Goal: Information Seeking & Learning: Learn about a topic

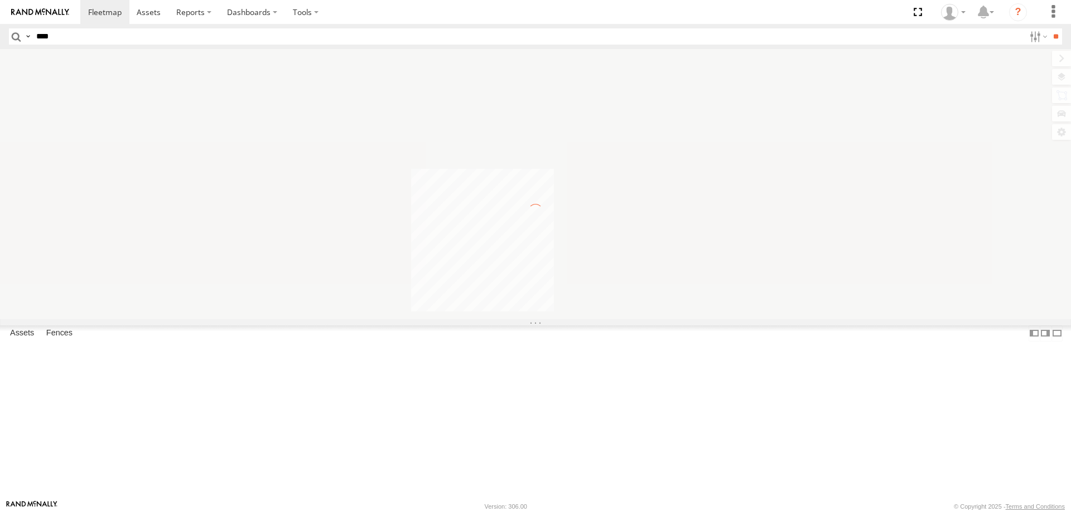
type input "****"
click at [1049, 28] on input "**" at bounding box center [1055, 36] width 13 height 16
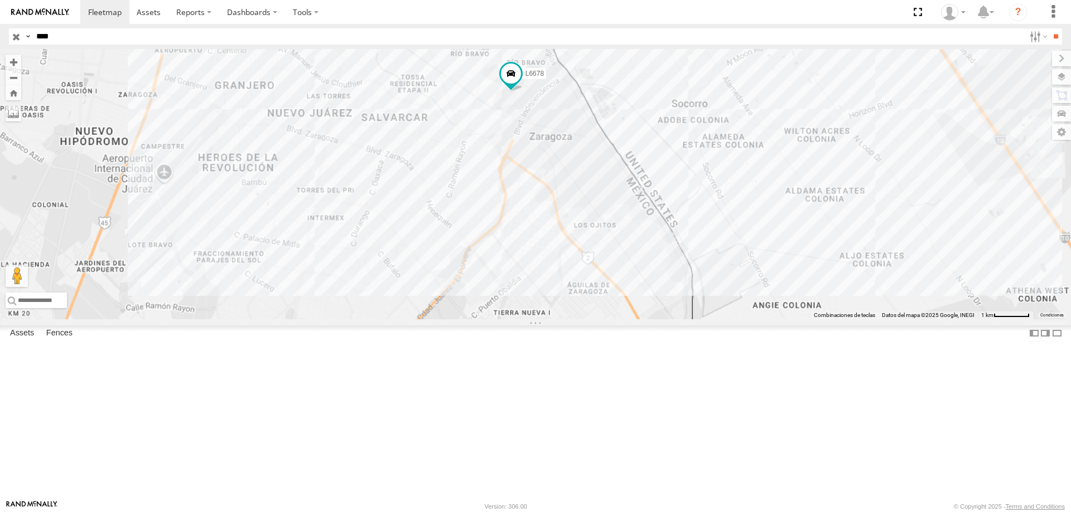
drag, startPoint x: 638, startPoint y: 375, endPoint x: 658, endPoint y: 188, distance: 187.3
click at [658, 189] on div "L6678" at bounding box center [535, 184] width 1071 height 270
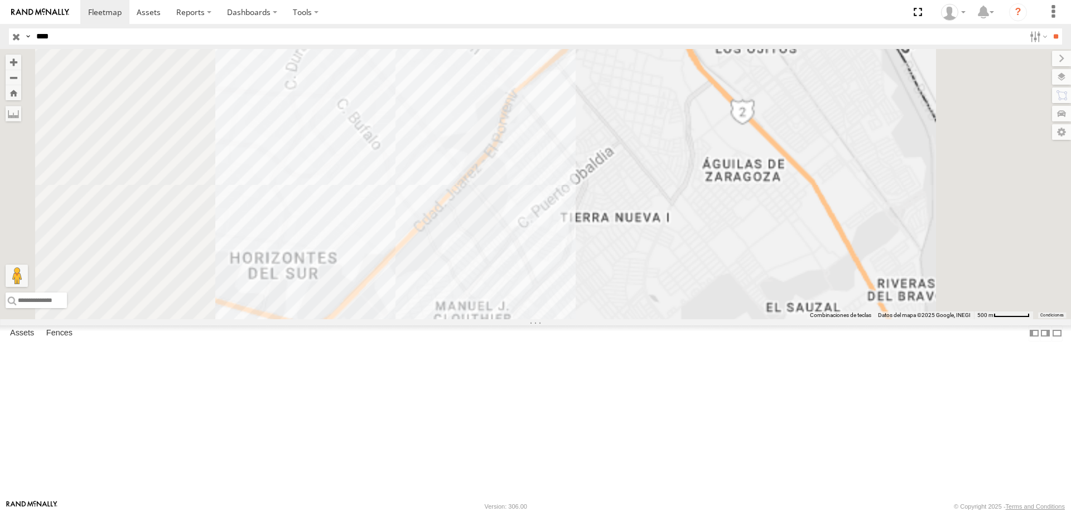
drag, startPoint x: 678, startPoint y: 220, endPoint x: 630, endPoint y: 297, distance: 91.4
click at [630, 297] on div "L6678" at bounding box center [535, 184] width 1071 height 270
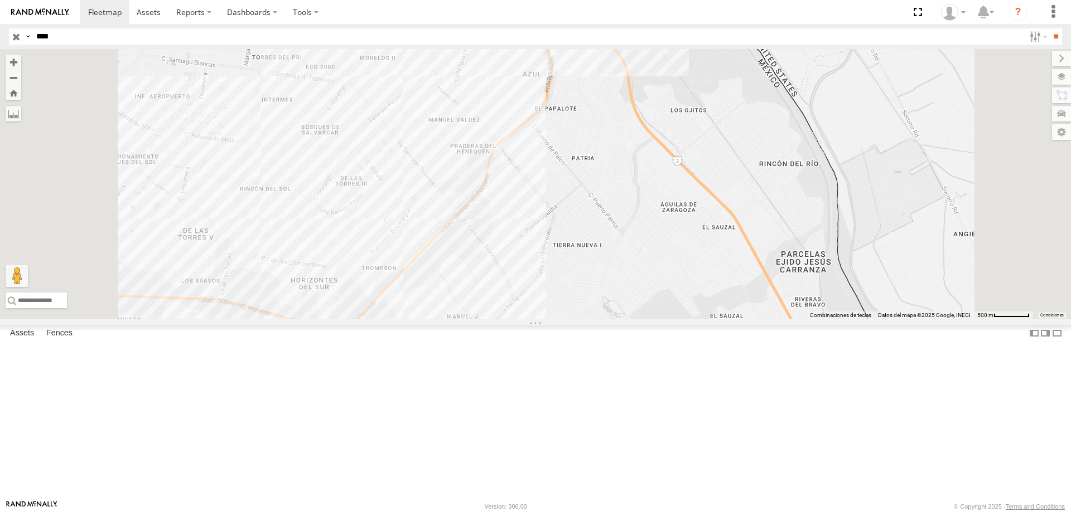
drag, startPoint x: 667, startPoint y: 208, endPoint x: 665, endPoint y: 221, distance: 13.5
click at [665, 221] on div "L6678" at bounding box center [535, 184] width 1071 height 270
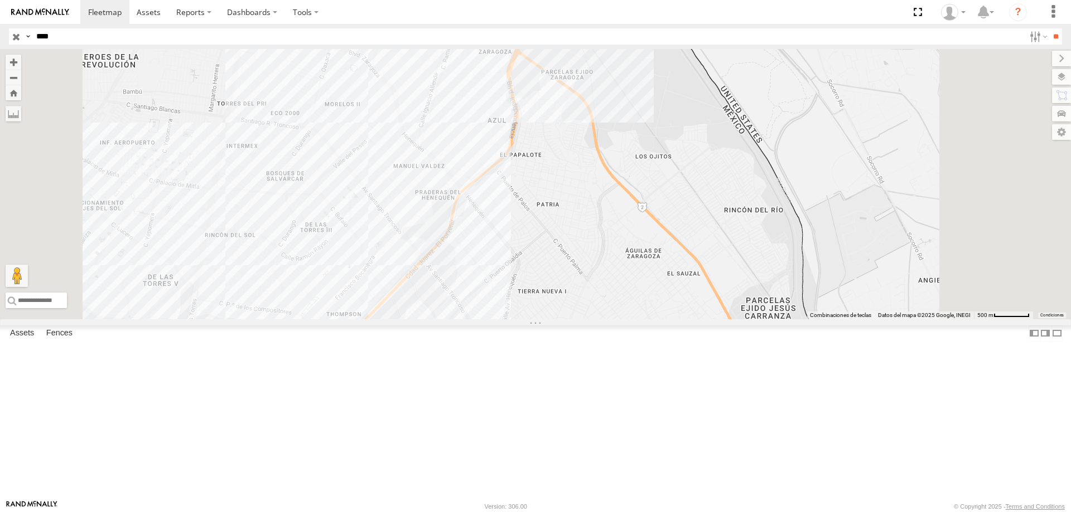
drag, startPoint x: 662, startPoint y: 226, endPoint x: 624, endPoint y: 274, distance: 60.8
click at [624, 274] on div "L6678" at bounding box center [535, 184] width 1071 height 270
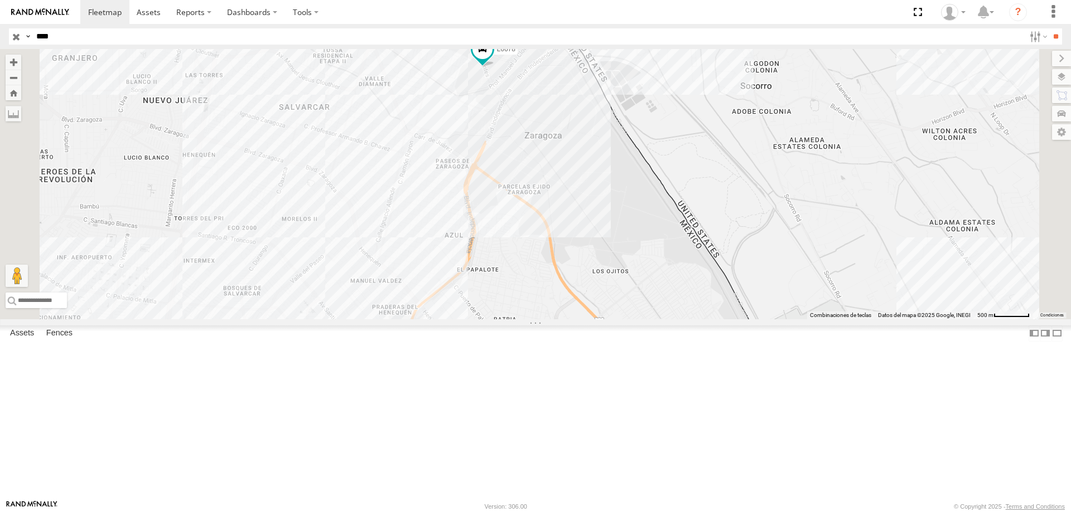
drag, startPoint x: 605, startPoint y: 322, endPoint x: 591, endPoint y: 347, distance: 28.2
click at [591, 319] on div "L6678" at bounding box center [535, 184] width 1071 height 270
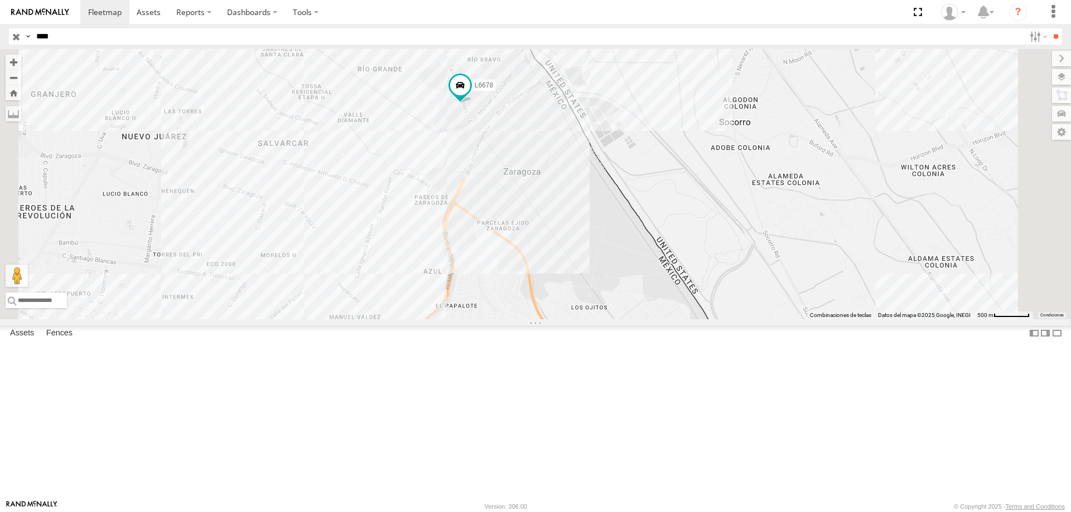
click at [0, 0] on div "L6678" at bounding box center [0, 0] width 0 height 0
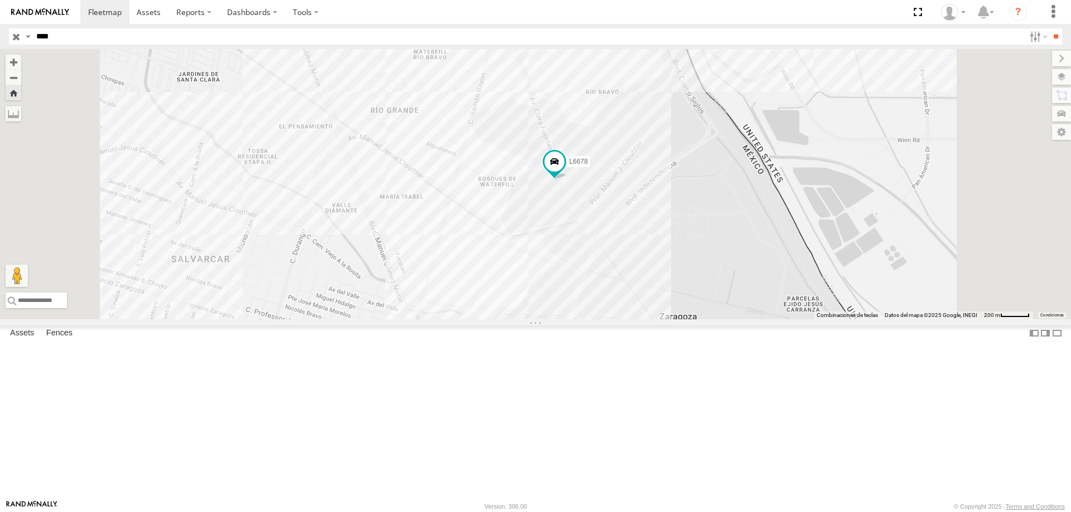
drag, startPoint x: 698, startPoint y: 413, endPoint x: 717, endPoint y: 331, distance: 84.7
click at [716, 319] on div "L6678" at bounding box center [535, 184] width 1071 height 270
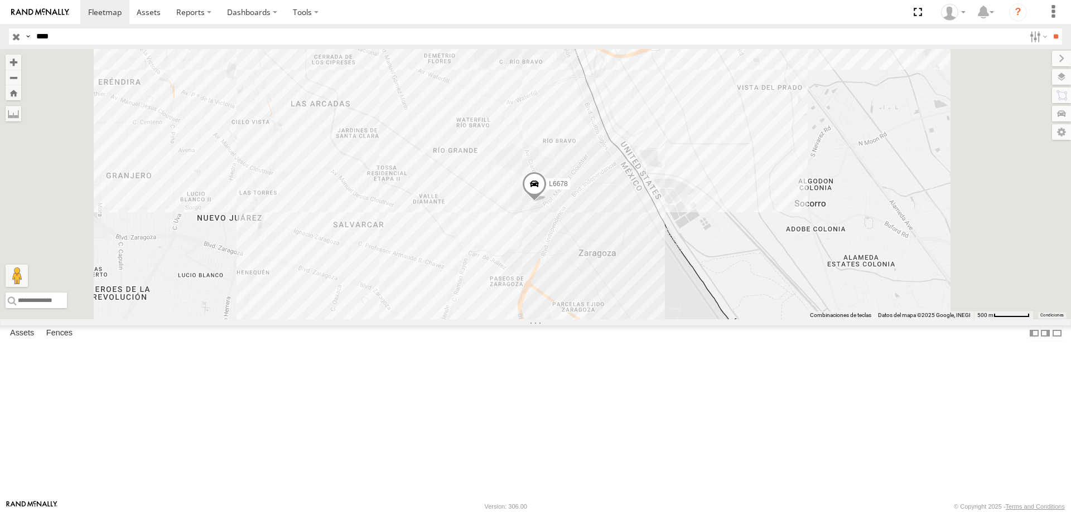
click at [0, 0] on div "L6678 ELECTROLUX" at bounding box center [0, 0] width 0 height 0
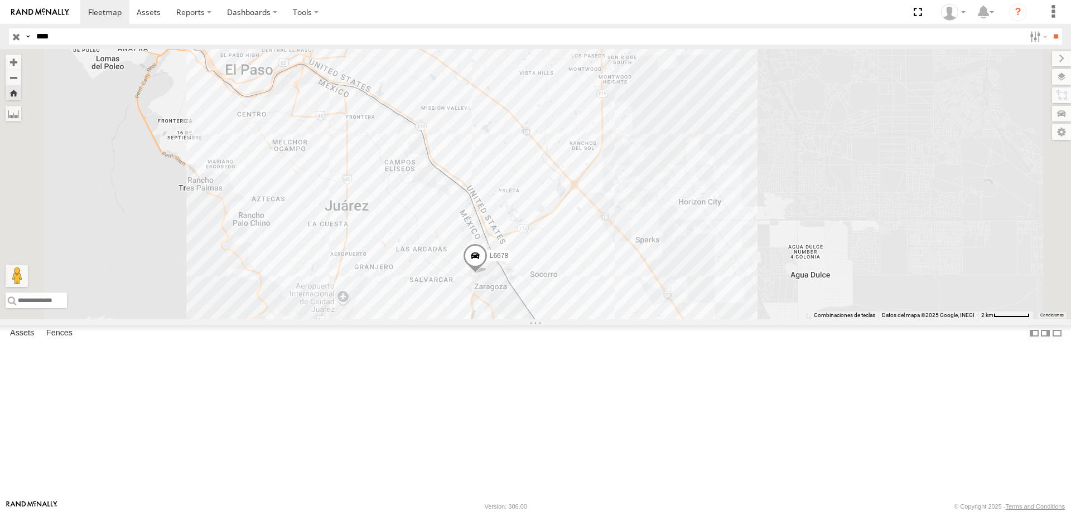
drag, startPoint x: 602, startPoint y: 406, endPoint x: 620, endPoint y: 369, distance: 41.6
click at [620, 319] on div "L6678" at bounding box center [535, 184] width 1071 height 270
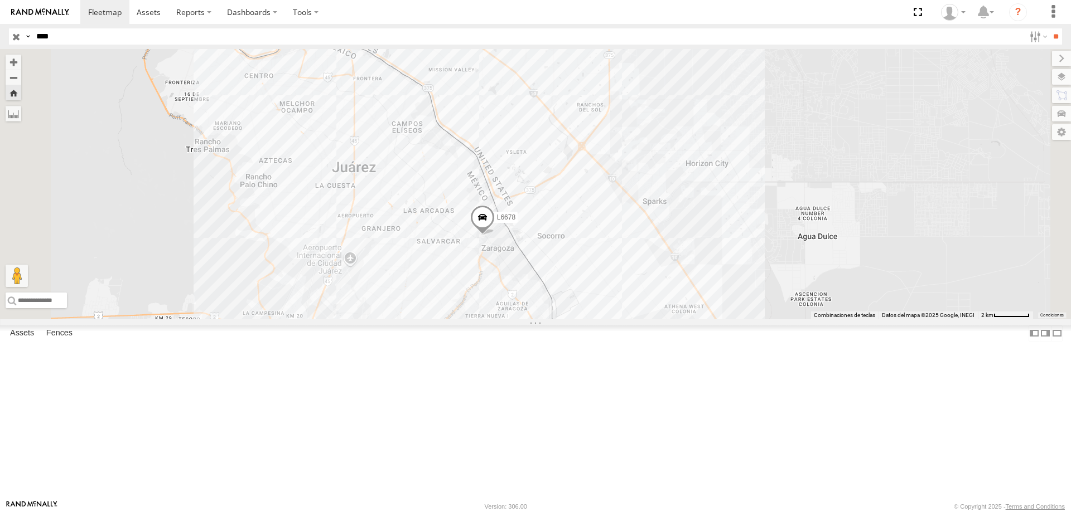
drag, startPoint x: 619, startPoint y: 384, endPoint x: 619, endPoint y: 354, distance: 30.1
click at [619, 319] on div "L6678" at bounding box center [535, 184] width 1071 height 270
click at [0, 0] on div "ELECTROLUX" at bounding box center [0, 0] width 0 height 0
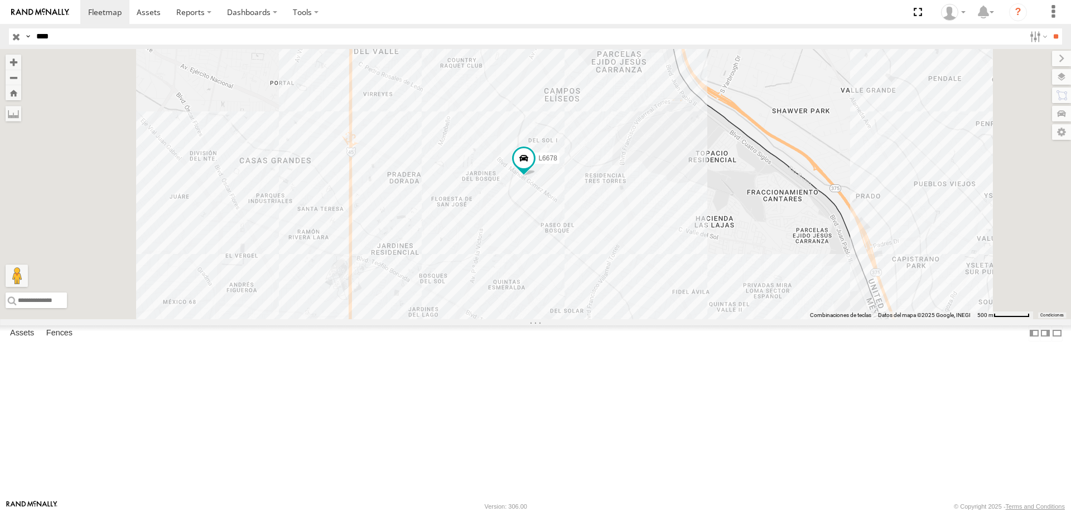
click at [0, 0] on div "L6678" at bounding box center [0, 0] width 0 height 0
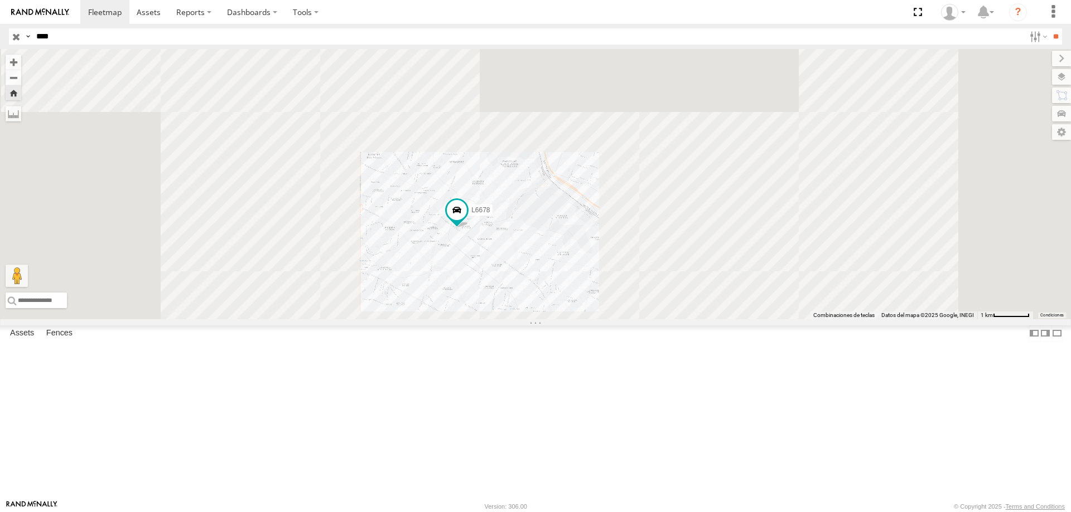
drag, startPoint x: 595, startPoint y: 306, endPoint x: 603, endPoint y: 338, distance: 33.7
click at [603, 319] on div "L6678" at bounding box center [535, 184] width 1071 height 270
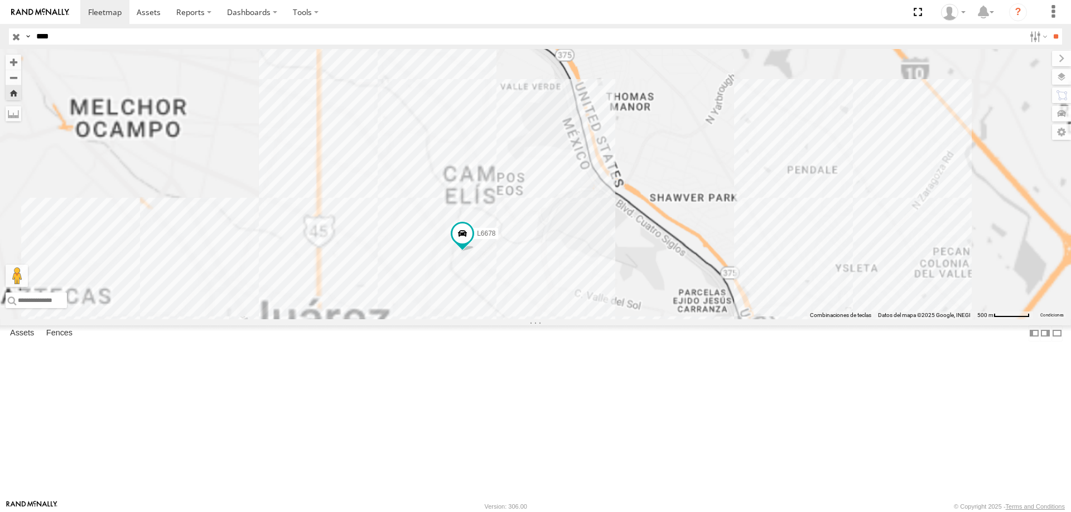
drag, startPoint x: 603, startPoint y: 347, endPoint x: 604, endPoint y: 352, distance: 5.8
click at [604, 319] on div "L6678" at bounding box center [535, 184] width 1071 height 270
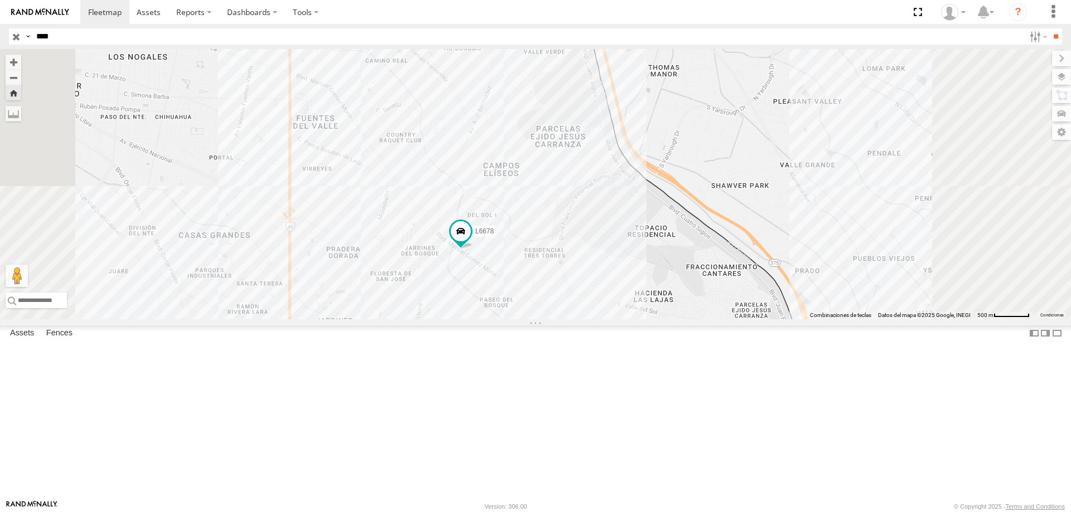
click at [0, 0] on span at bounding box center [0, 0] width 0 height 0
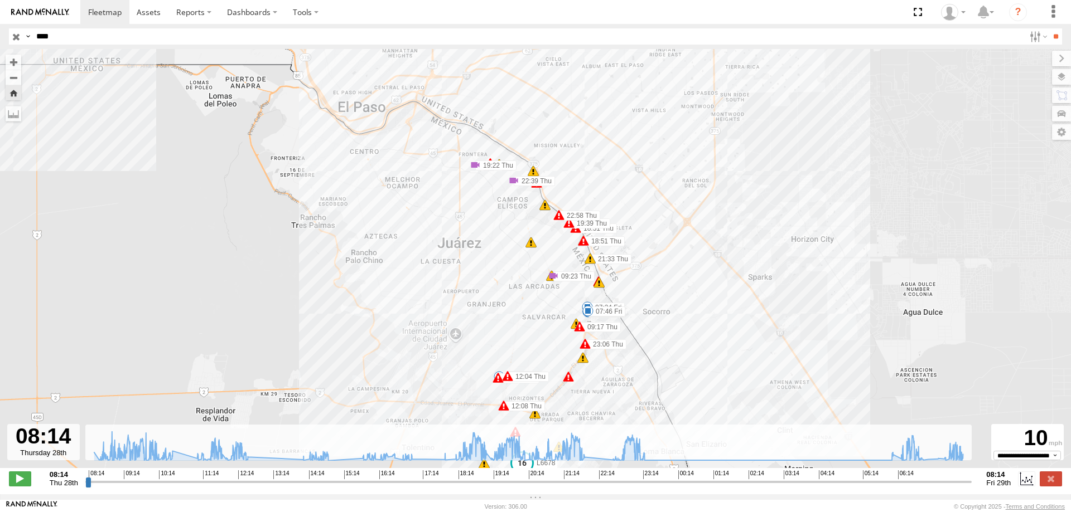
drag, startPoint x: 534, startPoint y: 171, endPoint x: 538, endPoint y: 188, distance: 17.1
click at [538, 186] on label "22:39 Thu" at bounding box center [534, 181] width 41 height 10
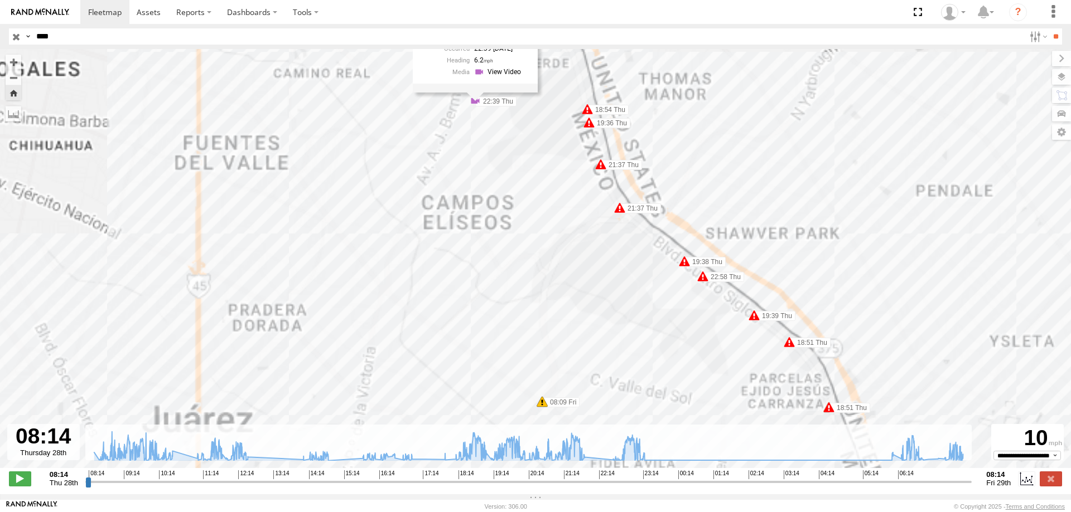
drag, startPoint x: 517, startPoint y: 226, endPoint x: 518, endPoint y: 237, distance: 11.2
click at [518, 237] on div "L6678 09:17 Thu 09:23 Thu 11:47 Thu 11:48 Thu 12:02 Thu 12:04 Thu 12:08 Thu 18:…" at bounding box center [535, 264] width 1071 height 431
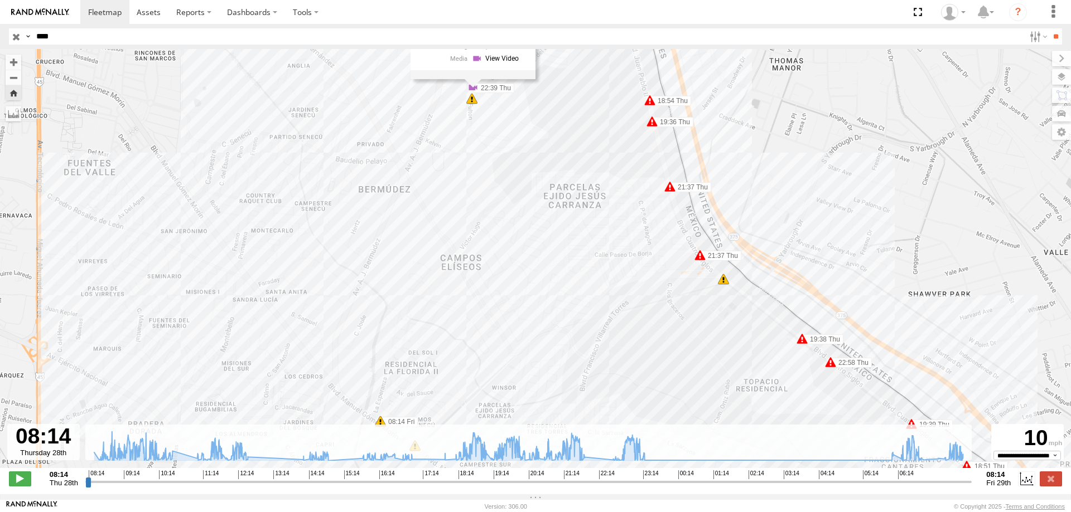
drag, startPoint x: 486, startPoint y: 198, endPoint x: 509, endPoint y: 253, distance: 59.0
click at [509, 253] on div "L6678 09:17 Thu 09:23 Thu 11:47 Thu 11:48 Thu 12:02 Thu 12:04 Thu 12:08 Thu 18:…" at bounding box center [535, 264] width 1071 height 431
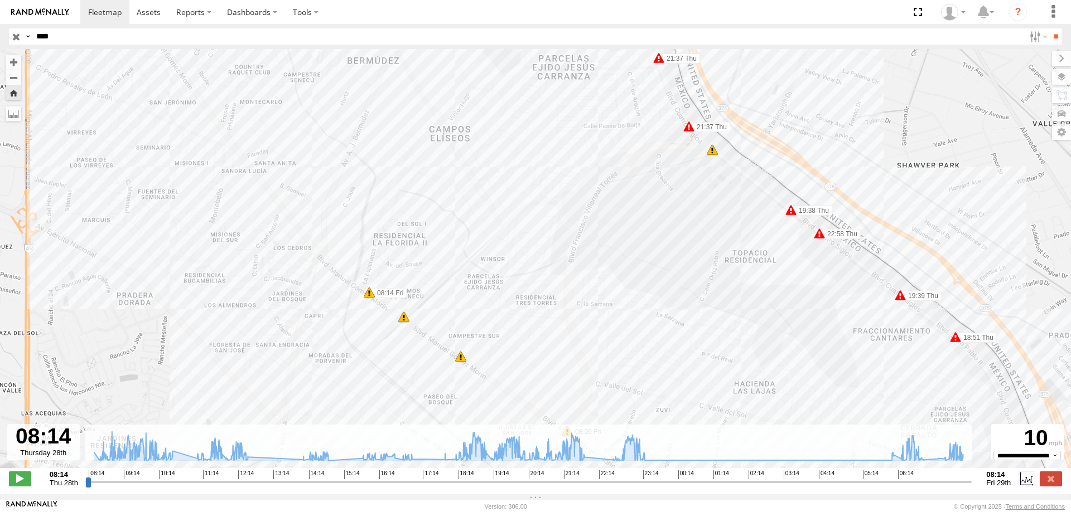
drag, startPoint x: 481, startPoint y: 310, endPoint x: 470, endPoint y: 180, distance: 130.9
click at [470, 180] on div "L6678 09:17 Thu 09:23 Thu 11:47 Thu 11:48 Thu 12:02 Thu 12:04 Thu 12:08 Thu 18:…" at bounding box center [535, 264] width 1071 height 431
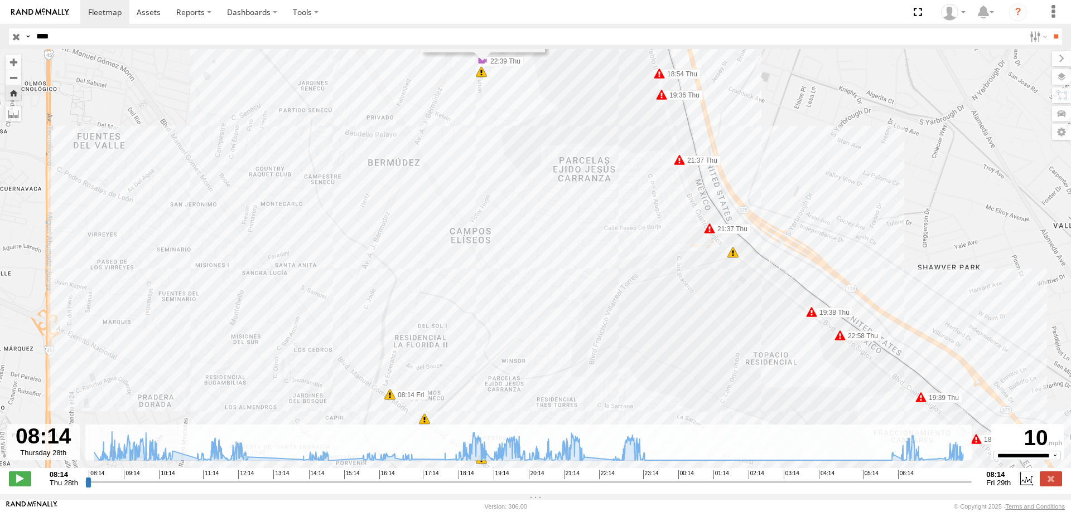
drag, startPoint x: 470, startPoint y: 180, endPoint x: 502, endPoint y: 363, distance: 186.3
click at [502, 363] on div "L6678 09:17 Thu 09:23 Thu 11:47 Thu 11:48 Thu 12:02 Thu 12:04 Thu 12:08 Thu 18:…" at bounding box center [535, 264] width 1071 height 431
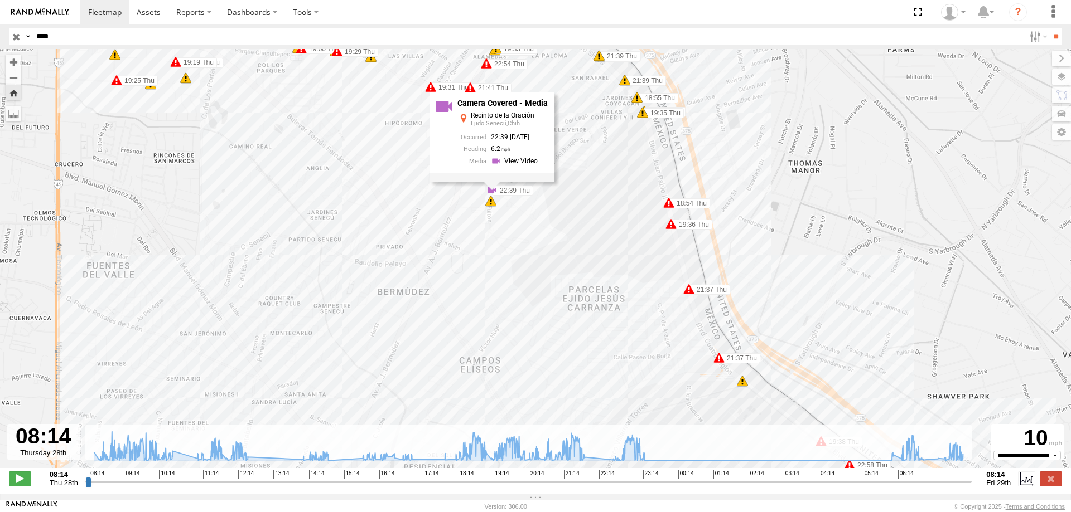
click at [511, 225] on div "L6678 09:17 Thu 09:23 Thu 11:47 Thu 11:48 Thu 12:02 Thu 12:04 Thu 12:08 Thu 18:…" at bounding box center [535, 264] width 1071 height 431
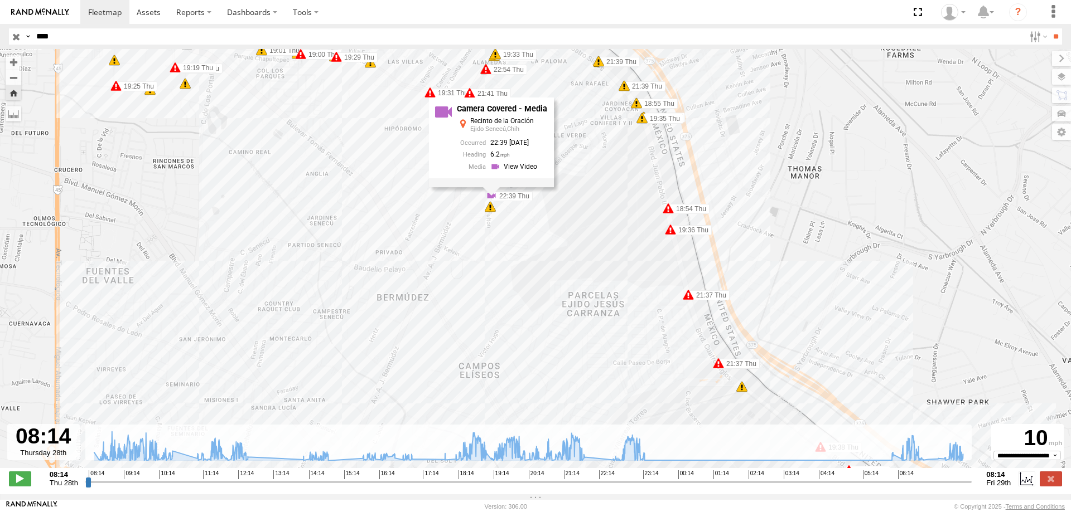
click at [511, 224] on div "L6678 09:17 Thu 09:23 Thu 11:47 Thu 11:48 Thu 12:02 Thu 12:04 Thu 12:08 Thu 18:…" at bounding box center [535, 264] width 1071 height 431
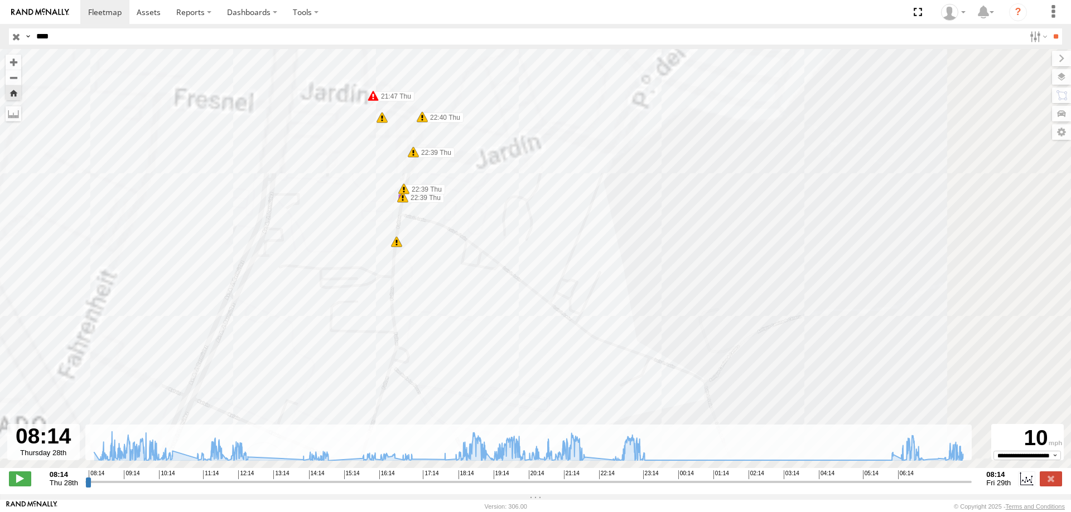
drag, startPoint x: 422, startPoint y: 200, endPoint x: 435, endPoint y: 317, distance: 117.9
click at [435, 316] on div "L6678 09:17 Thu 09:23 Thu 11:47 Thu 11:48 Thu 12:02 Thu 12:04 Thu 12:08 Thu 18:…" at bounding box center [535, 264] width 1071 height 431
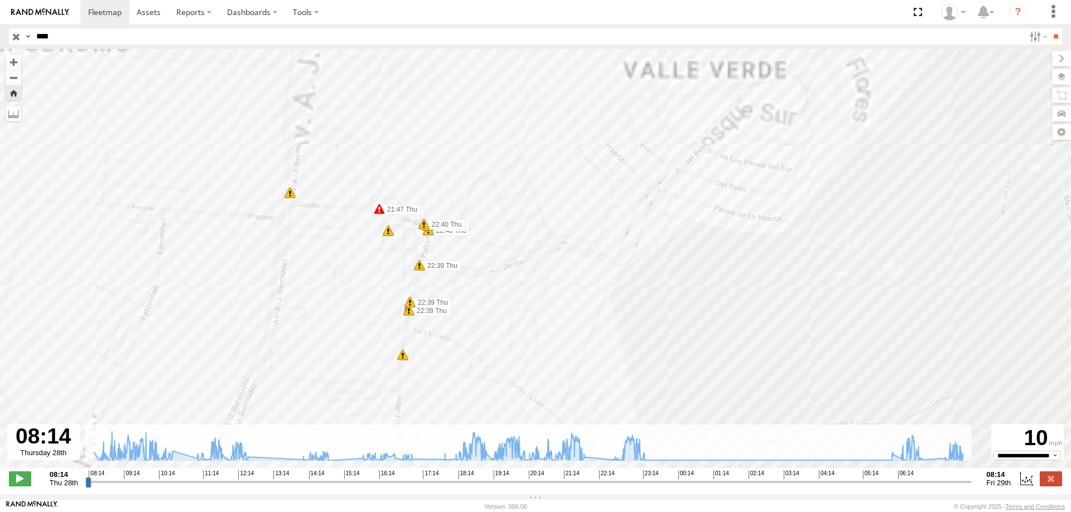
drag, startPoint x: 326, startPoint y: 272, endPoint x: 338, endPoint y: 333, distance: 62.5
click at [338, 333] on div "L6678 09:17 Thu 09:23 Thu 11:47 Thu 11:48 Thu 12:02 Thu 12:04 Thu 12:08 Thu 18:…" at bounding box center [535, 264] width 1071 height 431
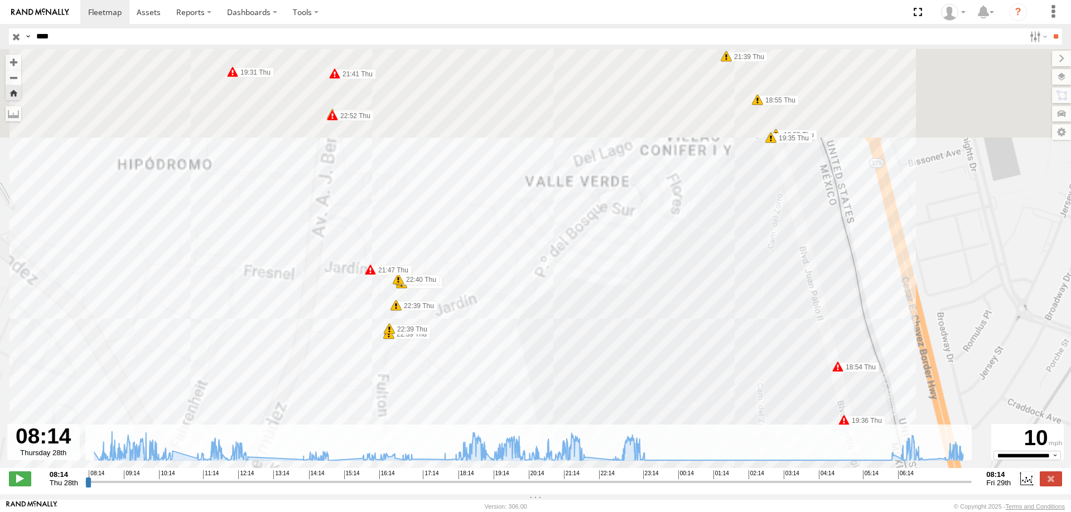
drag, startPoint x: 321, startPoint y: 220, endPoint x: 343, endPoint y: 249, distance: 36.6
click at [343, 249] on div "L6678 09:17 Thu 09:23 Thu 11:47 Thu 11:48 Thu 12:02 Thu 12:04 Thu 12:08 Thu 18:…" at bounding box center [535, 264] width 1071 height 431
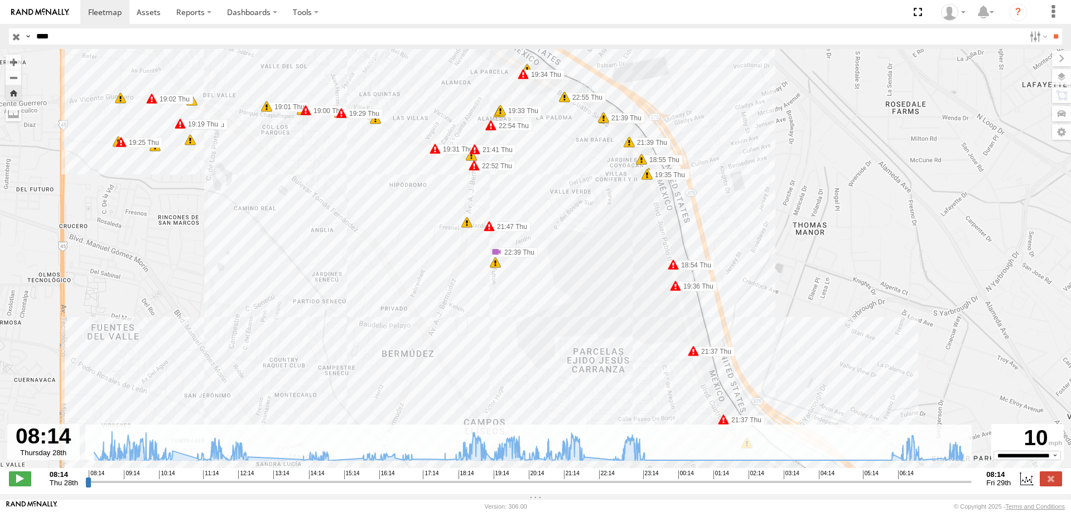
drag, startPoint x: 273, startPoint y: 240, endPoint x: 423, endPoint y: 209, distance: 153.7
click at [423, 209] on div "L6678 09:17 Thu 09:23 Thu 11:47 Thu 11:48 Thu 12:02 Thu 12:04 Thu 12:08 Thu 18:…" at bounding box center [535, 264] width 1071 height 431
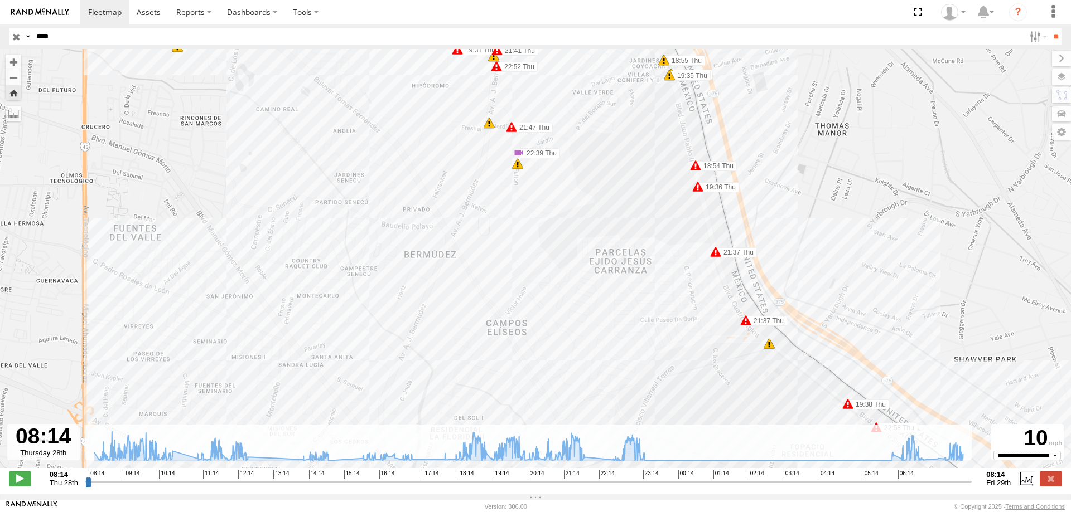
drag, startPoint x: 368, startPoint y: 330, endPoint x: 394, endPoint y: 215, distance: 117.7
click at [394, 215] on div "L6678 09:17 Thu 09:23 Thu 11:47 Thu 11:48 Thu 12:02 Thu 12:04 Thu 12:08 Thu 18:…" at bounding box center [535, 264] width 1071 height 431
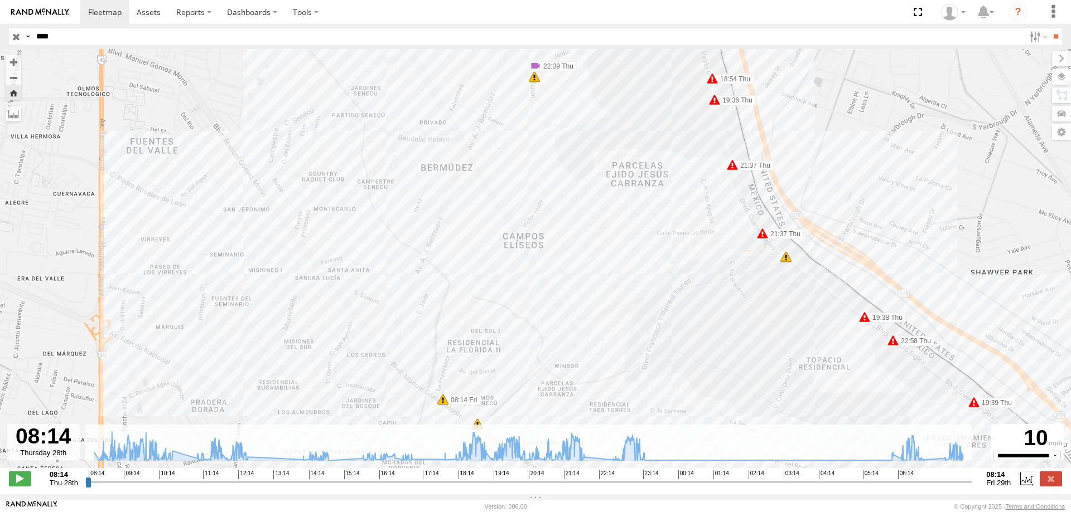
drag, startPoint x: 411, startPoint y: 265, endPoint x: 420, endPoint y: 202, distance: 64.3
click at [420, 202] on div "L6678 09:17 Thu 09:23 Thu 11:47 Thu 11:48 Thu 12:02 Thu 12:04 Thu 12:08 Thu 18:…" at bounding box center [535, 264] width 1071 height 431
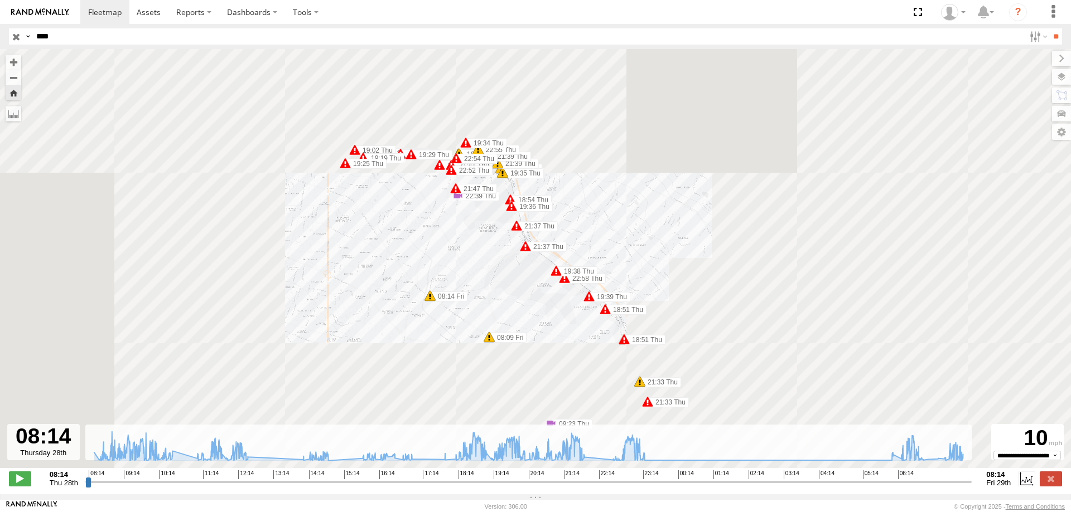
drag, startPoint x: 422, startPoint y: 264, endPoint x: 423, endPoint y: 307, distance: 42.4
click at [423, 307] on div "L6678 09:17 Thu 09:23 Thu 11:47 Thu 11:48 Thu 12:02 Thu 12:04 Thu 12:08 Thu 18:…" at bounding box center [535, 264] width 1071 height 431
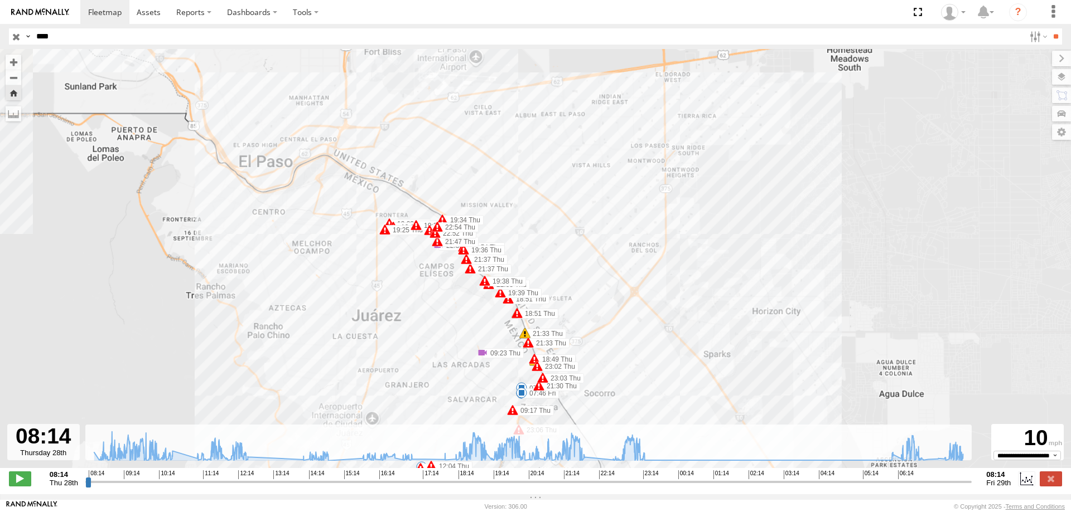
drag, startPoint x: 406, startPoint y: 251, endPoint x: 413, endPoint y: 276, distance: 25.4
click at [413, 275] on div "L6678 09:17 Thu 09:23 Thu 11:47 Thu 11:48 Thu 12:02 Thu 12:04 Thu 12:08 Thu 18:…" at bounding box center [535, 264] width 1071 height 431
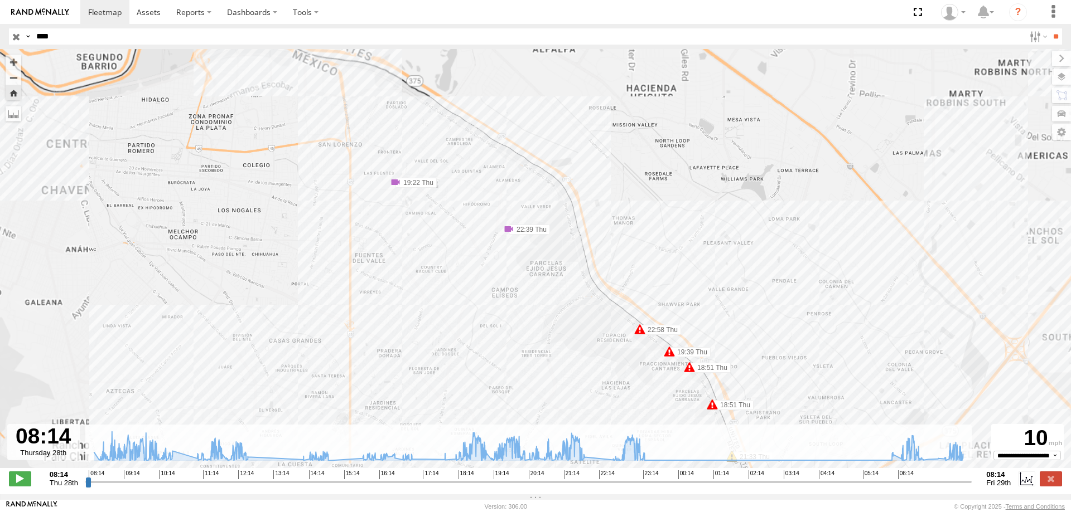
drag, startPoint x: 413, startPoint y: 291, endPoint x: 415, endPoint y: 301, distance: 10.3
click at [415, 301] on div "L6678 09:17 Thu 09:23 Thu 11:48 Thu 12:02 Thu 18:51 Thu 18:51 Thu 18:51 Thu 19:…" at bounding box center [535, 264] width 1071 height 431
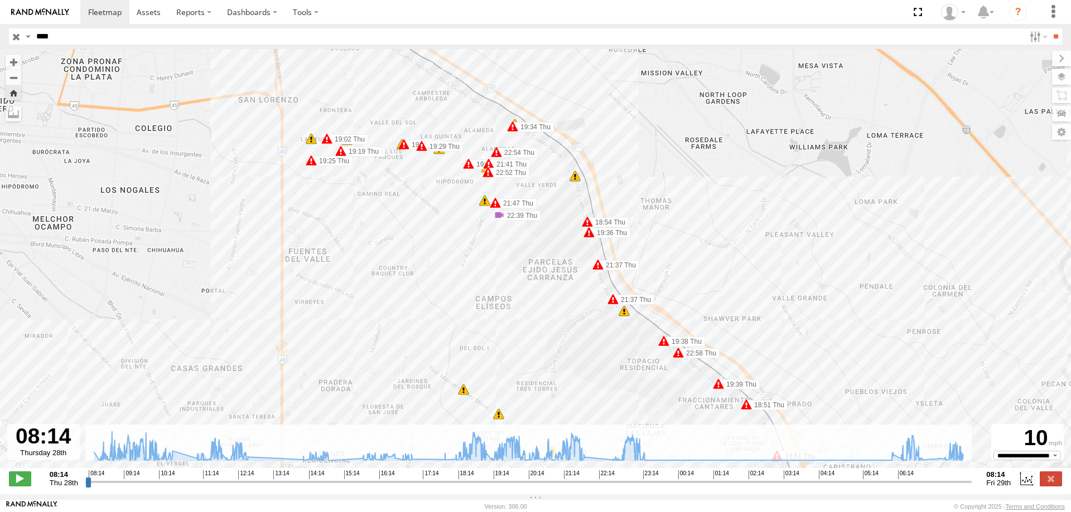
click at [113, 33] on input "****" at bounding box center [528, 36] width 992 height 16
click at [1049, 28] on input "**" at bounding box center [1055, 36] width 13 height 16
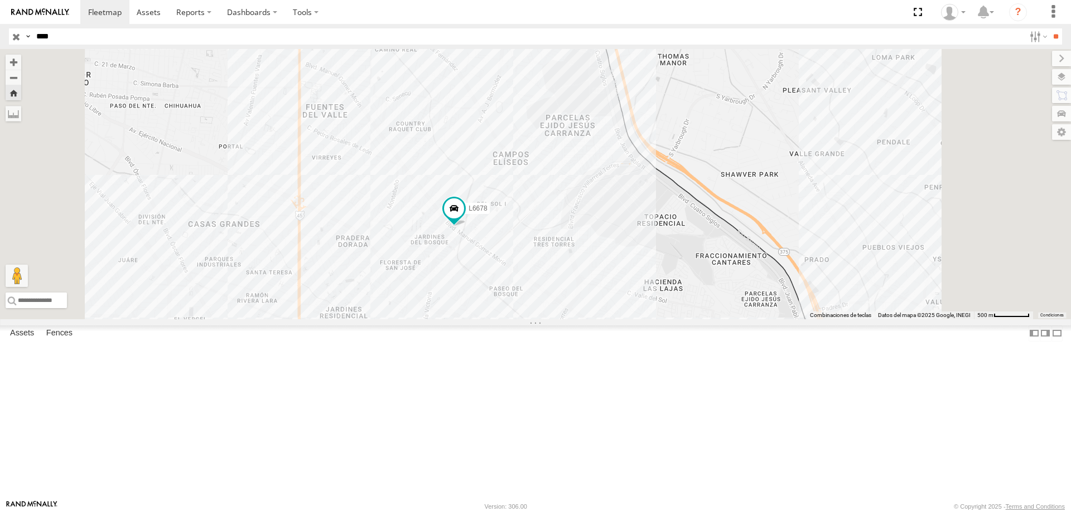
drag, startPoint x: 653, startPoint y: 167, endPoint x: 556, endPoint y: 0, distance: 192.6
click at [558, 1] on body at bounding box center [535, 256] width 1071 height 512
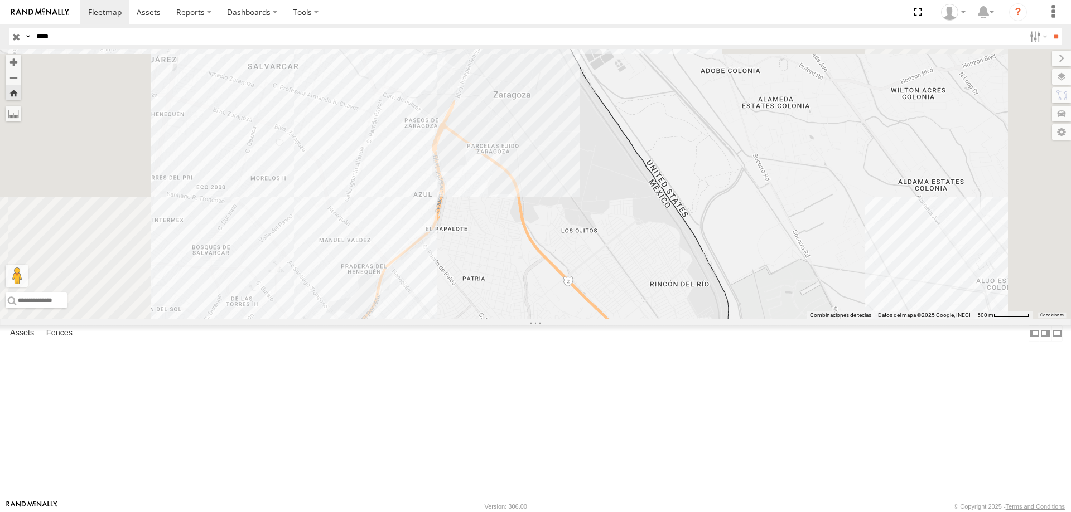
drag, startPoint x: 616, startPoint y: 120, endPoint x: 640, endPoint y: 238, distance: 119.5
click at [640, 238] on div "L6678" at bounding box center [535, 184] width 1071 height 270
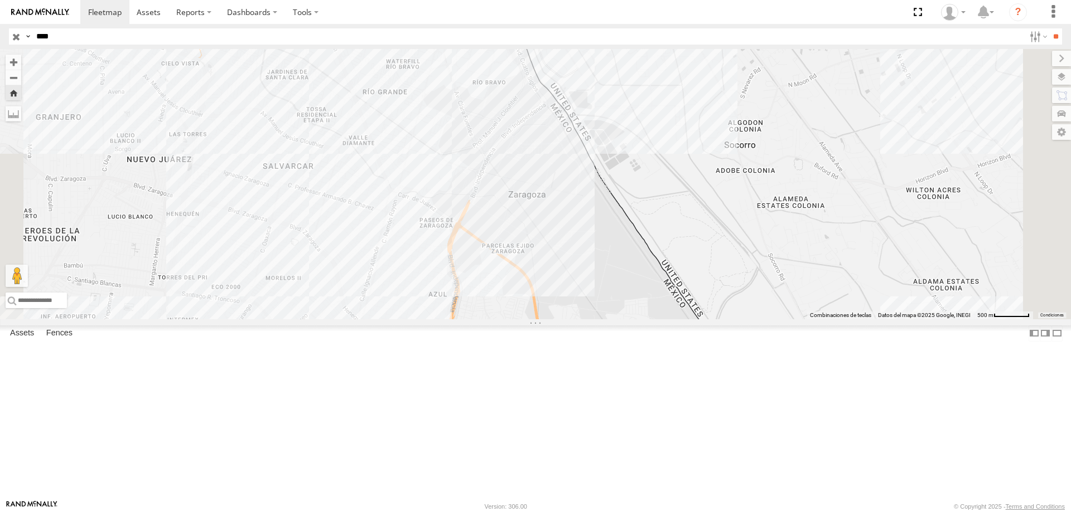
click at [644, 247] on div "L6678" at bounding box center [535, 184] width 1071 height 270
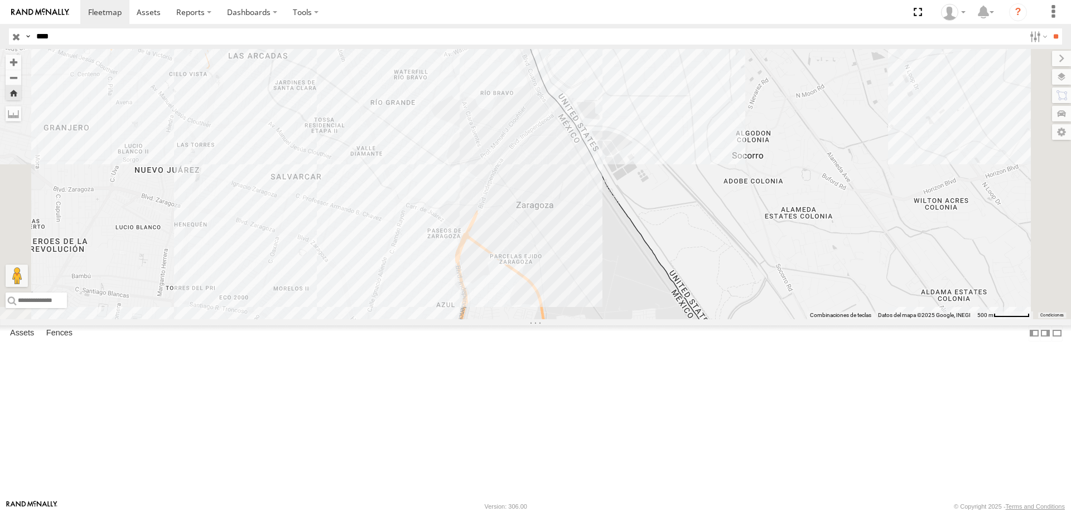
drag, startPoint x: 393, startPoint y: 154, endPoint x: 519, endPoint y: 264, distance: 167.6
click at [513, 260] on div "L6678" at bounding box center [535, 184] width 1071 height 270
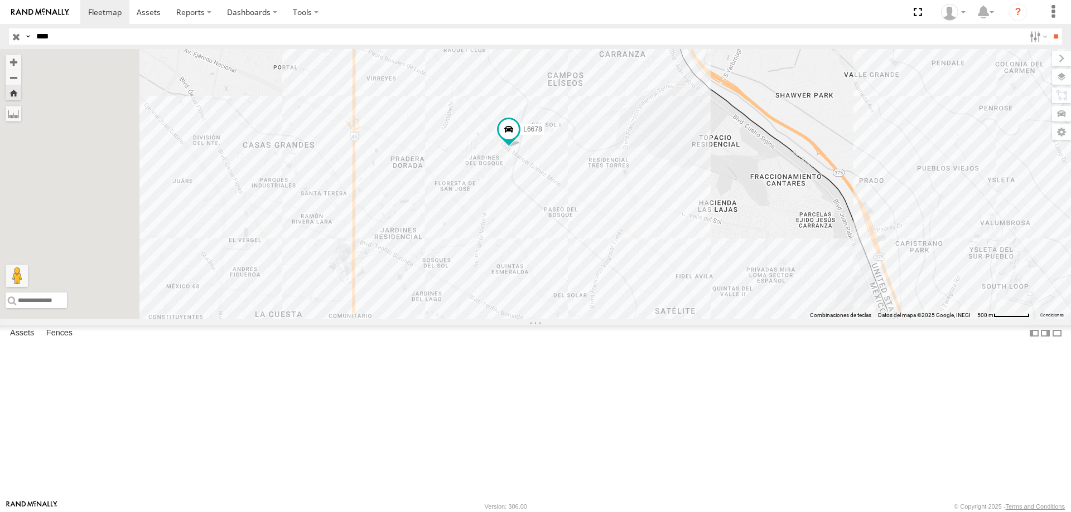
drag, startPoint x: 519, startPoint y: 263, endPoint x: 528, endPoint y: 288, distance: 26.6
click at [528, 288] on div "L6678" at bounding box center [535, 184] width 1071 height 270
click at [0, 0] on div "L6678" at bounding box center [0, 0] width 0 height 0
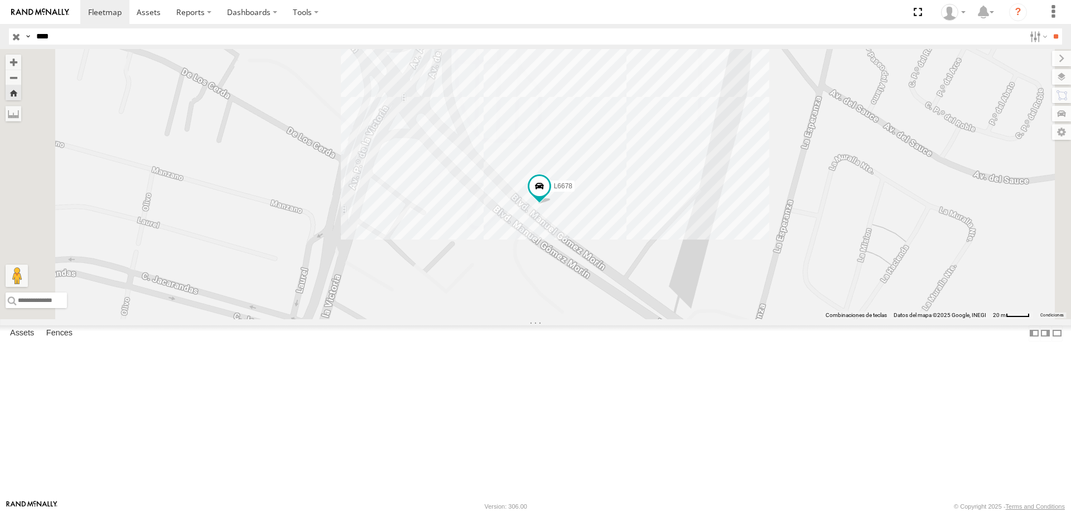
drag, startPoint x: 711, startPoint y: 265, endPoint x: 716, endPoint y: 289, distance: 23.9
click at [716, 289] on div "L6678" at bounding box center [535, 184] width 1071 height 270
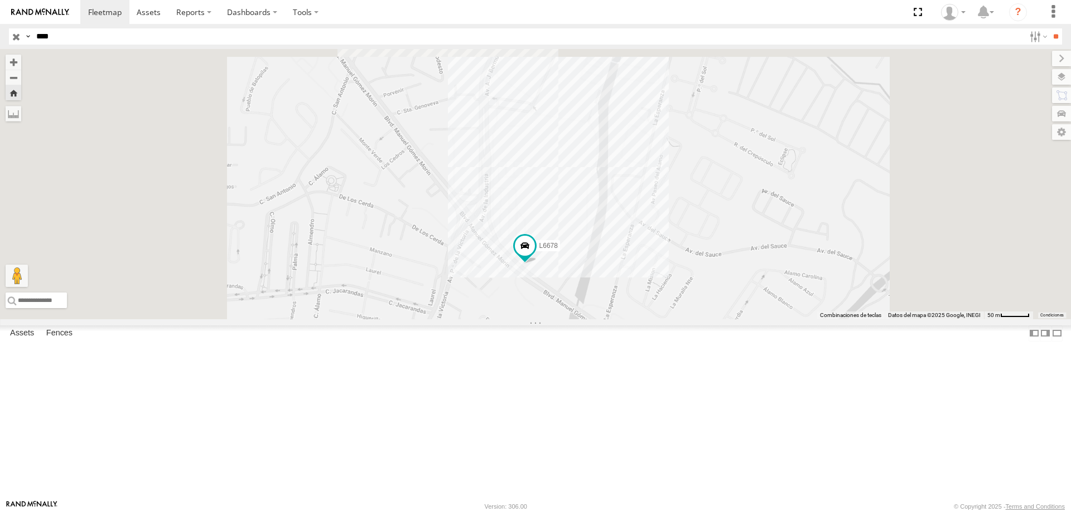
drag, startPoint x: 728, startPoint y: 206, endPoint x: 687, endPoint y: 283, distance: 87.5
click at [687, 293] on div "L6678" at bounding box center [535, 184] width 1071 height 270
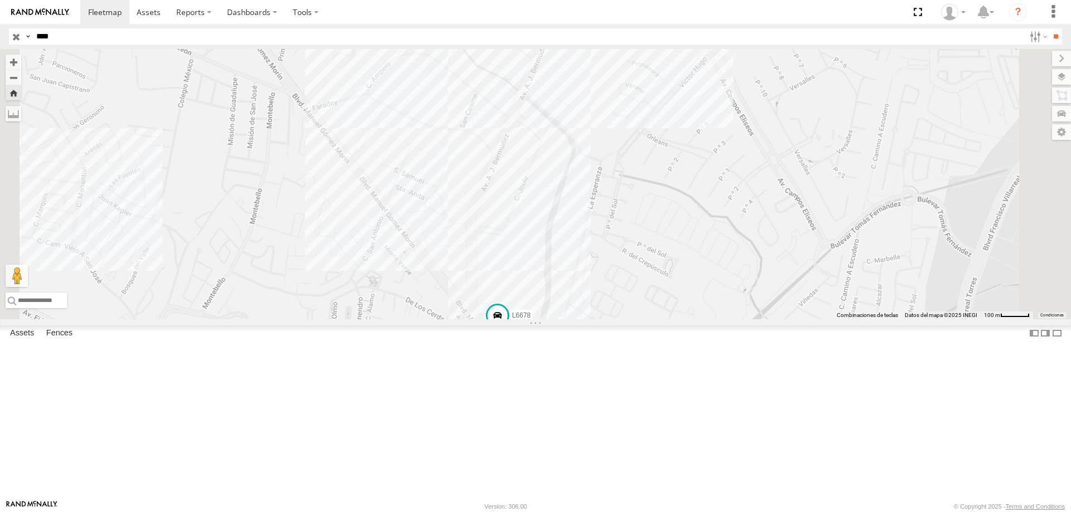
drag, startPoint x: 711, startPoint y: 211, endPoint x: 679, endPoint y: 275, distance: 71.8
click at [675, 297] on div "L6678" at bounding box center [535, 184] width 1071 height 270
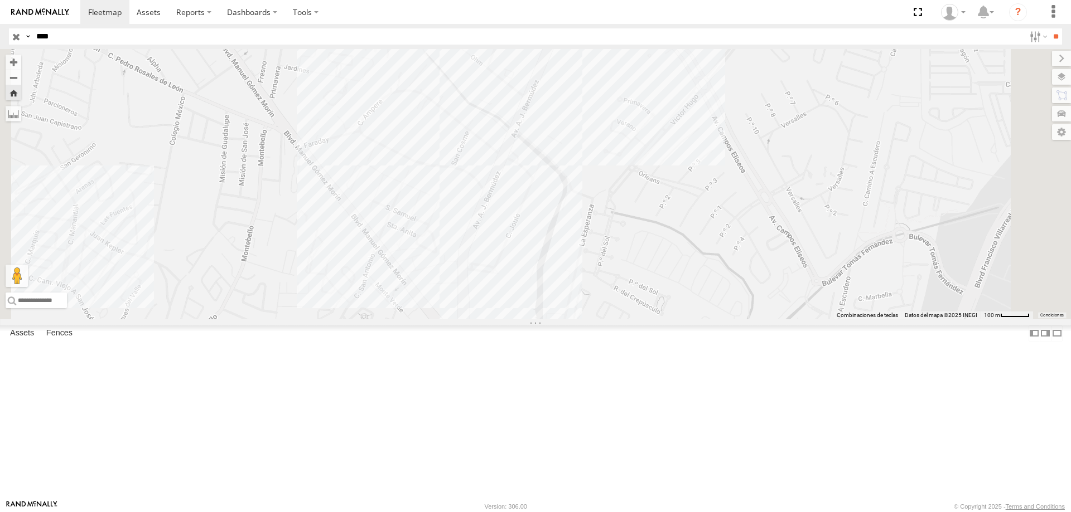
drag, startPoint x: 699, startPoint y: 244, endPoint x: 701, endPoint y: 328, distance: 84.2
click at [701, 319] on div "L6678" at bounding box center [535, 184] width 1071 height 270
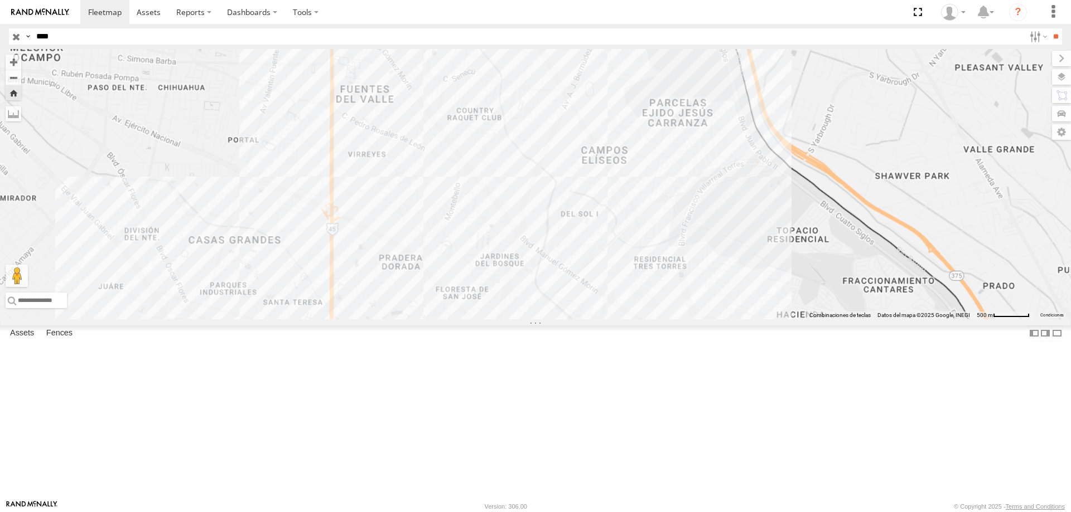
drag, startPoint x: 703, startPoint y: 277, endPoint x: 703, endPoint y: 286, distance: 8.9
click at [703, 286] on div at bounding box center [535, 184] width 1071 height 270
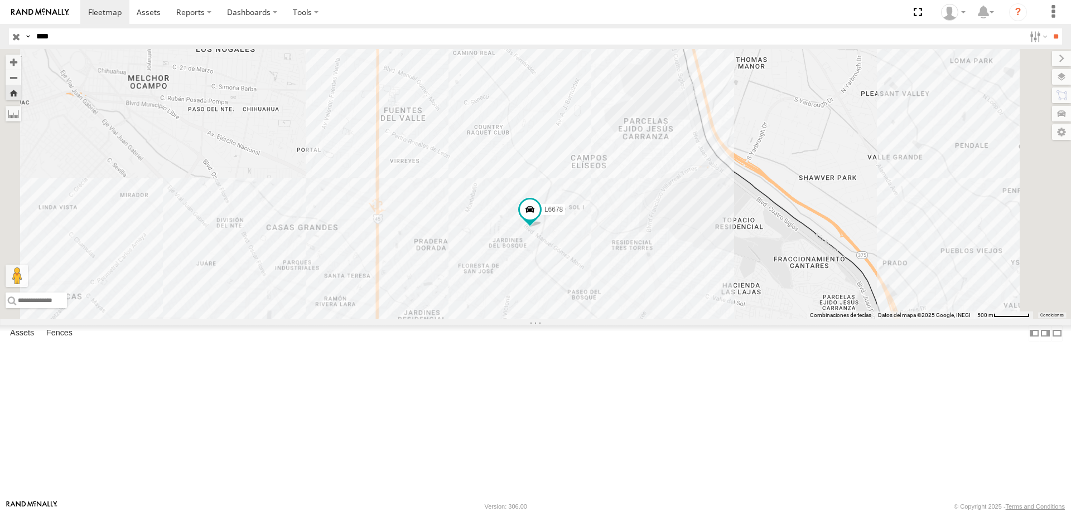
click at [0, 0] on div "L6678" at bounding box center [0, 0] width 0 height 0
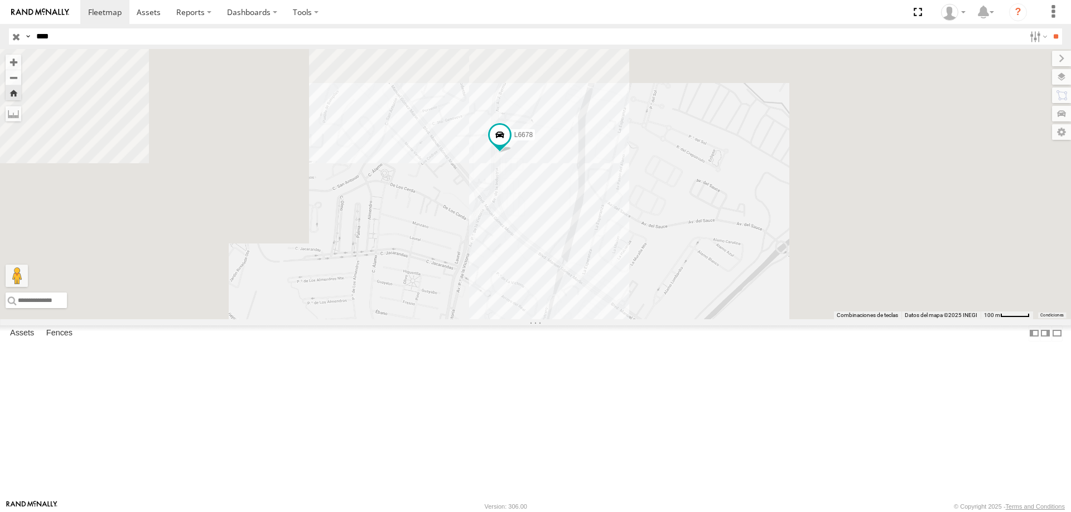
drag, startPoint x: 633, startPoint y: 233, endPoint x: 630, endPoint y: 280, distance: 47.0
click at [630, 280] on div "L6678" at bounding box center [535, 184] width 1071 height 270
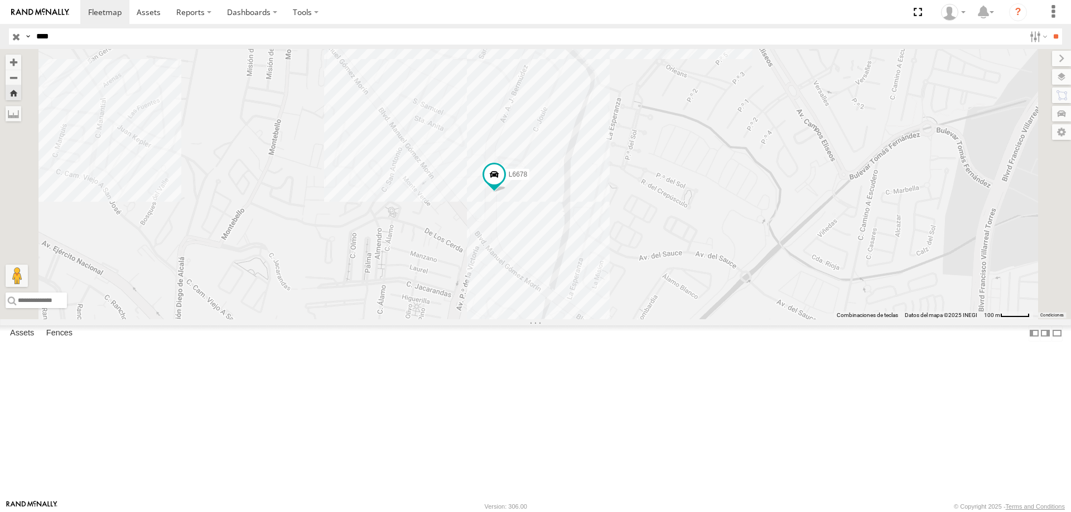
drag, startPoint x: 653, startPoint y: 277, endPoint x: 641, endPoint y: 298, distance: 24.5
click at [643, 294] on div "L6678" at bounding box center [535, 184] width 1071 height 270
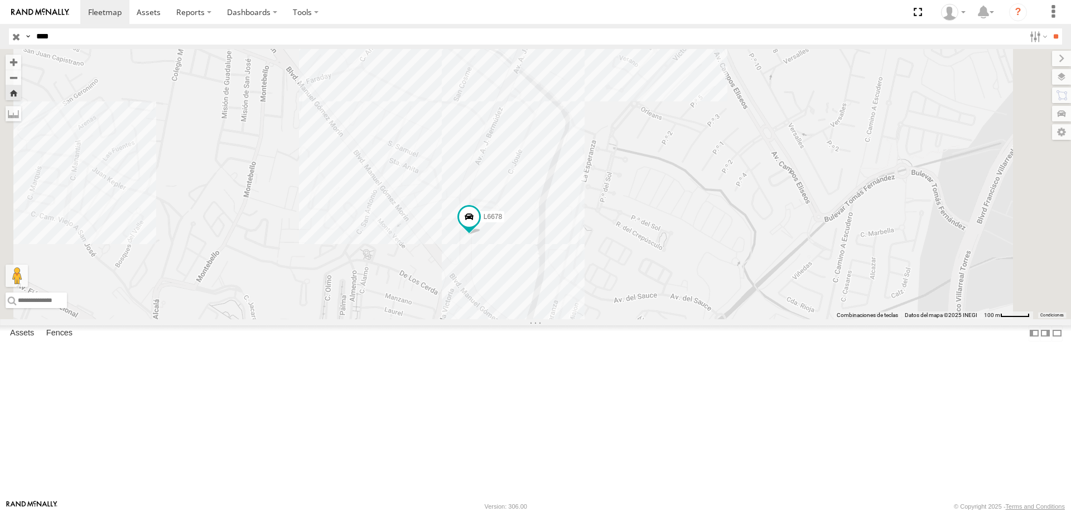
drag, startPoint x: 646, startPoint y: 293, endPoint x: 613, endPoint y: 330, distance: 48.6
click at [613, 319] on div "L6678" at bounding box center [535, 184] width 1071 height 270
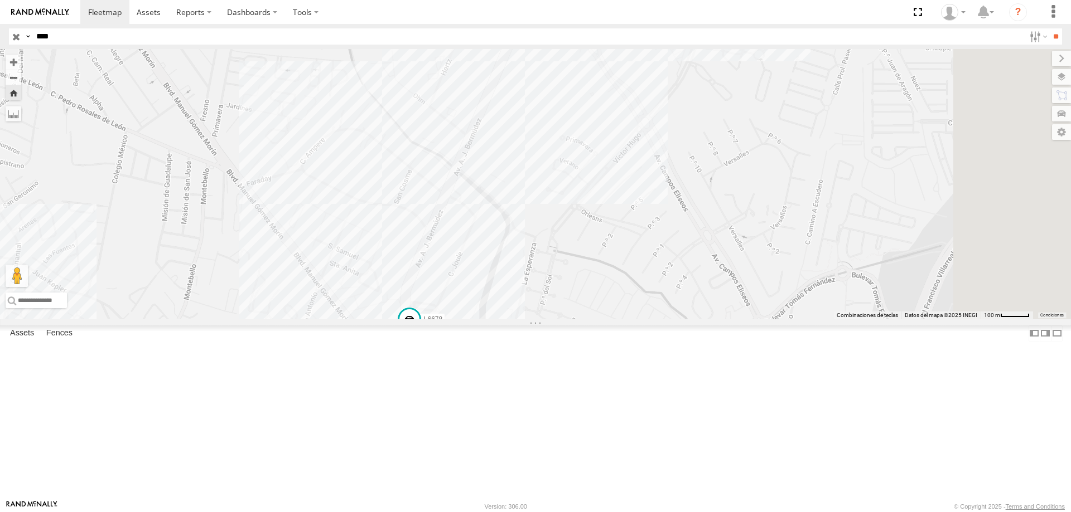
drag, startPoint x: 649, startPoint y: 278, endPoint x: 634, endPoint y: 344, distance: 68.0
click at [634, 319] on div "L6678" at bounding box center [535, 184] width 1071 height 270
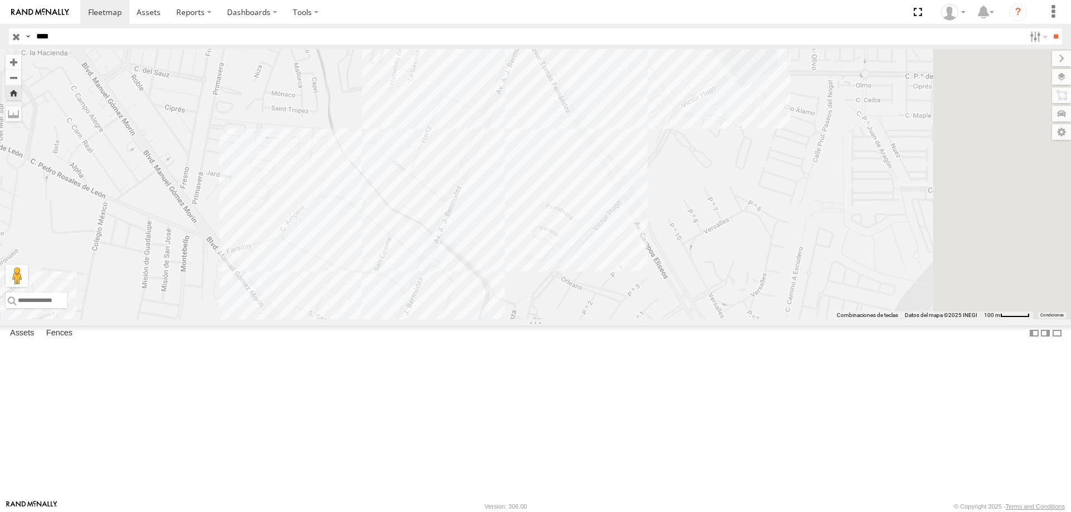
drag, startPoint x: 631, startPoint y: 233, endPoint x: 630, endPoint y: 225, distance: 8.0
click at [630, 225] on div "L6678" at bounding box center [535, 184] width 1071 height 270
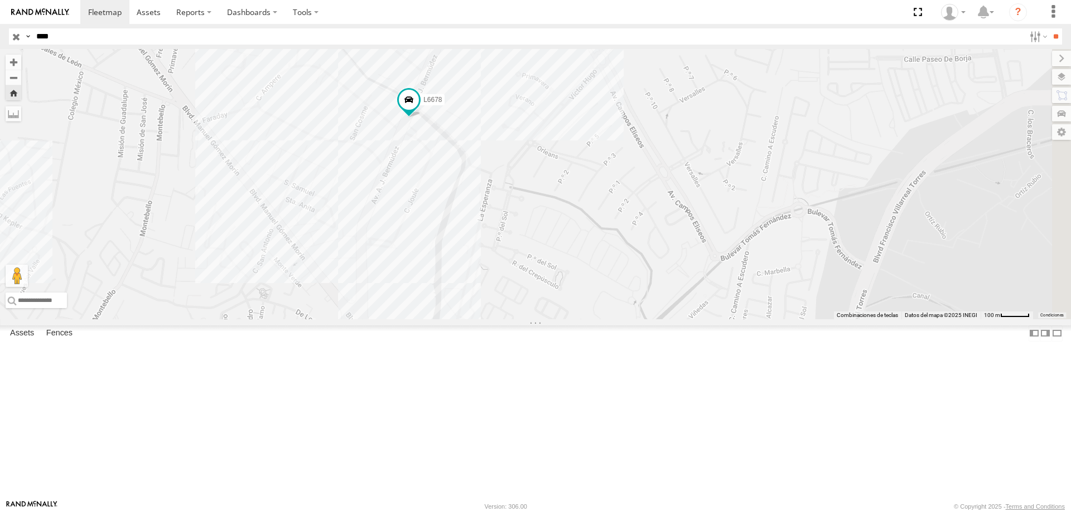
click at [0, 0] on div "ELECTROLUX" at bounding box center [0, 0] width 0 height 0
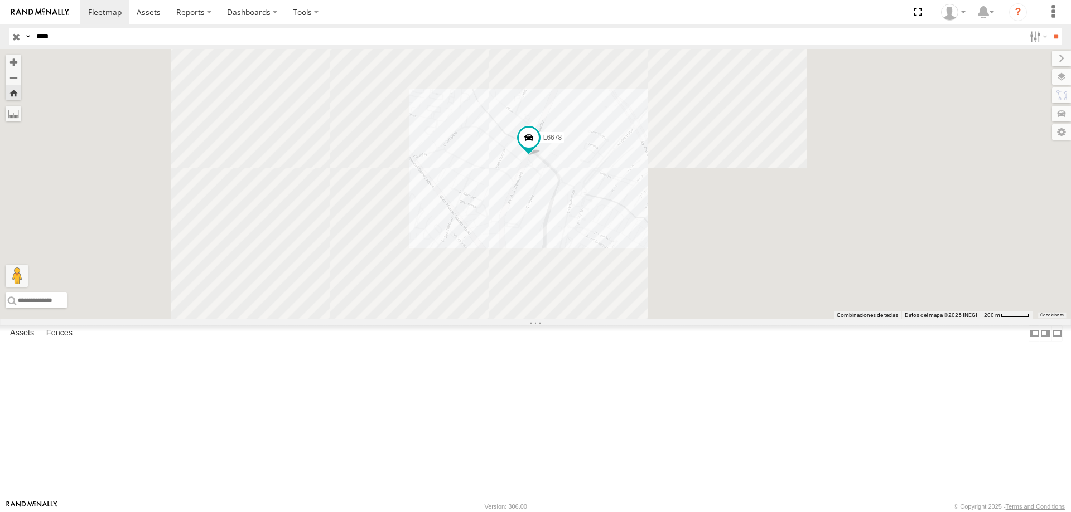
drag, startPoint x: 690, startPoint y: 162, endPoint x: 669, endPoint y: 205, distance: 47.6
click at [681, 209] on div "L6678" at bounding box center [535, 184] width 1071 height 270
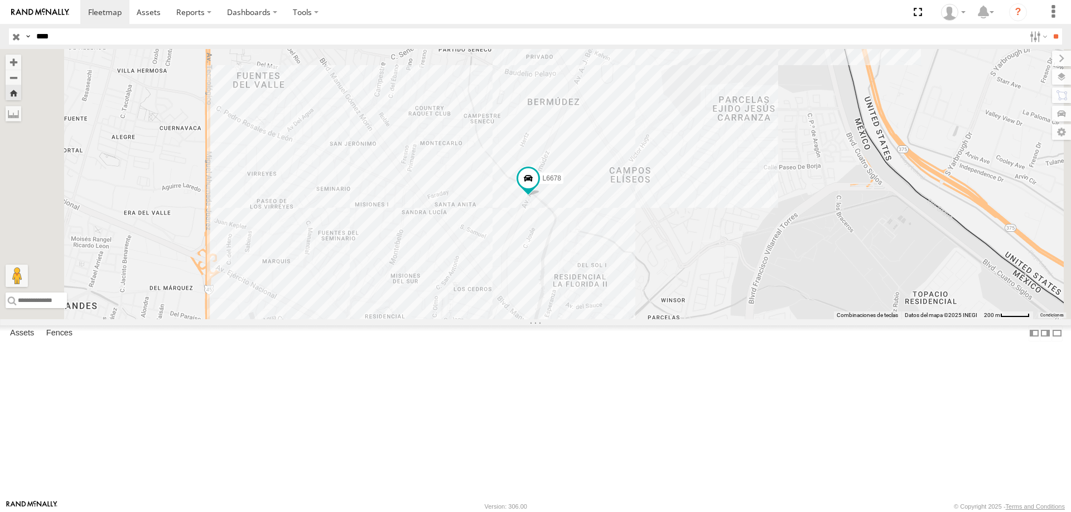
drag, startPoint x: 613, startPoint y: 164, endPoint x: 607, endPoint y: 224, distance: 59.5
click at [607, 223] on div "L6678" at bounding box center [535, 184] width 1071 height 270
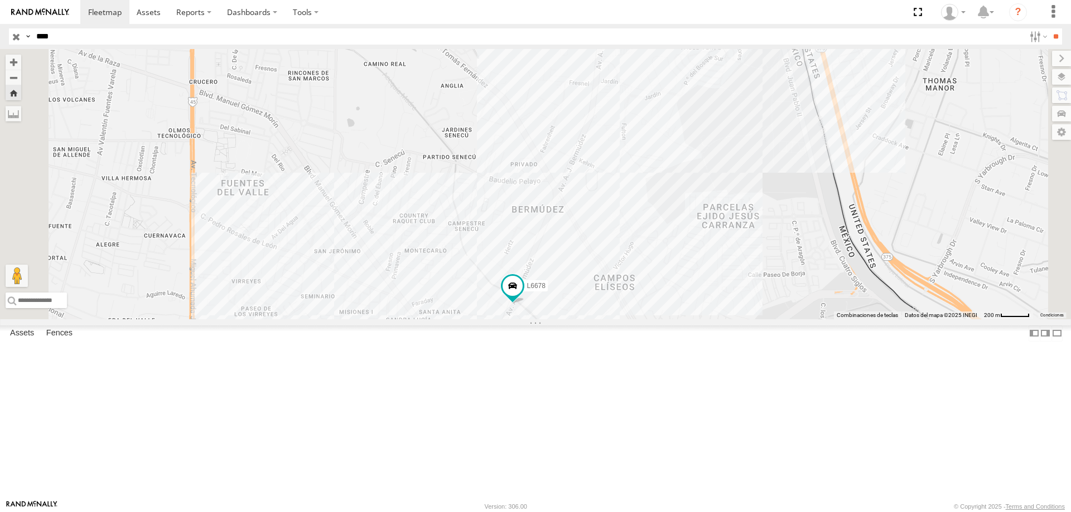
drag, startPoint x: 619, startPoint y: 226, endPoint x: 600, endPoint y: 277, distance: 54.2
click at [600, 277] on div "L6678" at bounding box center [535, 184] width 1071 height 270
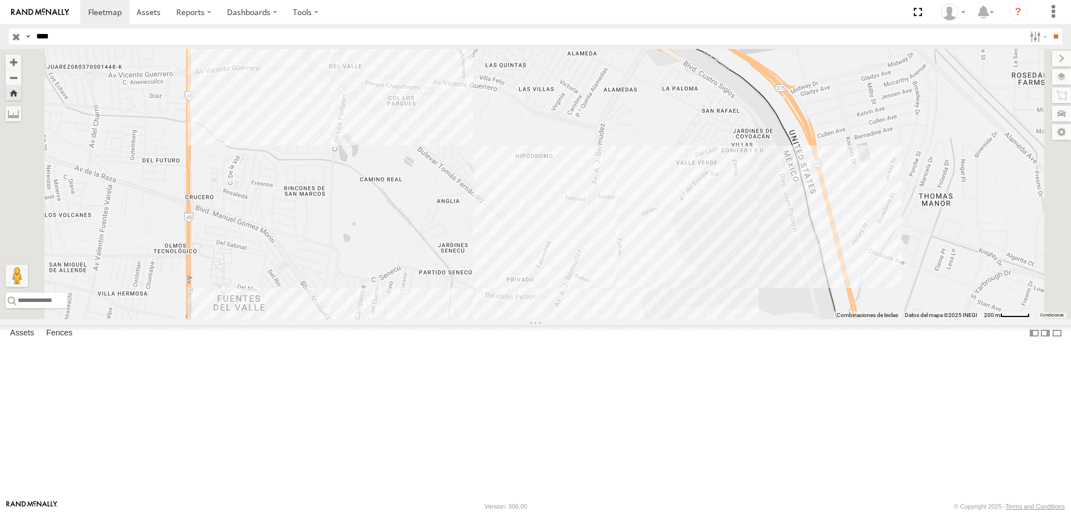
drag, startPoint x: 600, startPoint y: 277, endPoint x: 631, endPoint y: 313, distance: 47.8
click at [631, 313] on div "L6678" at bounding box center [535, 184] width 1071 height 270
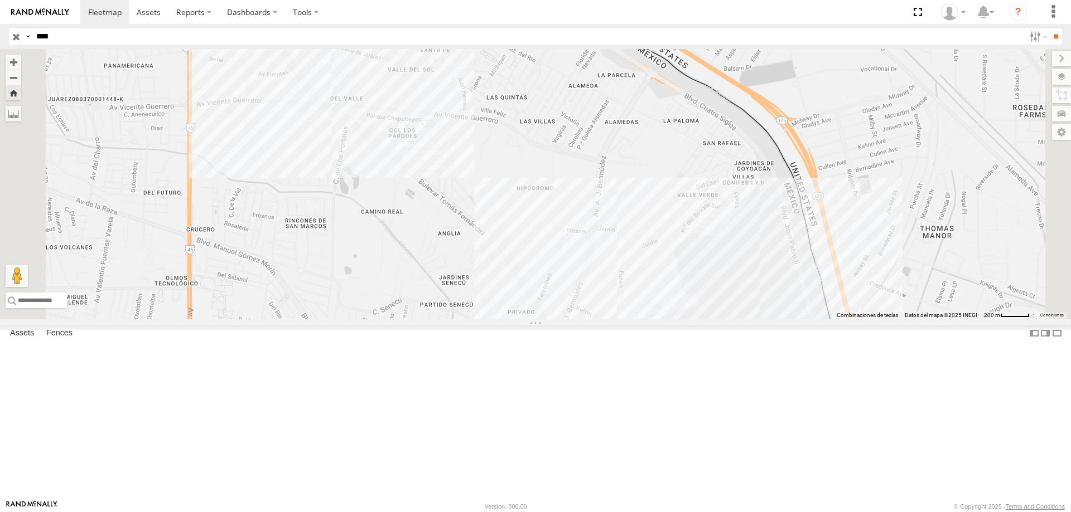
drag, startPoint x: 630, startPoint y: 351, endPoint x: 623, endPoint y: 395, distance: 44.5
click at [623, 319] on div "L6678" at bounding box center [535, 184] width 1071 height 270
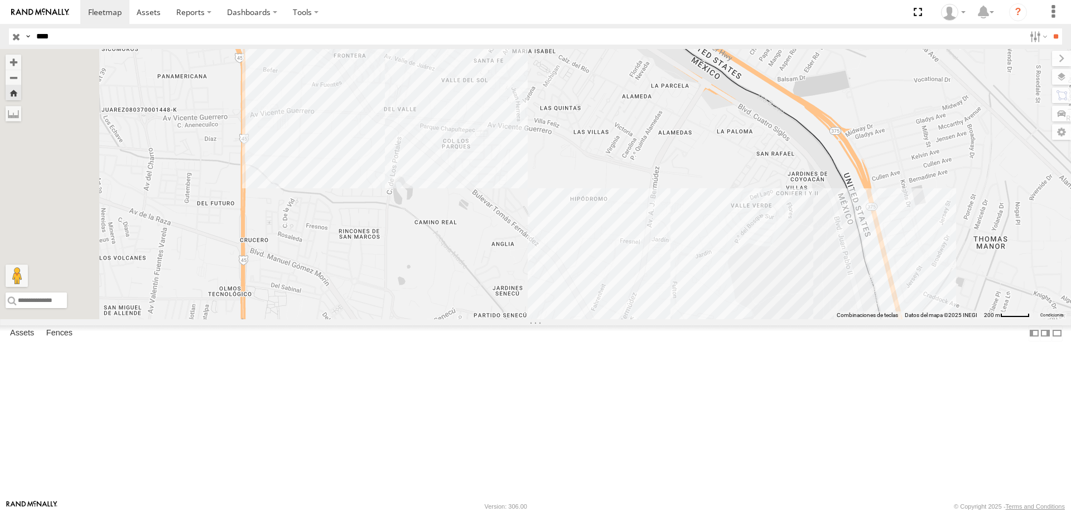
drag, startPoint x: 623, startPoint y: 395, endPoint x: 684, endPoint y: 362, distance: 68.4
click at [684, 319] on div "L6678" at bounding box center [535, 184] width 1071 height 270
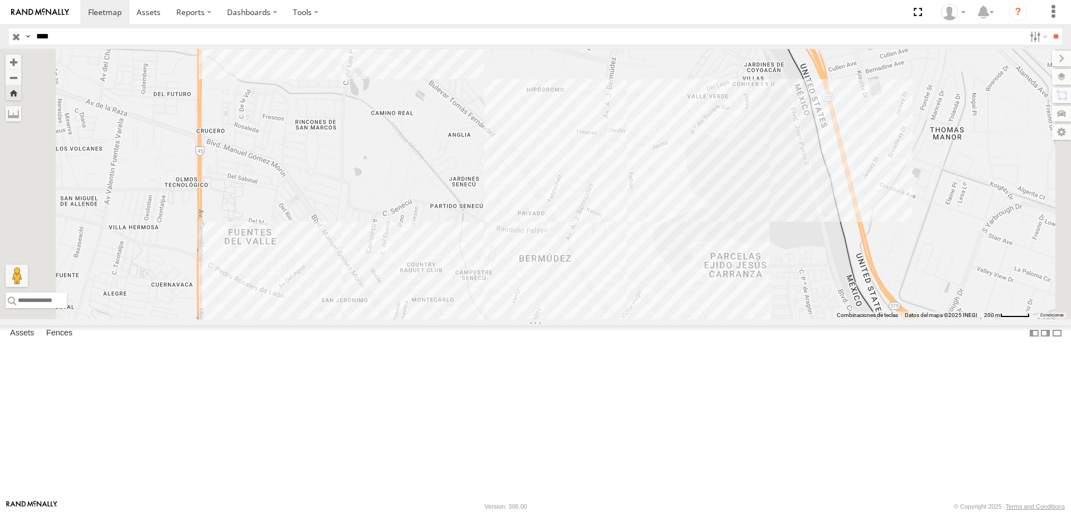
drag, startPoint x: 624, startPoint y: 259, endPoint x: 606, endPoint y: 211, distance: 50.6
click at [606, 211] on div "L6678" at bounding box center [535, 184] width 1071 height 270
click at [0, 0] on div "ELECTROLUX" at bounding box center [0, 0] width 0 height 0
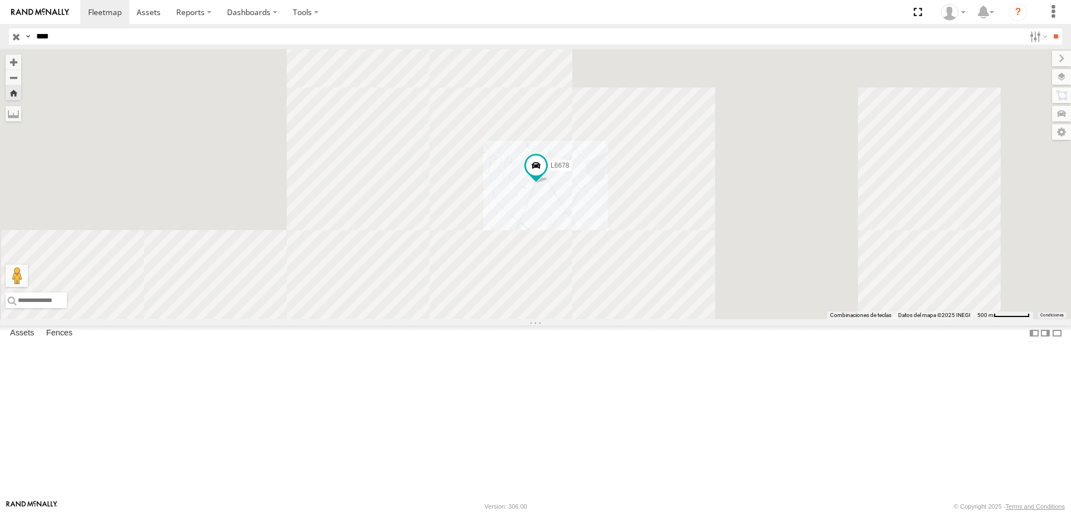
click at [0, 0] on div "L6678" at bounding box center [0, 0] width 0 height 0
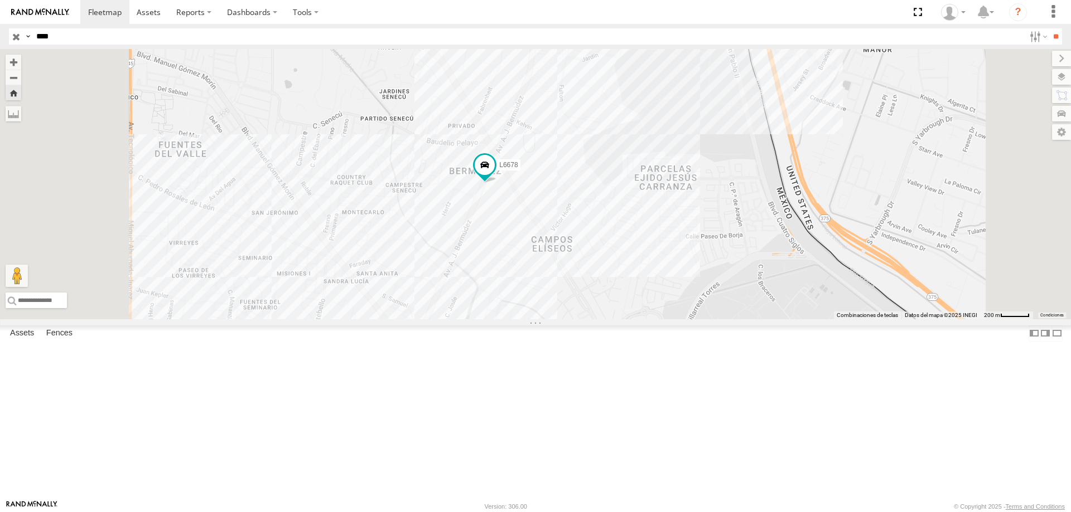
drag, startPoint x: 572, startPoint y: 177, endPoint x: 586, endPoint y: 249, distance: 73.4
click at [586, 248] on div "L6678" at bounding box center [535, 184] width 1071 height 270
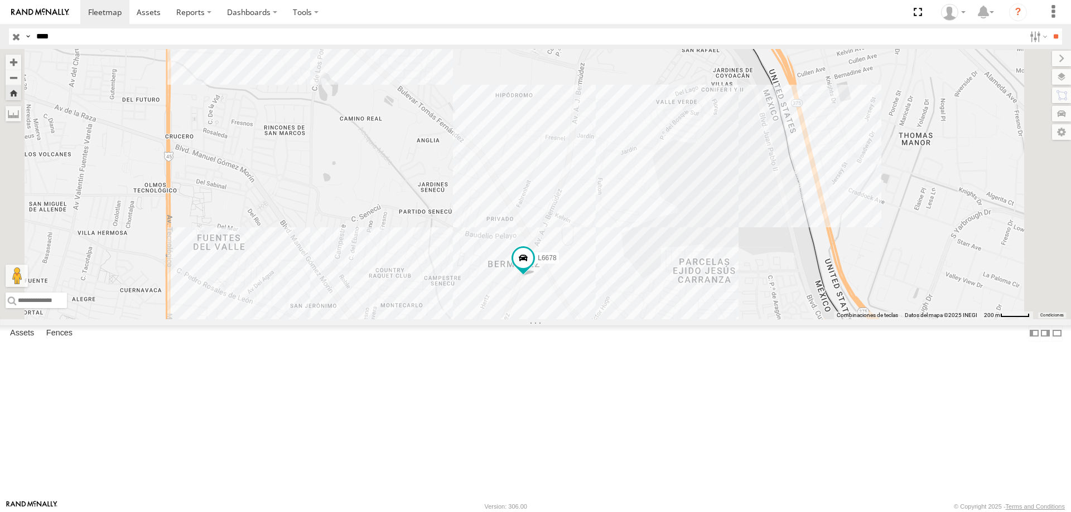
drag, startPoint x: 583, startPoint y: 227, endPoint x: 628, endPoint y: 278, distance: 68.3
click at [624, 275] on div "L6678" at bounding box center [535, 184] width 1071 height 270
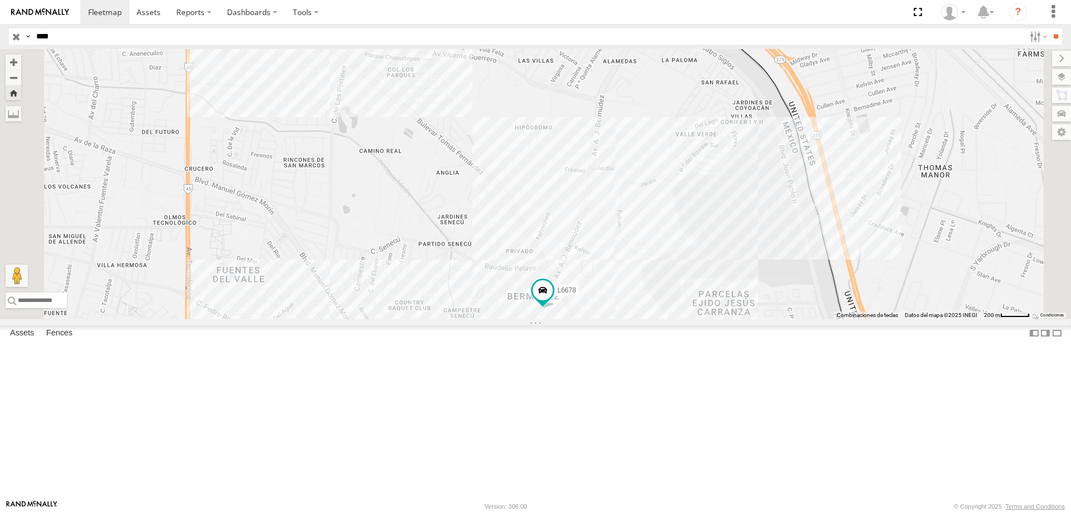
drag, startPoint x: 632, startPoint y: 283, endPoint x: 650, endPoint y: 314, distance: 36.0
click at [650, 314] on div "L6678" at bounding box center [535, 184] width 1071 height 270
click at [0, 0] on span at bounding box center [0, 0] width 0 height 0
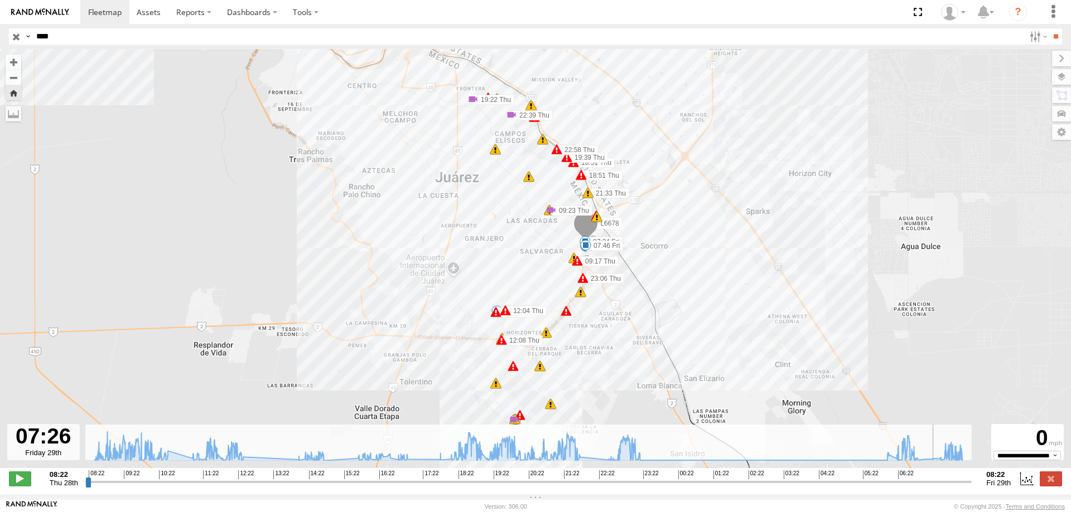
type input "**********"
click at [933, 487] on input "range" at bounding box center [528, 482] width 887 height 11
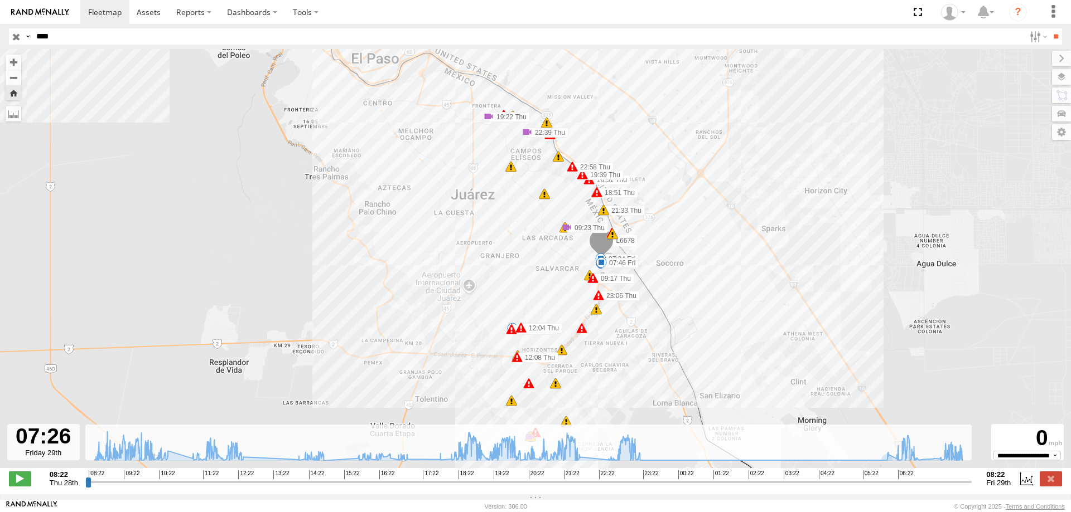
drag, startPoint x: 495, startPoint y: 118, endPoint x: 501, endPoint y: 159, distance: 41.2
click at [494, 122] on div "19:22 Thu" at bounding box center [488, 116] width 11 height 11
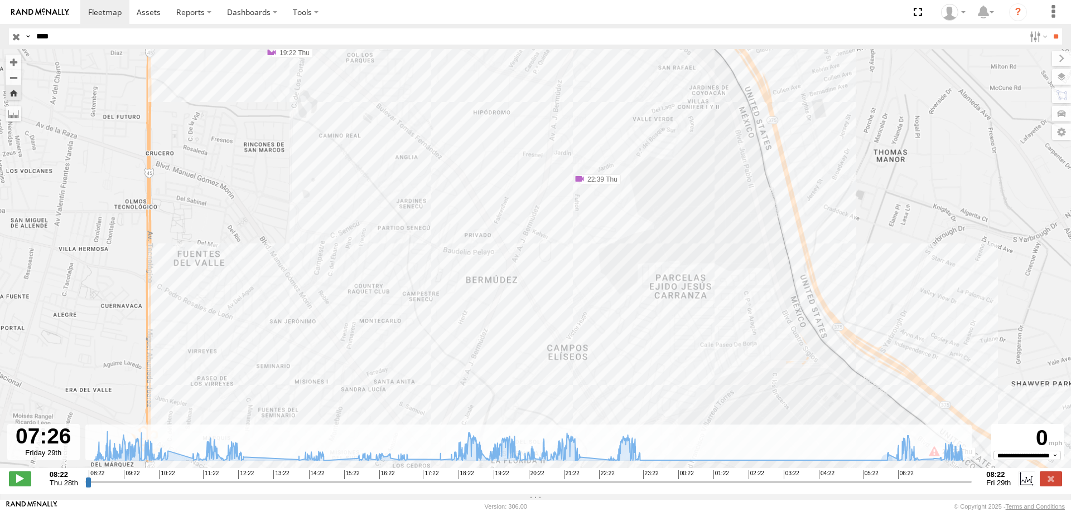
drag, startPoint x: 525, startPoint y: 222, endPoint x: 561, endPoint y: 267, distance: 56.7
click at [561, 267] on div "L6678 09:17 Thu 09:23 Thu 11:47 Thu 11:48 Thu 12:02 Thu 12:04 Thu 12:08 Thu 18:…" at bounding box center [535, 264] width 1071 height 431
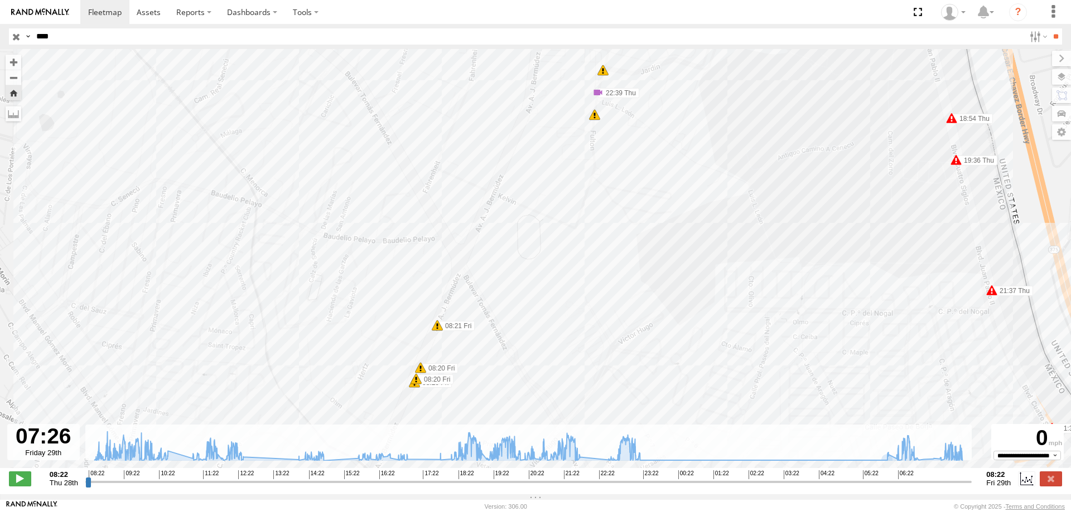
drag, startPoint x: 517, startPoint y: 240, endPoint x: 601, endPoint y: 289, distance: 96.5
click at [599, 289] on div "L6678 09:17 Thu 09:23 Thu 11:47 Thu 11:48 Thu 12:02 Thu 12:04 Thu 12:08 Thu 18:…" at bounding box center [535, 264] width 1071 height 431
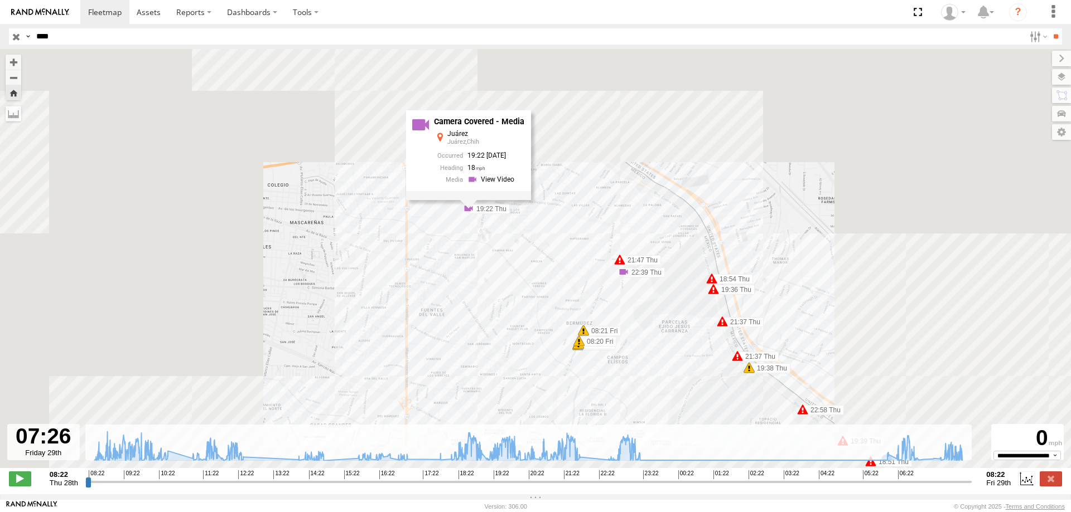
drag, startPoint x: 580, startPoint y: 267, endPoint x: 568, endPoint y: 299, distance: 34.4
click at [568, 299] on div "L6678 09:17 Thu 09:23 Thu 11:47 Thu 11:48 Thu 12:02 Thu 12:04 Thu 12:08 Thu 18:…" at bounding box center [535, 264] width 1071 height 431
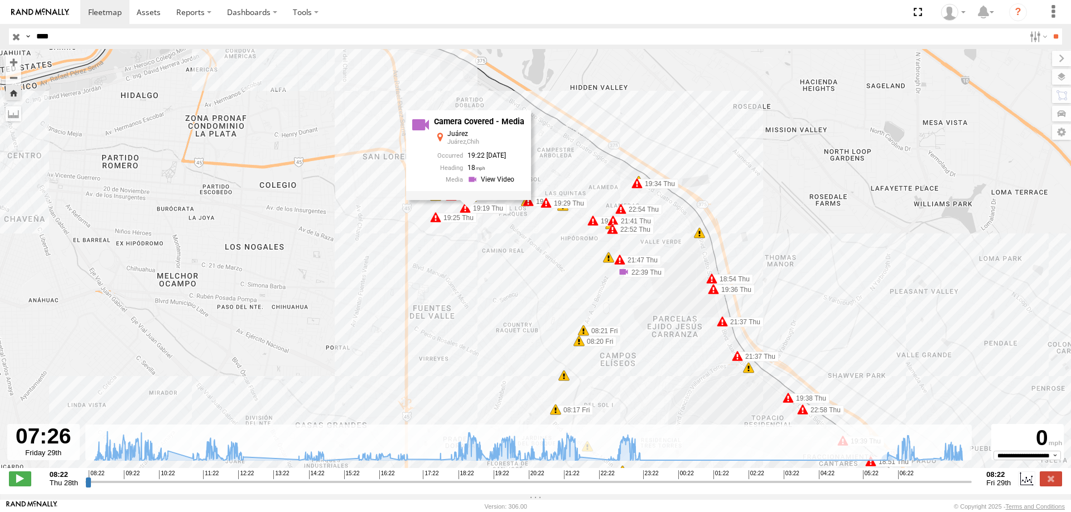
drag, startPoint x: 566, startPoint y: 289, endPoint x: 566, endPoint y: 302, distance: 13.4
click at [566, 302] on div "L6678 09:17 Thu 09:23 Thu 11:47 Thu 11:48 Thu 12:02 Thu 12:04 Thu 12:08 Thu 18:…" at bounding box center [535, 264] width 1071 height 431
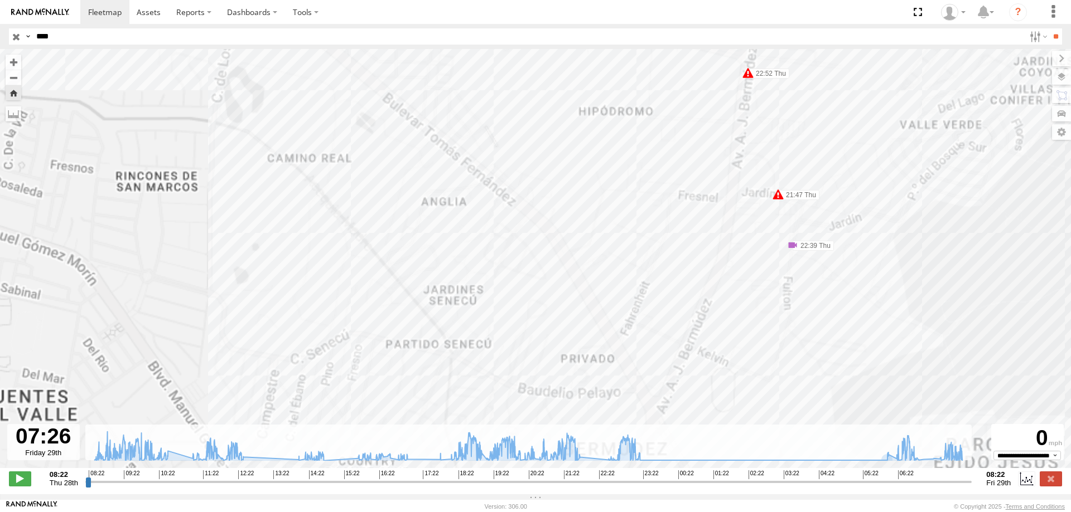
drag, startPoint x: 566, startPoint y: 302, endPoint x: 551, endPoint y: 287, distance: 21.7
click at [583, 335] on div "L6678 09:17 Thu 09:23 Thu 11:47 Thu 11:48 Thu 12:02 Thu 12:04 Thu 12:08 Thu 18:…" at bounding box center [535, 264] width 1071 height 431
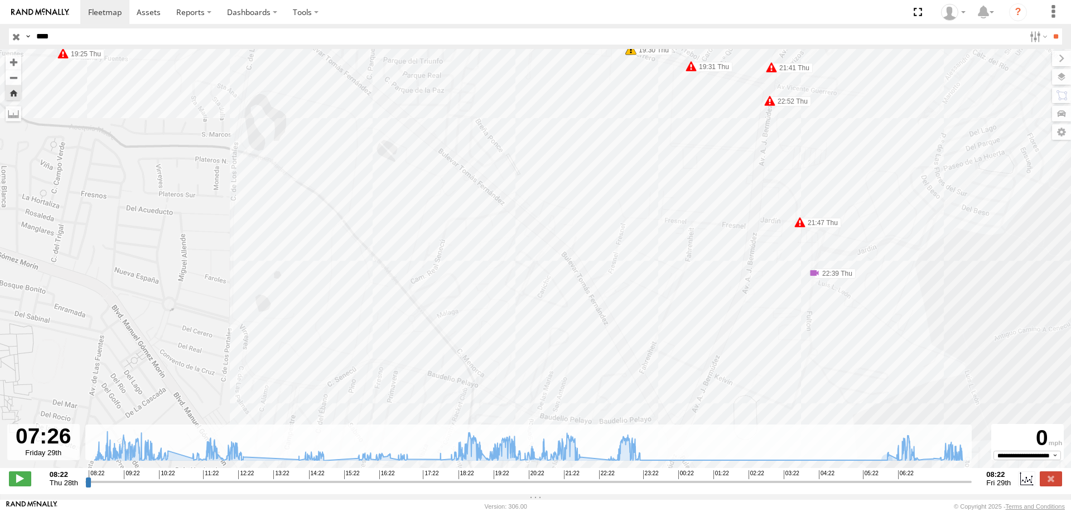
drag, startPoint x: 551, startPoint y: 287, endPoint x: 575, endPoint y: 325, distance: 45.2
click at [575, 325] on div "L6678 09:17 Thu 09:23 Thu 11:47 Thu 11:48 Thu 12:02 Thu 12:04 Thu 12:08 Thu 18:…" at bounding box center [535, 264] width 1071 height 431
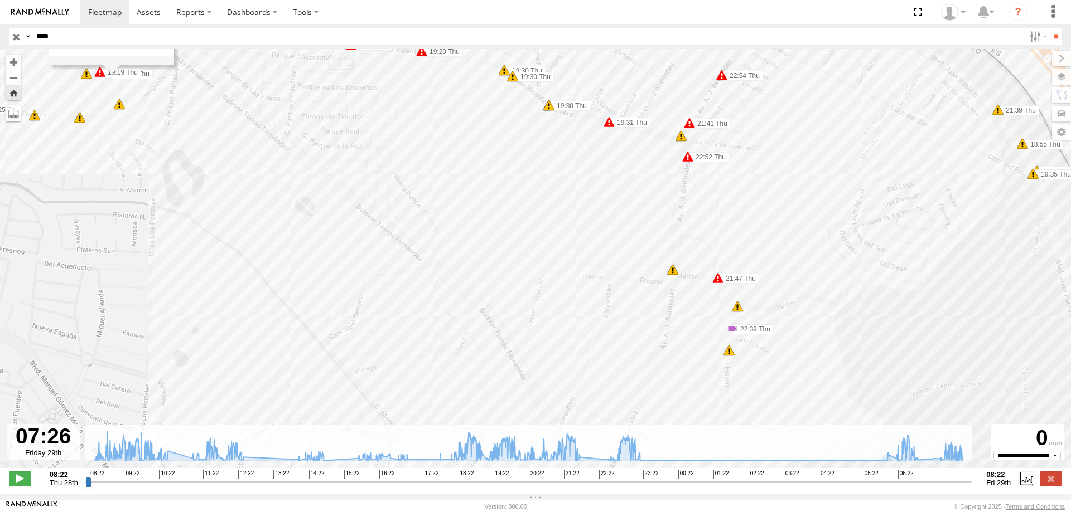
drag, startPoint x: 563, startPoint y: 277, endPoint x: 474, endPoint y: 337, distance: 107.9
click at [474, 337] on div "L6678 09:17 Thu 09:23 Thu 11:47 Thu 11:48 Thu 12:02 Thu 12:04 Thu 12:08 Thu 18:…" at bounding box center [535, 264] width 1071 height 431
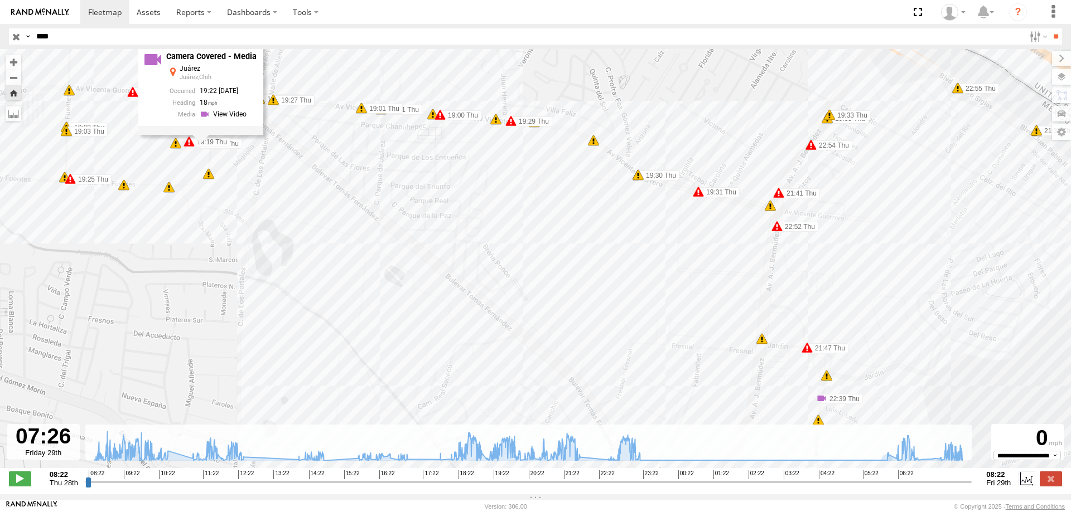
drag, startPoint x: 439, startPoint y: 358, endPoint x: 502, endPoint y: 347, distance: 64.4
click at [502, 347] on div "L6678 09:17 Thu 09:23 Thu 11:47 Thu 11:48 Thu 12:02 Thu 12:04 Thu 12:08 Thu 18:…" at bounding box center [535, 264] width 1071 height 431
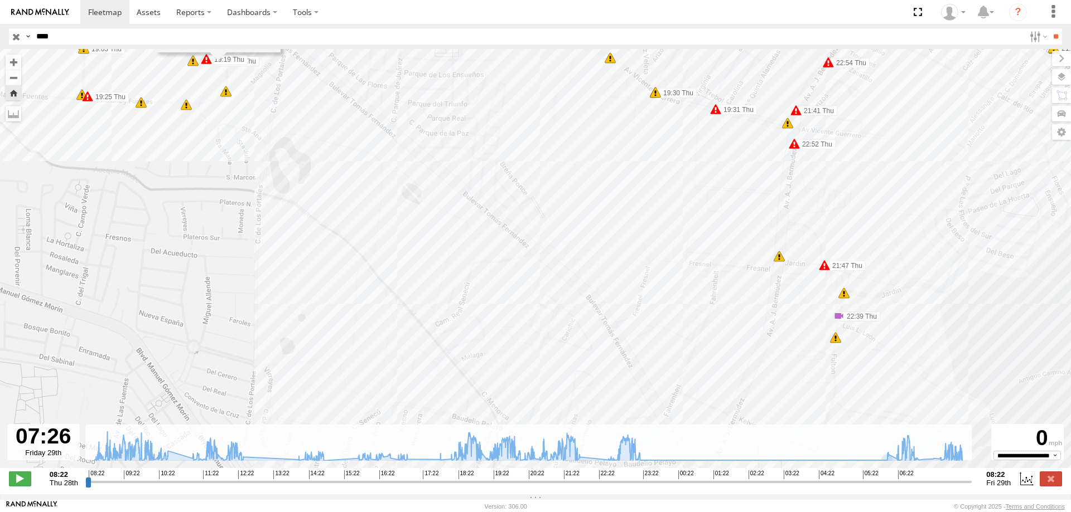
drag, startPoint x: 520, startPoint y: 356, endPoint x: 527, endPoint y: 225, distance: 131.8
click at [527, 225] on div "L6678 09:17 Thu 09:23 Thu 11:47 Thu 11:48 Thu 12:02 Thu 12:04 Thu 12:08 Thu 18:…" at bounding box center [535, 264] width 1071 height 431
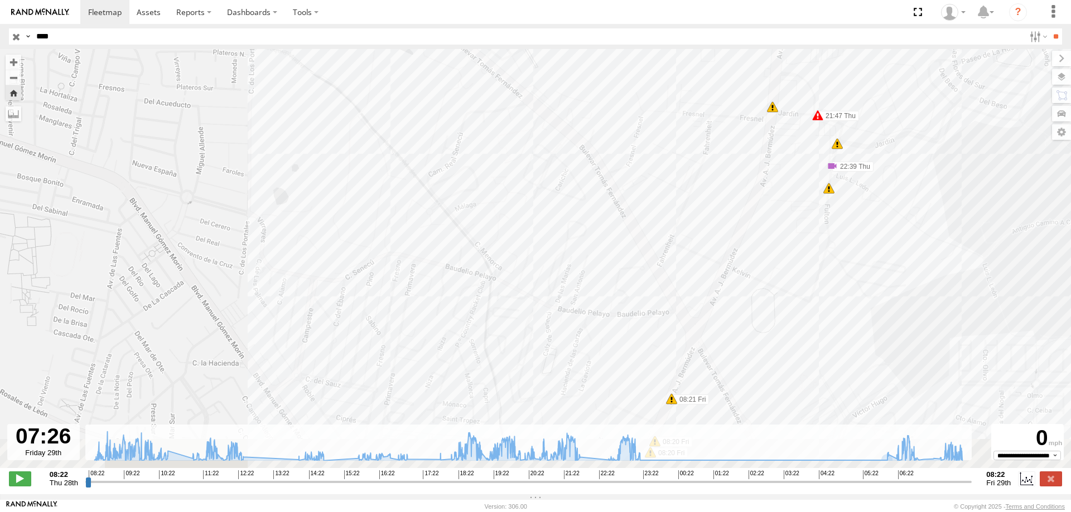
drag, startPoint x: 591, startPoint y: 240, endPoint x: 584, endPoint y: 210, distance: 31.5
click at [584, 214] on div "L6678 09:17 Thu 09:23 Thu 11:47 Thu 11:48 Thu 12:02 Thu 12:04 Thu 12:08 Thu 18:…" at bounding box center [535, 264] width 1071 height 431
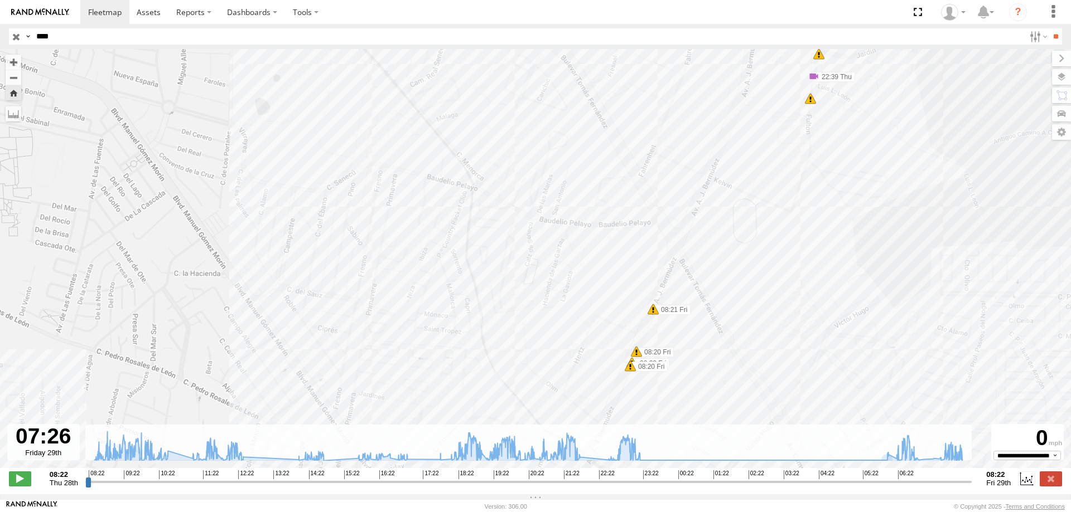
drag, startPoint x: 553, startPoint y: 167, endPoint x: 547, endPoint y: 264, distance: 97.2
click at [547, 264] on div "L6678 09:17 Thu 09:23 Thu 11:47 Thu 11:48 Thu 12:02 Thu 12:04 Thu 12:08 Thu 18:…" at bounding box center [535, 264] width 1071 height 431
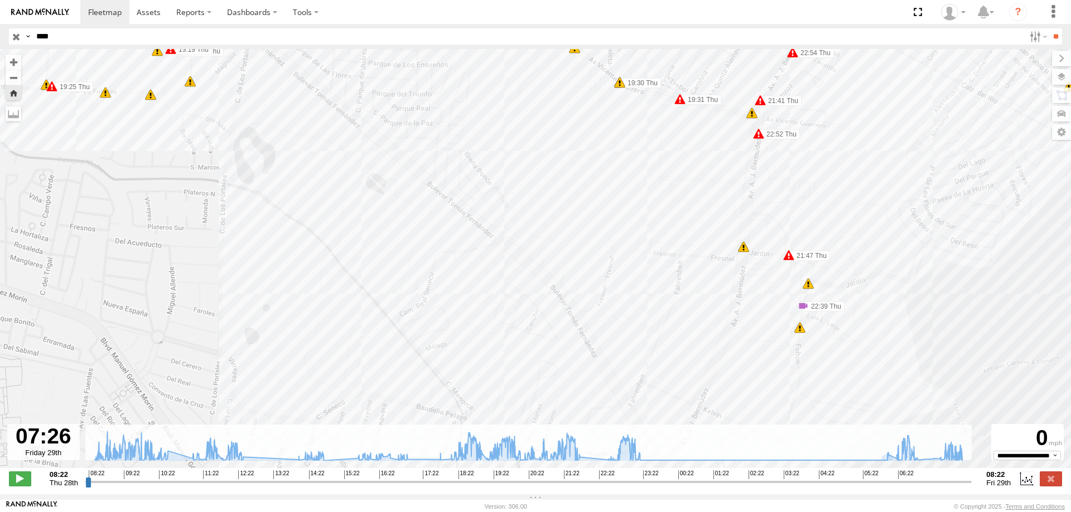
drag, startPoint x: 521, startPoint y: 238, endPoint x: 537, endPoint y: 302, distance: 65.5
click at [536, 301] on div "L6678 09:17 Thu 09:23 Thu 11:47 Thu 11:48 Thu 12:02 Thu 12:04 Thu 12:08 Thu 18:…" at bounding box center [535, 264] width 1071 height 431
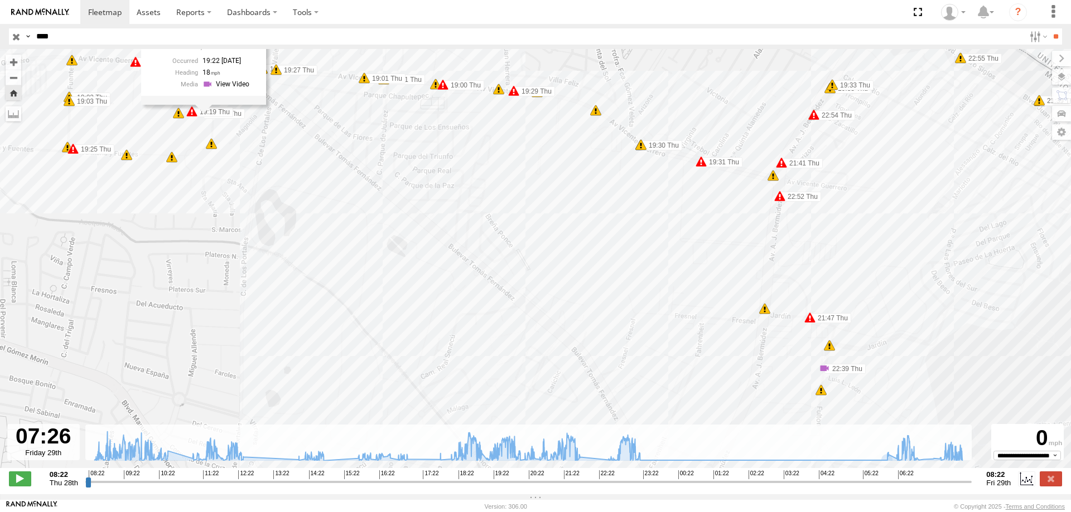
click at [443, 213] on div "L6678 09:17 Thu 09:23 Thu 11:47 Thu 11:48 Thu 12:02 Thu 12:04 Thu 12:08 Thu 18:…" at bounding box center [535, 264] width 1071 height 431
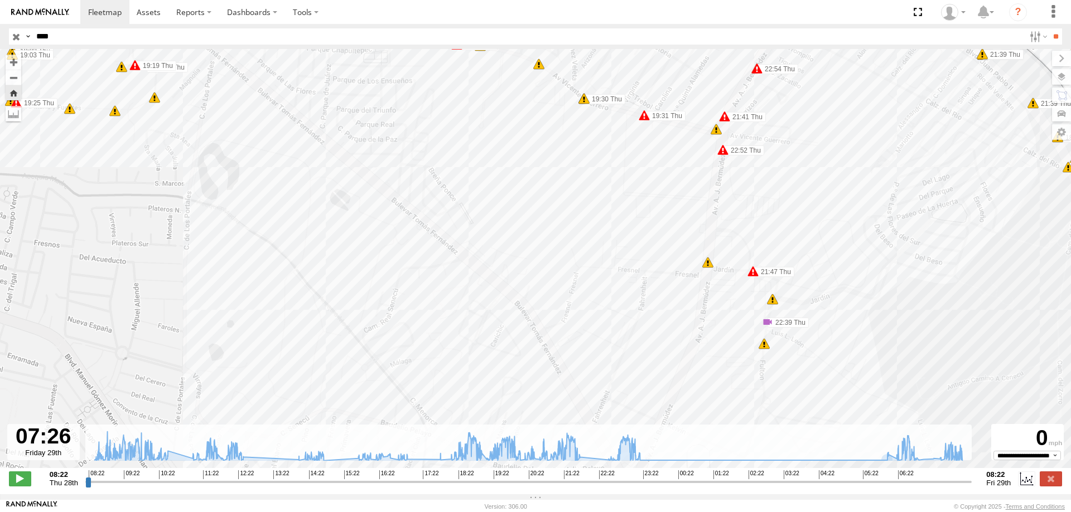
drag, startPoint x: 462, startPoint y: 215, endPoint x: 372, endPoint y: 154, distance: 107.9
click at [381, 171] on div "L6678 09:17 Thu 09:23 Thu 11:47 Thu 11:48 Thu 12:02 Thu 12:04 Thu 12:08 Thu 18:…" at bounding box center [535, 264] width 1071 height 431
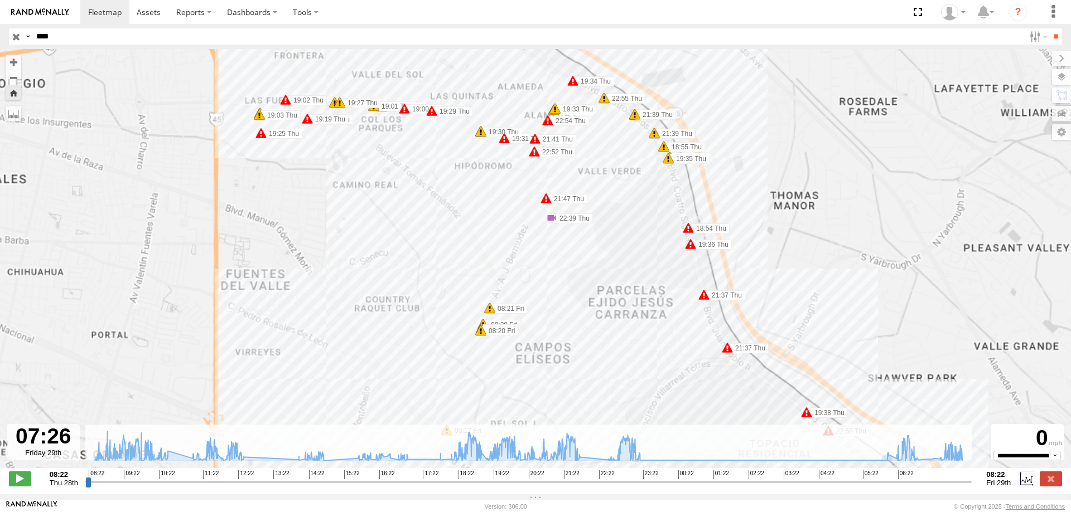
drag, startPoint x: 603, startPoint y: 303, endPoint x: 478, endPoint y: 188, distance: 170.1
click at [469, 177] on div "L6678 09:17 Thu 09:23 Thu 11:47 Thu 11:48 Thu 12:02 Thu 12:04 Thu 12:08 Thu 18:…" at bounding box center [535, 264] width 1071 height 431
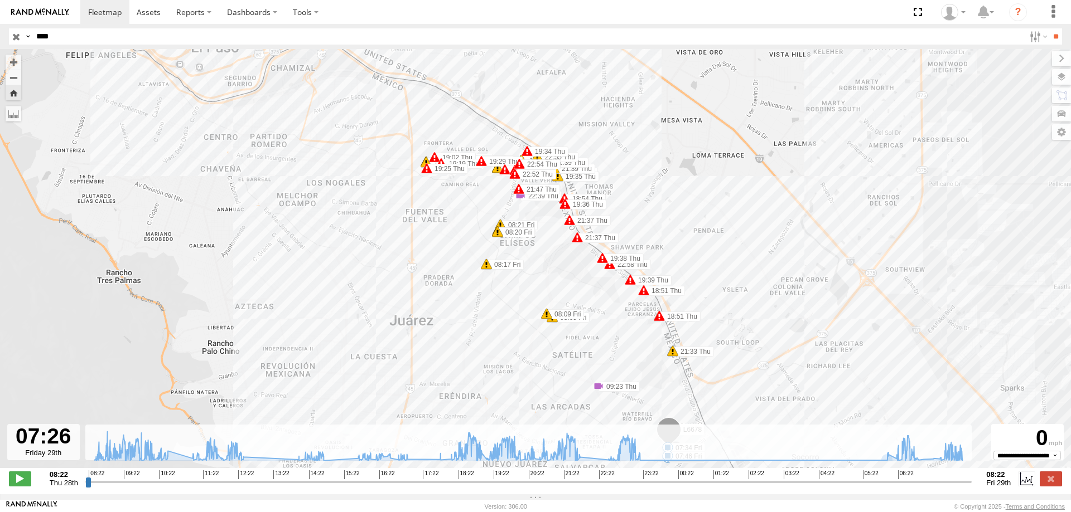
drag, startPoint x: 596, startPoint y: 327, endPoint x: 568, endPoint y: 265, distance: 67.4
click at [568, 266] on div "L6678 09:17 Thu 09:23 Thu 11:47 Thu 11:48 Thu 12:02 Thu 12:04 Thu 12:08 Thu 18:…" at bounding box center [535, 264] width 1071 height 431
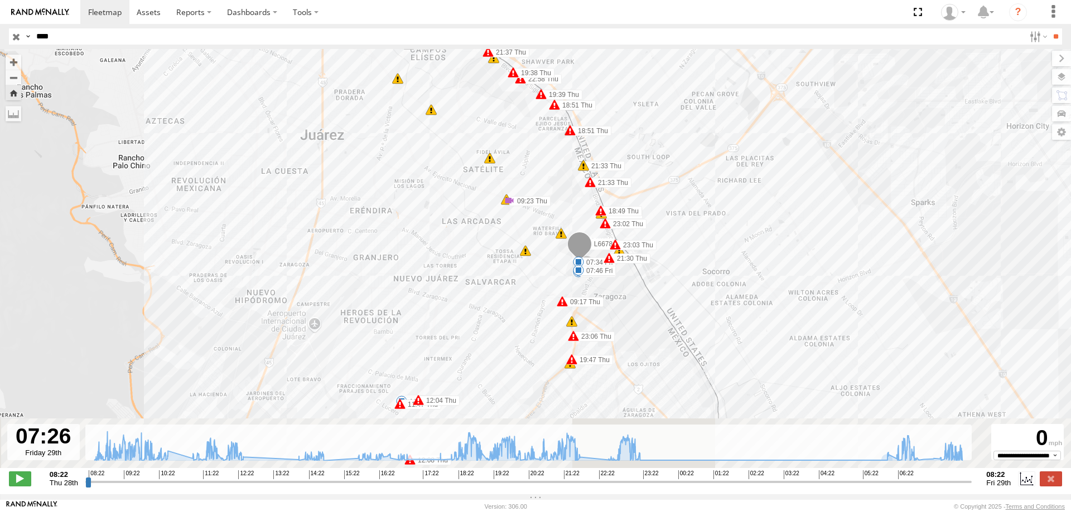
drag, startPoint x: 630, startPoint y: 269, endPoint x: 589, endPoint y: 176, distance: 101.8
click at [593, 187] on div "L6678 09:17 Thu 09:23 Thu 11:47 Thu 11:48 Thu 12:02 Thu 12:04 Thu 12:08 Thu 18:…" at bounding box center [535, 264] width 1071 height 431
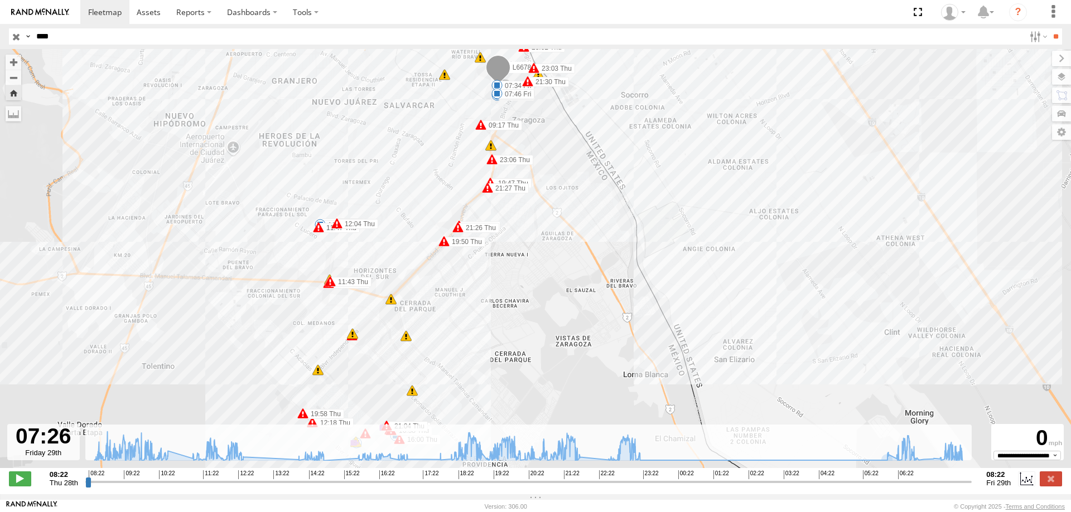
drag, startPoint x: 531, startPoint y: 157, endPoint x: 566, endPoint y: 319, distance: 165.4
click at [566, 319] on div "L6678 09:17 Thu 09:23 Thu 11:47 Thu 11:48 Thu 12:02 Thu 12:04 Thu 12:08 Thu 18:…" at bounding box center [535, 264] width 1071 height 431
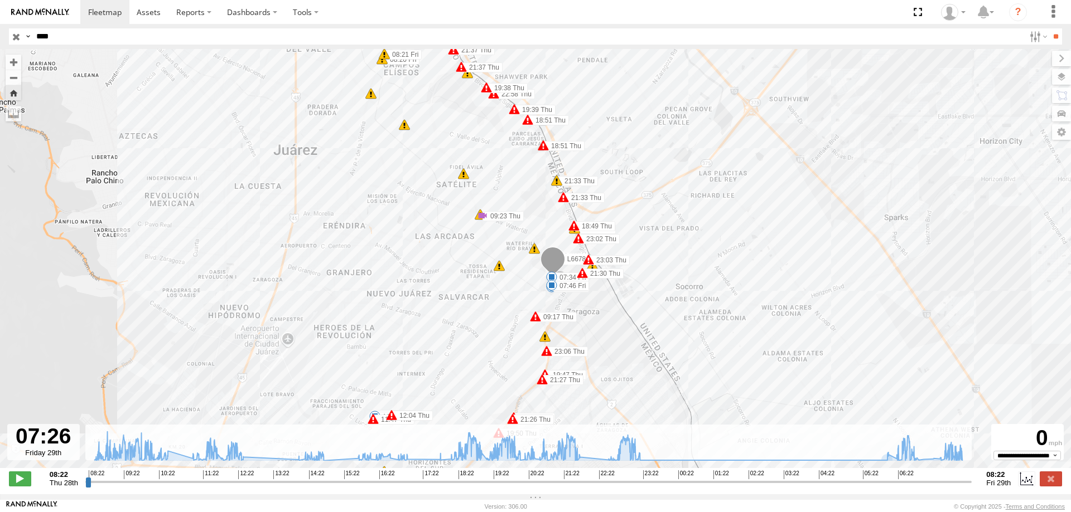
drag, startPoint x: 523, startPoint y: 290, endPoint x: 521, endPoint y: 271, distance: 19.1
click at [521, 271] on div "L6678 09:17 Thu 09:23 Thu 11:47 Thu 11:48 Thu 12:02 Thu 12:04 Thu 12:08 Thu 18:…" at bounding box center [535, 264] width 1071 height 431
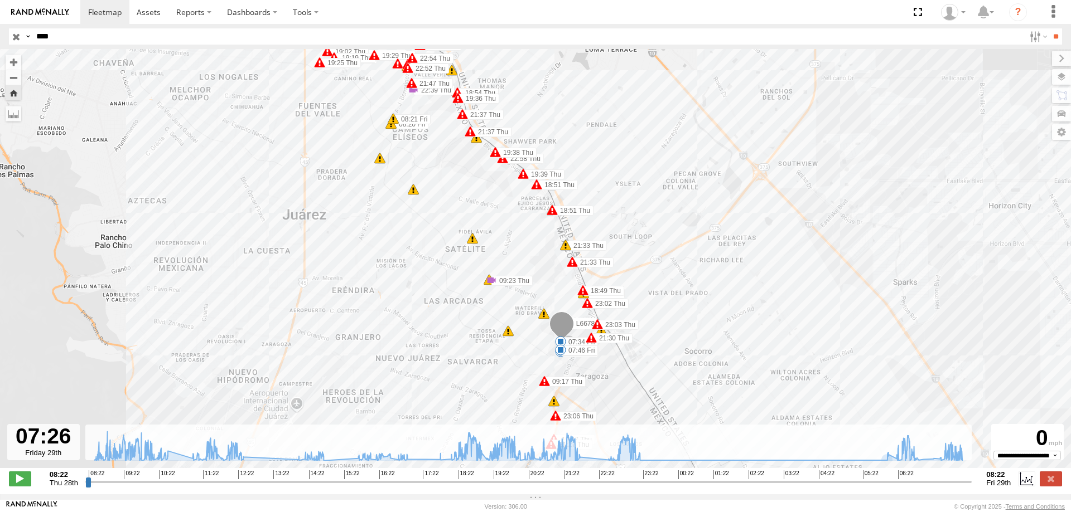
drag, startPoint x: 423, startPoint y: 196, endPoint x: 430, endPoint y: 253, distance: 57.3
click at [430, 253] on div "L6678 09:17 Thu 09:23 Thu 11:47 Thu 11:48 Thu 12:02 Thu 12:04 Thu 12:08 Thu 18:…" at bounding box center [535, 264] width 1071 height 431
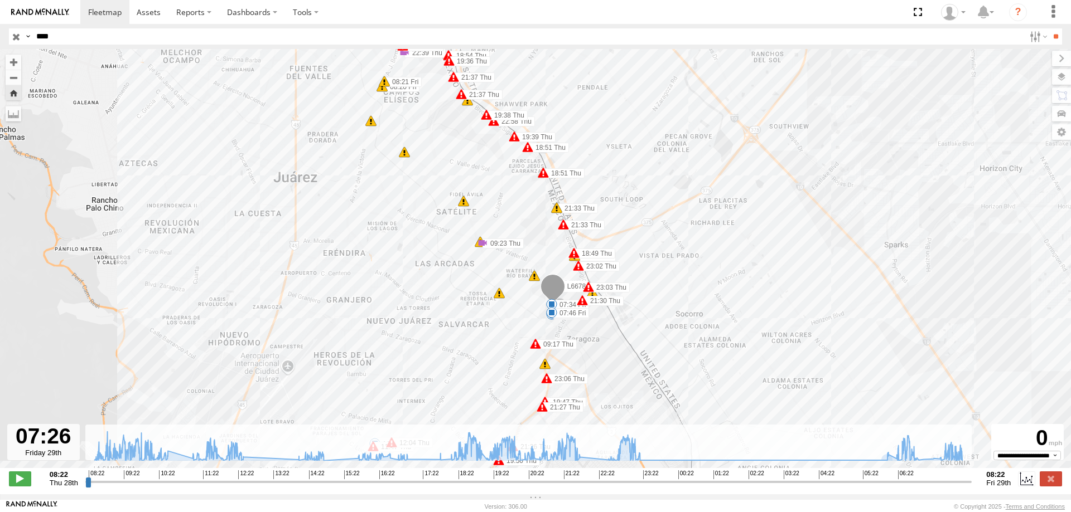
drag, startPoint x: 550, startPoint y: 361, endPoint x: 520, endPoint y: 239, distance: 125.8
click at [522, 250] on div "L6678 09:17 Thu 09:23 Thu 11:47 Thu 11:48 Thu 12:02 Thu 12:04 Thu 12:08 Thu 18:…" at bounding box center [535, 264] width 1071 height 431
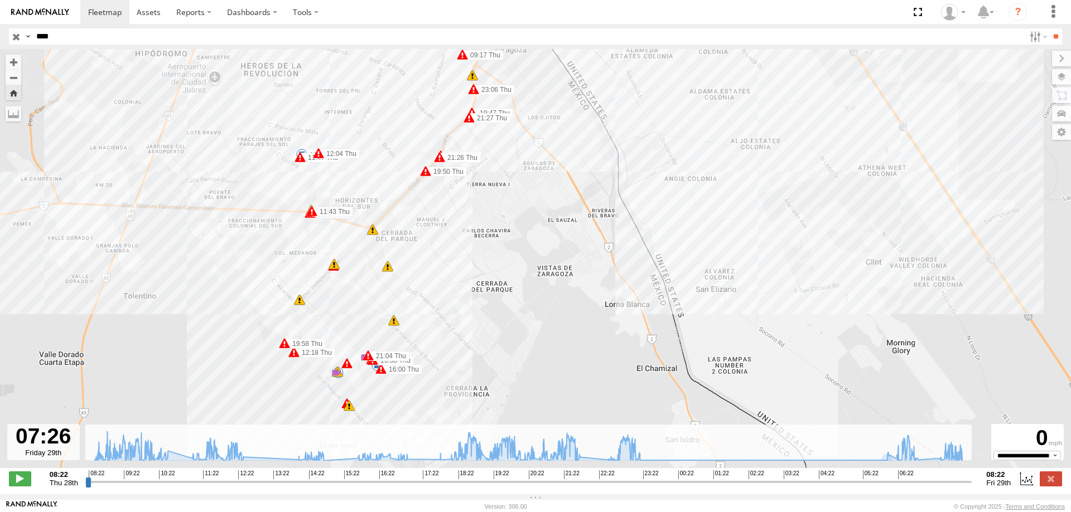
drag, startPoint x: 535, startPoint y: 259, endPoint x: 532, endPoint y: 362, distance: 103.2
click at [532, 362] on div "L6678 09:17 Thu 09:23 Thu 11:47 Thu 11:48 Thu 12:02 Thu 12:04 Thu 12:08 Thu 18:…" at bounding box center [535, 264] width 1071 height 431
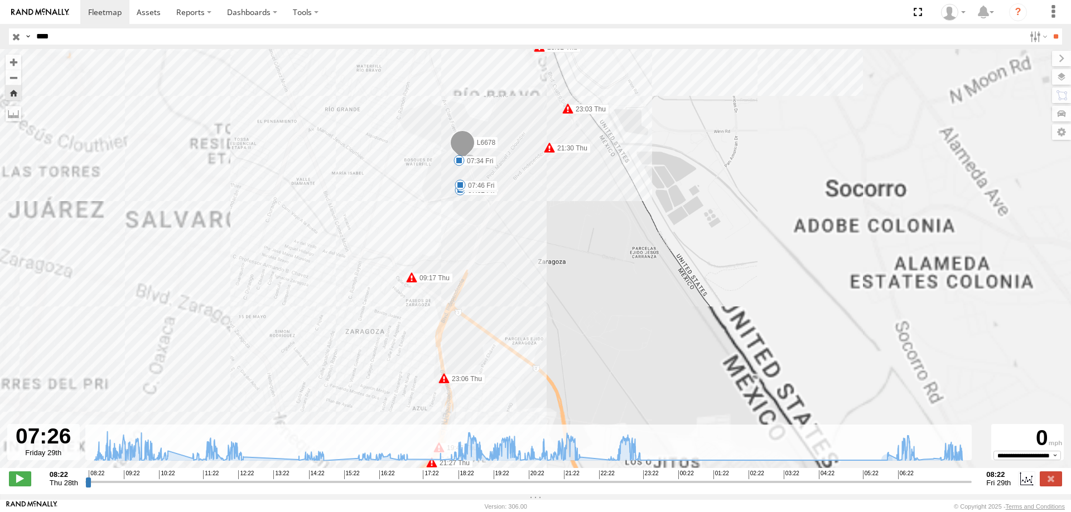
drag, startPoint x: 474, startPoint y: 184, endPoint x: 471, endPoint y: 205, distance: 21.0
click at [471, 205] on div "L6678 09:17 Thu 09:23 Thu 11:47 Thu 11:48 Thu 12:02 Thu 12:04 Thu 12:08 Thu 18:…" at bounding box center [535, 264] width 1071 height 431
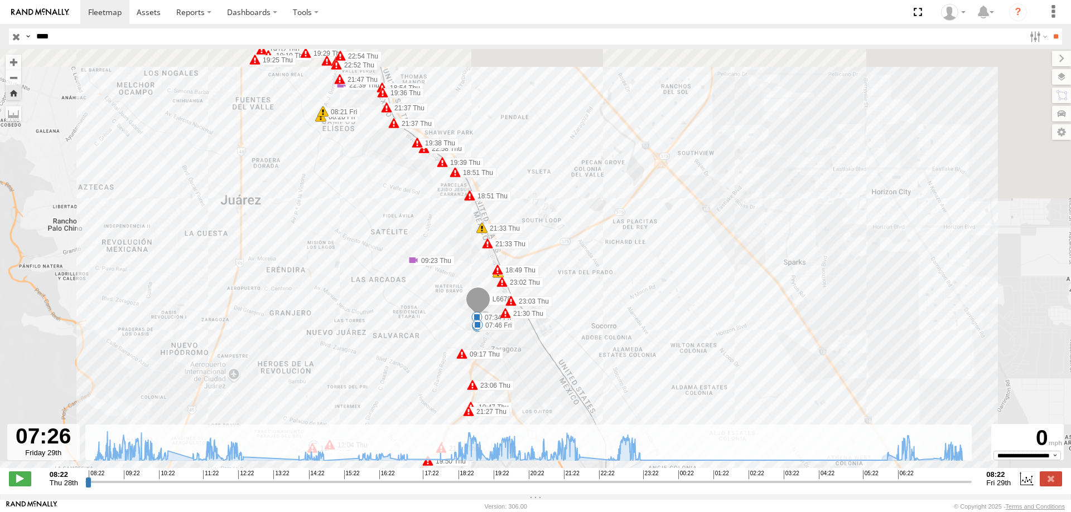
drag, startPoint x: 393, startPoint y: 133, endPoint x: 415, endPoint y: 281, distance: 149.9
click at [415, 281] on div "L6678 09:17 Thu 09:23 Thu 11:47 Thu 11:48 Thu 12:02 Thu 12:04 Thu 12:08 Thu 18:…" at bounding box center [535, 264] width 1071 height 431
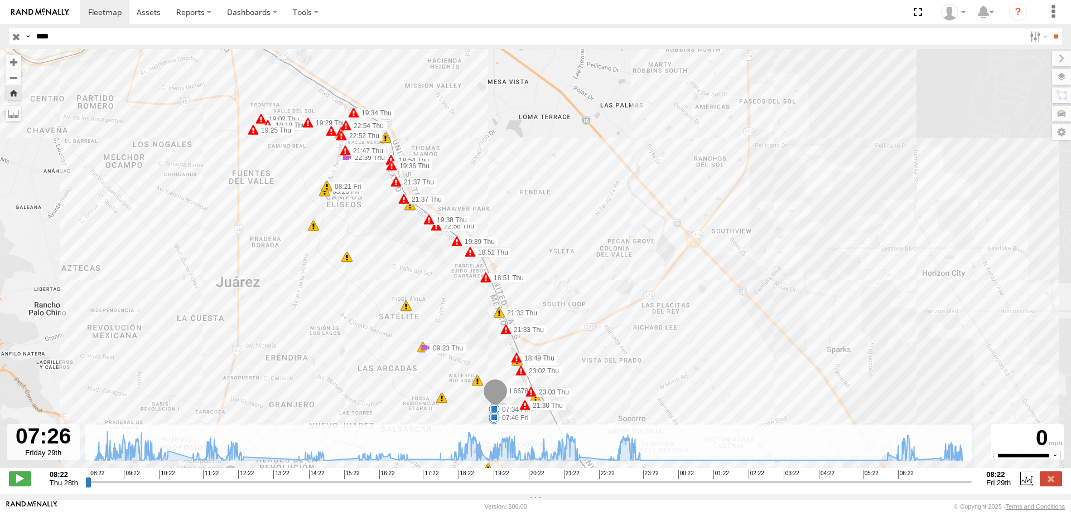
drag, startPoint x: 399, startPoint y: 264, endPoint x: 422, endPoint y: 303, distance: 46.0
click at [409, 293] on div "L6678 09:17 Thu 09:23 Thu 11:47 Thu 11:48 Thu 12:02 Thu 12:04 Thu 12:08 Thu 18:…" at bounding box center [535, 264] width 1071 height 431
select select "**********"
click at [79, 38] on input "****" at bounding box center [528, 36] width 992 height 16
click at [1049, 28] on input "**" at bounding box center [1055, 36] width 13 height 16
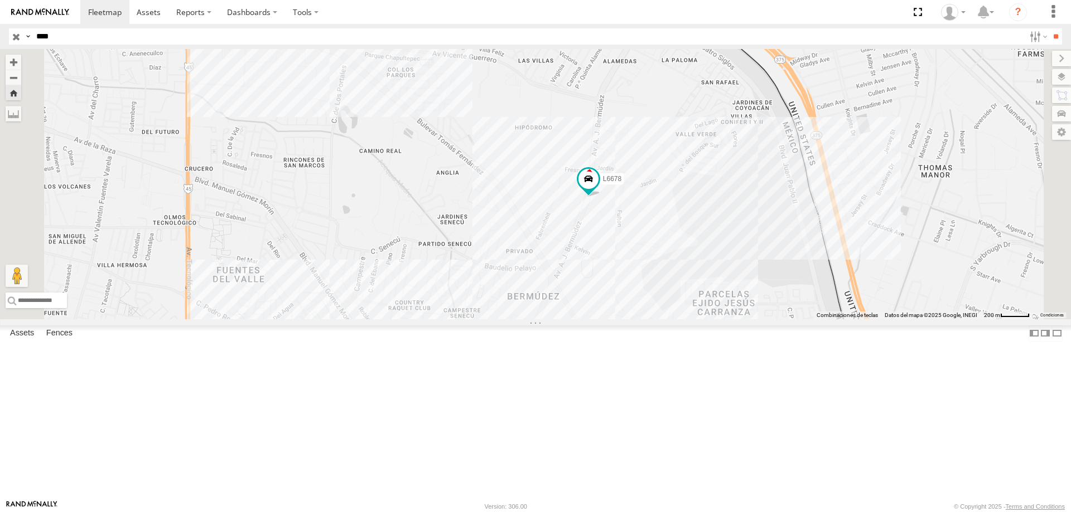
click at [0, 0] on div "ELECTROLUX" at bounding box center [0, 0] width 0 height 0
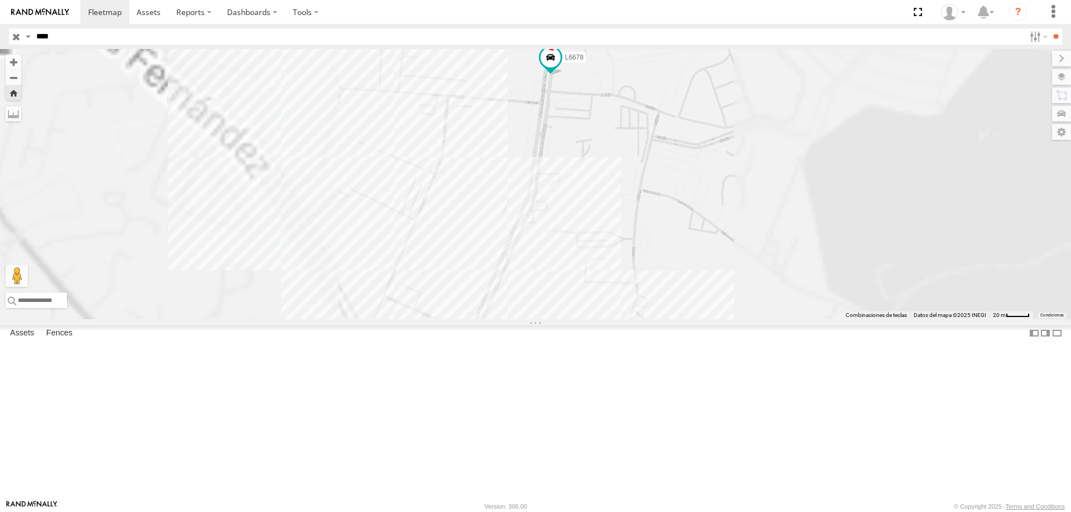
click at [0, 0] on link at bounding box center [0, 0] width 0 height 0
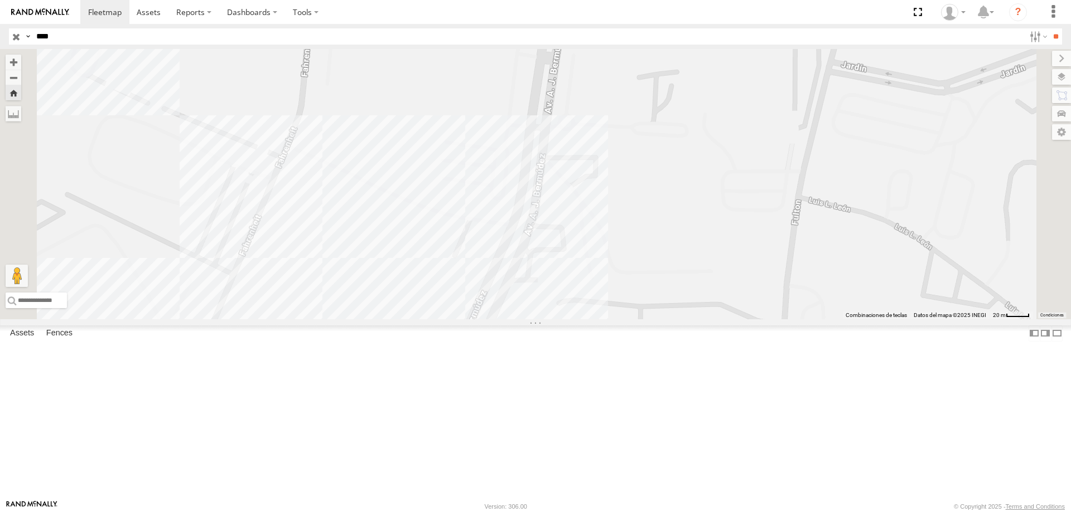
click at [137, 35] on input "****" at bounding box center [528, 36] width 992 height 16
click at [137, 34] on input "****" at bounding box center [528, 36] width 992 height 16
type input "***"
click at [1049, 28] on input "**" at bounding box center [1055, 36] width 13 height 16
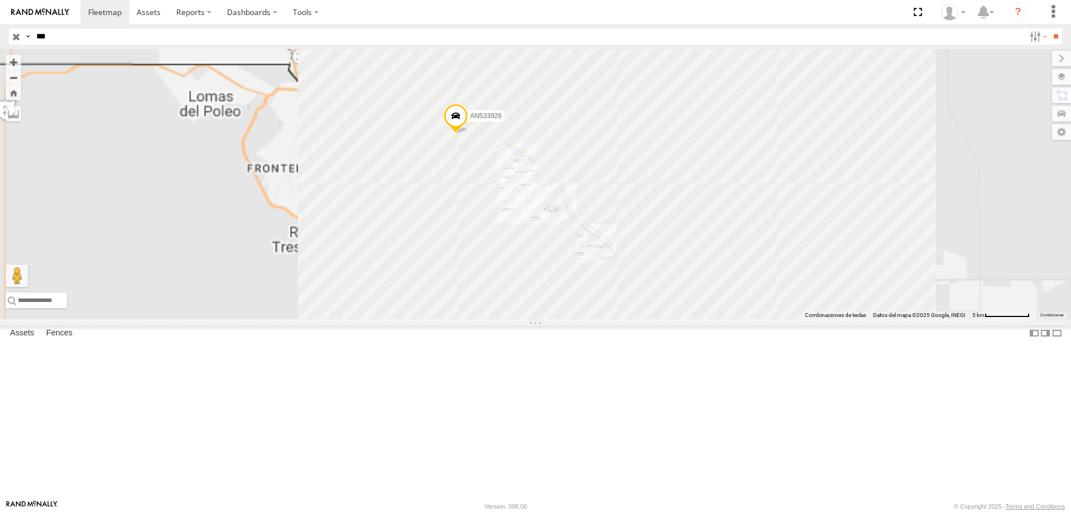
click at [0, 0] on div "672" at bounding box center [0, 0] width 0 height 0
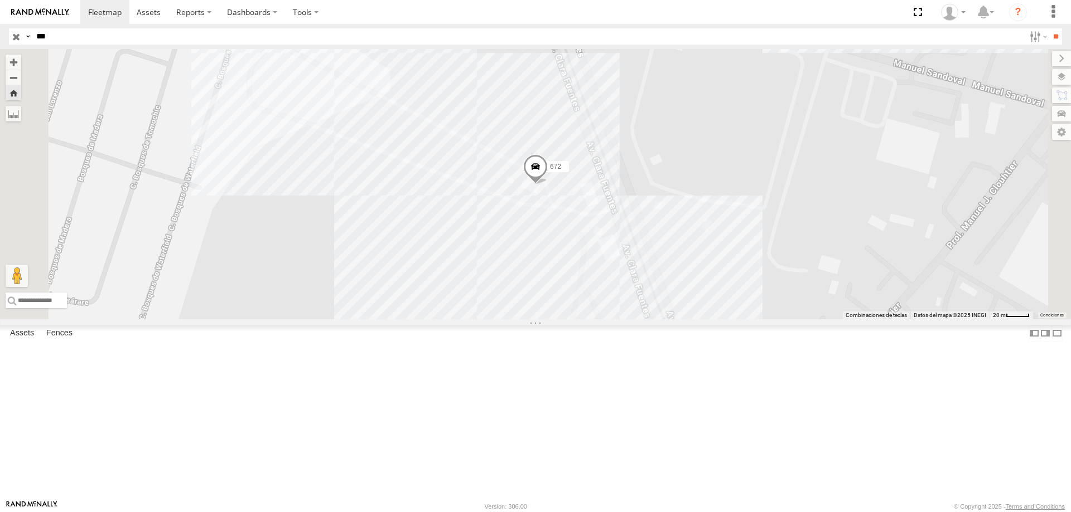
click at [0, 0] on span at bounding box center [0, 0] width 0 height 0
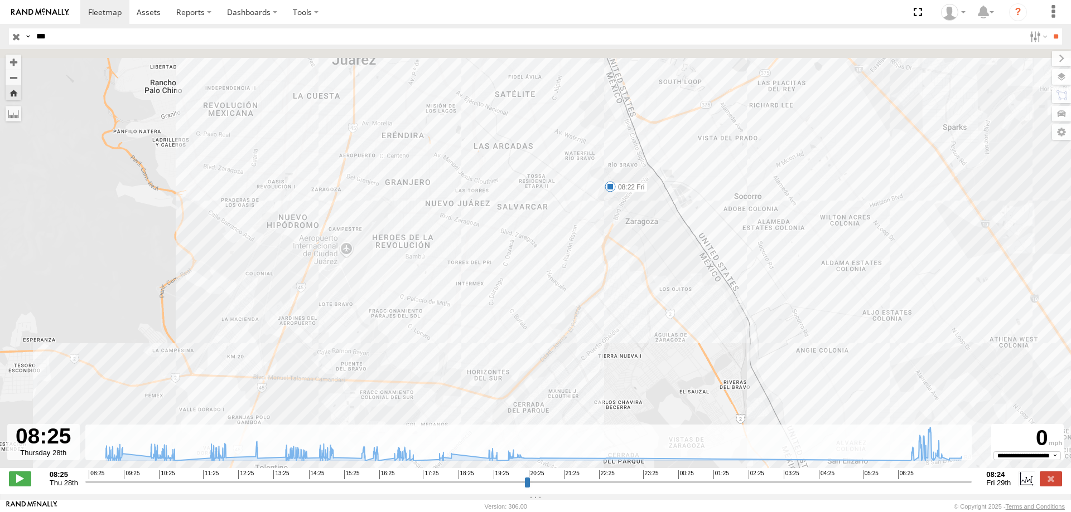
drag, startPoint x: 635, startPoint y: 164, endPoint x: 604, endPoint y: 283, distance: 123.1
click at [604, 283] on div "672 08:22 Fri 5 79 8" at bounding box center [535, 264] width 1071 height 431
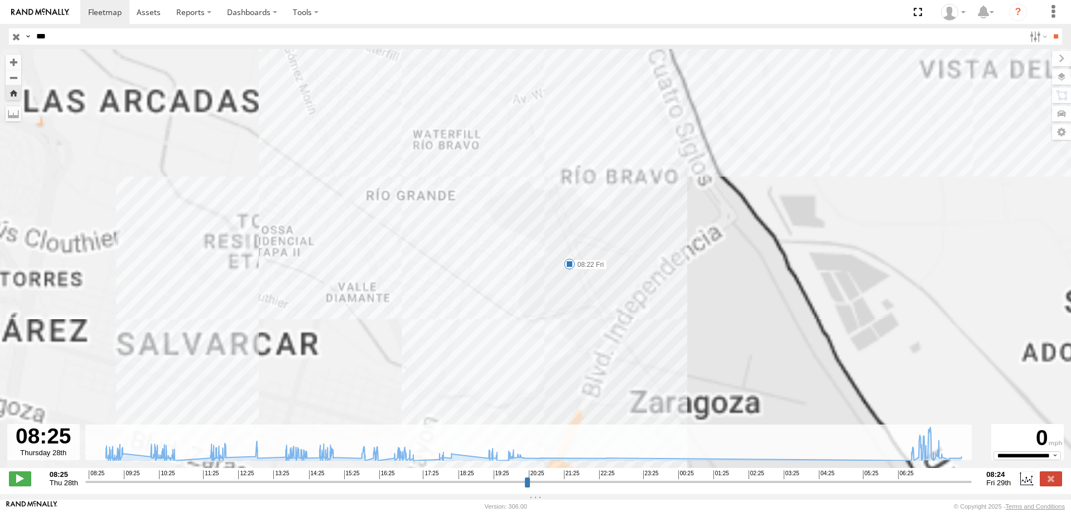
drag, startPoint x: 613, startPoint y: 316, endPoint x: 609, endPoint y: 237, distance: 78.7
click at [609, 237] on div "672 08:22 Fri" at bounding box center [535, 264] width 1071 height 431
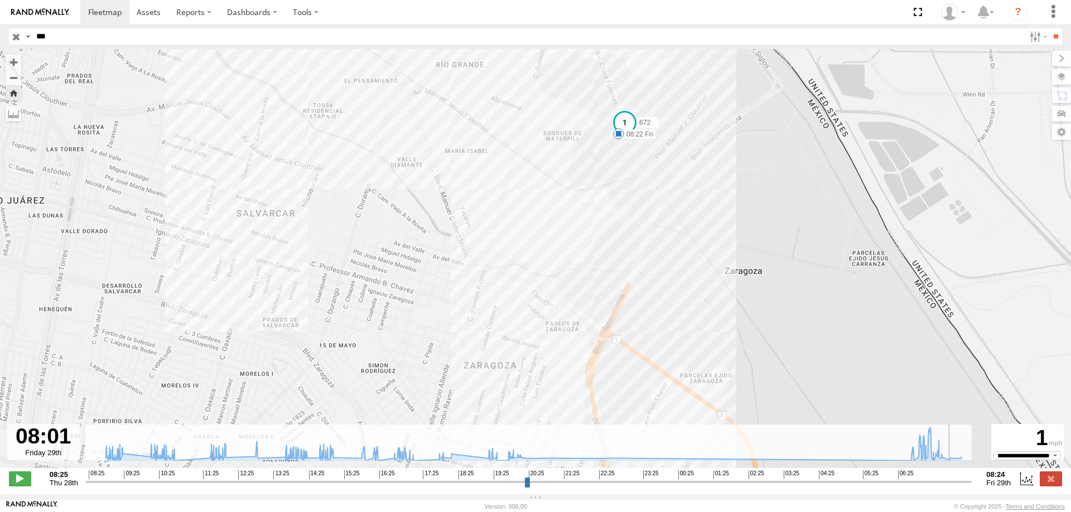
drag, startPoint x: 936, startPoint y: 487, endPoint x: 954, endPoint y: 489, distance: 18.5
type input "**********"
click at [954, 487] on input "range" at bounding box center [528, 482] width 887 height 11
click at [179, 37] on input "***" at bounding box center [528, 36] width 992 height 16
click at [179, 36] on input "***" at bounding box center [528, 36] width 992 height 16
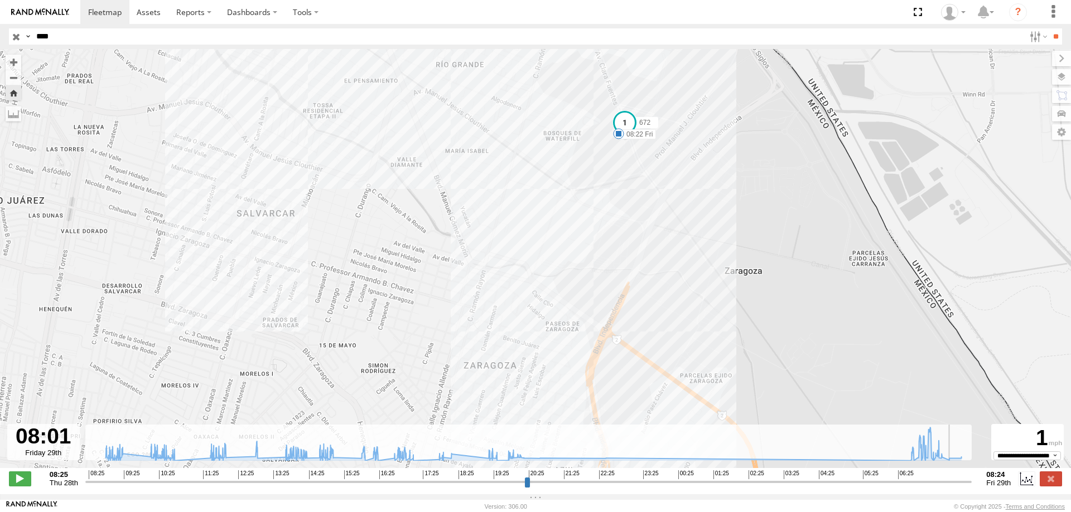
type input "****"
click at [1049, 28] on input "**" at bounding box center [1055, 36] width 13 height 16
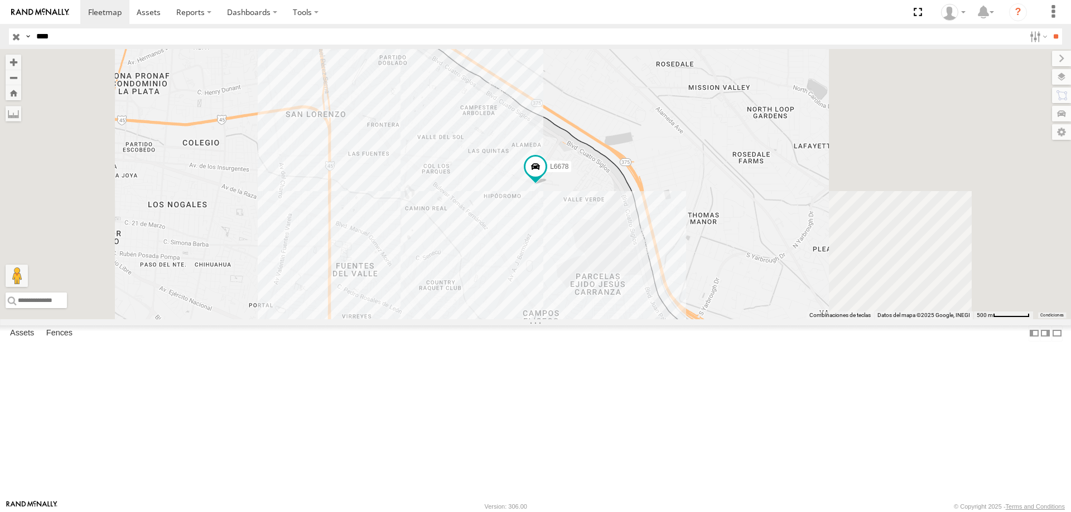
click at [0, 0] on div "L6678" at bounding box center [0, 0] width 0 height 0
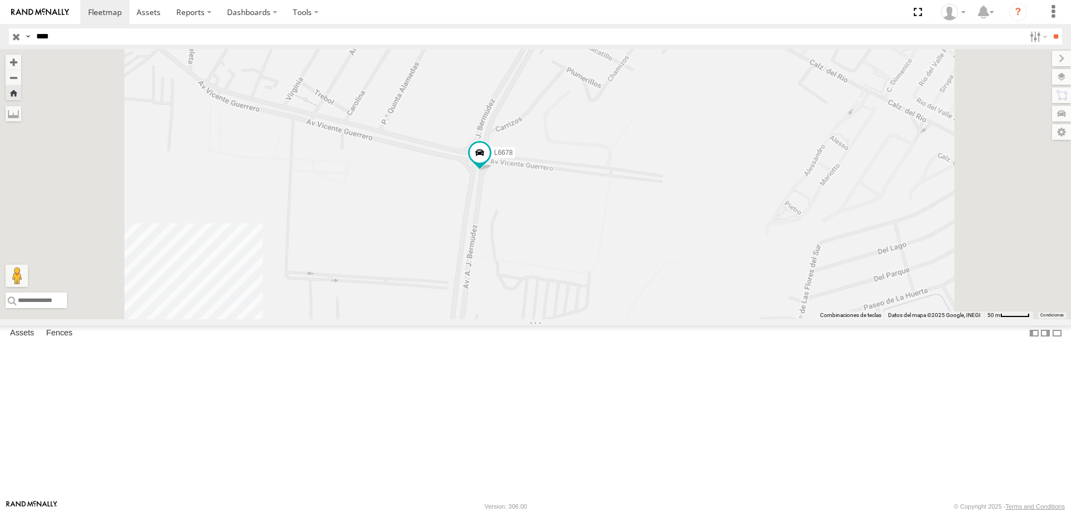
drag, startPoint x: 411, startPoint y: 203, endPoint x: 647, endPoint y: 230, distance: 237.4
click at [633, 227] on div "L6678" at bounding box center [535, 184] width 1071 height 270
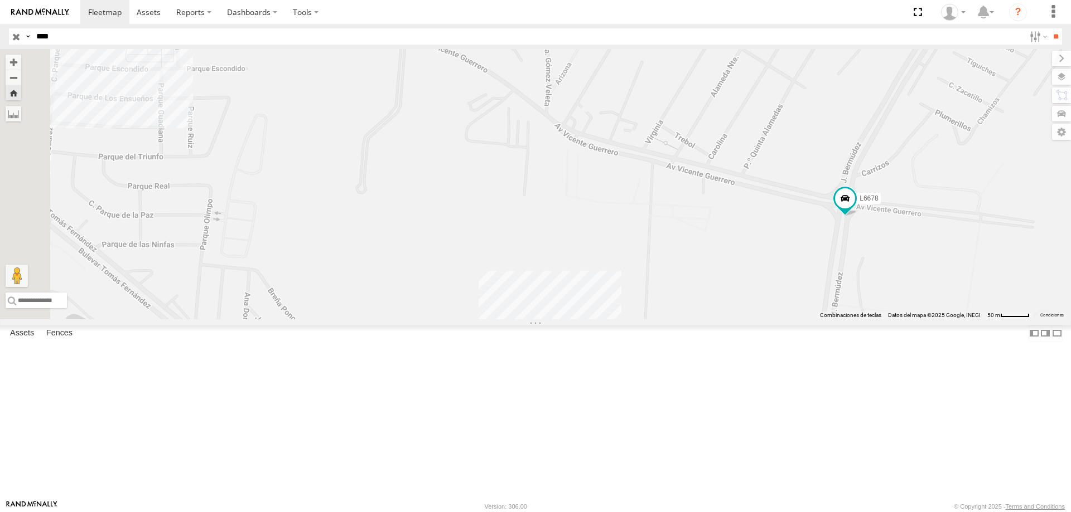
drag, startPoint x: 616, startPoint y: 227, endPoint x: 693, endPoint y: 247, distance: 78.8
click at [691, 247] on div "L6678" at bounding box center [535, 184] width 1071 height 270
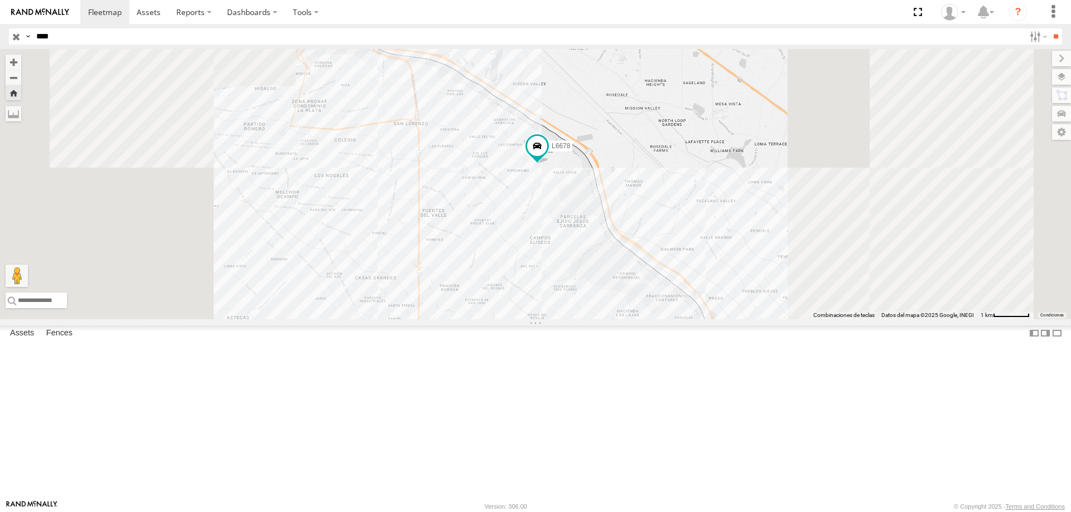
drag, startPoint x: 693, startPoint y: 246, endPoint x: 633, endPoint y: 251, distance: 59.9
click at [633, 251] on div "L6678" at bounding box center [535, 184] width 1071 height 270
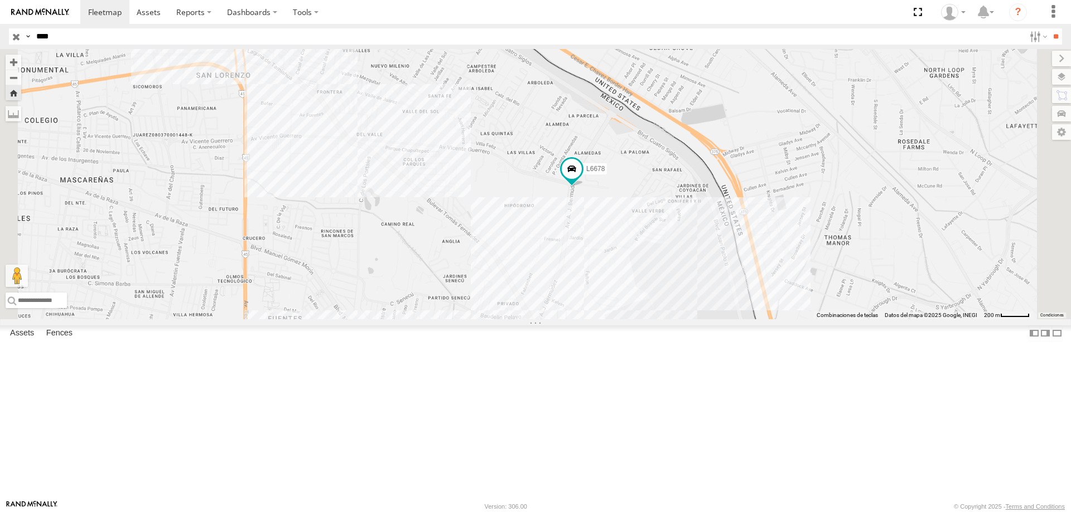
drag, startPoint x: 638, startPoint y: 249, endPoint x: 599, endPoint y: 243, distance: 40.1
click at [599, 243] on div "L6678" at bounding box center [535, 184] width 1071 height 270
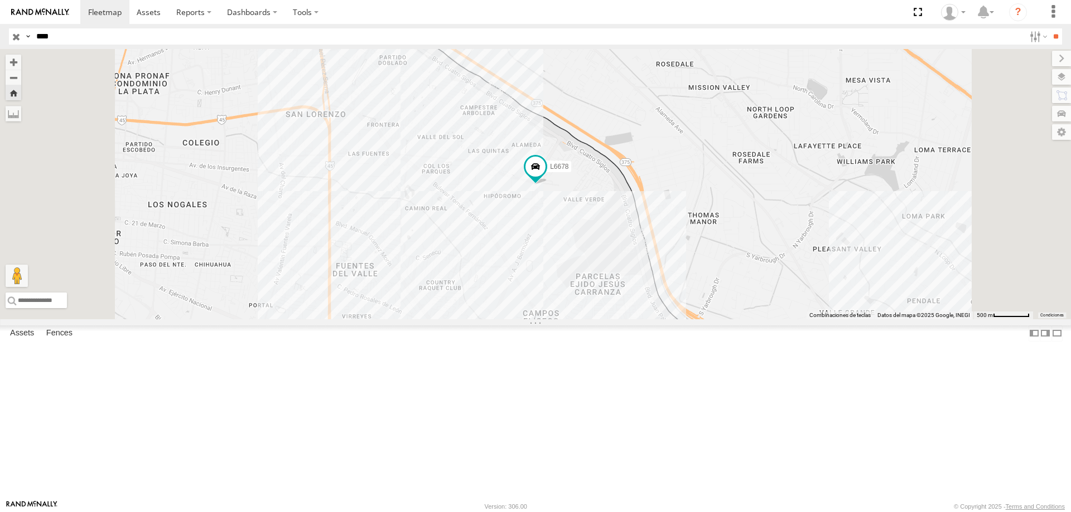
click at [0, 0] on div "L6678" at bounding box center [0, 0] width 0 height 0
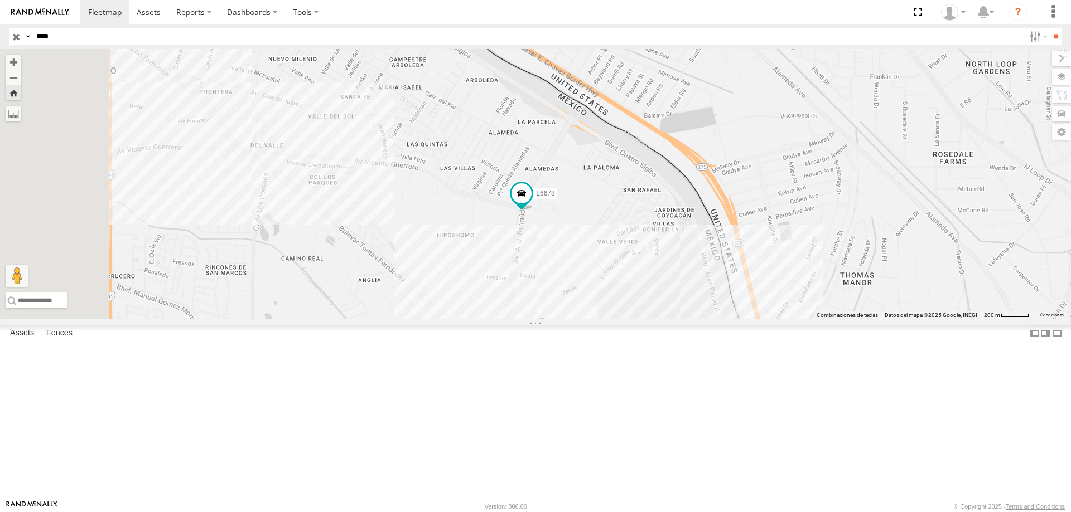
drag, startPoint x: 500, startPoint y: 267, endPoint x: 623, endPoint y: 299, distance: 127.0
click at [623, 299] on div "L6678" at bounding box center [535, 184] width 1071 height 270
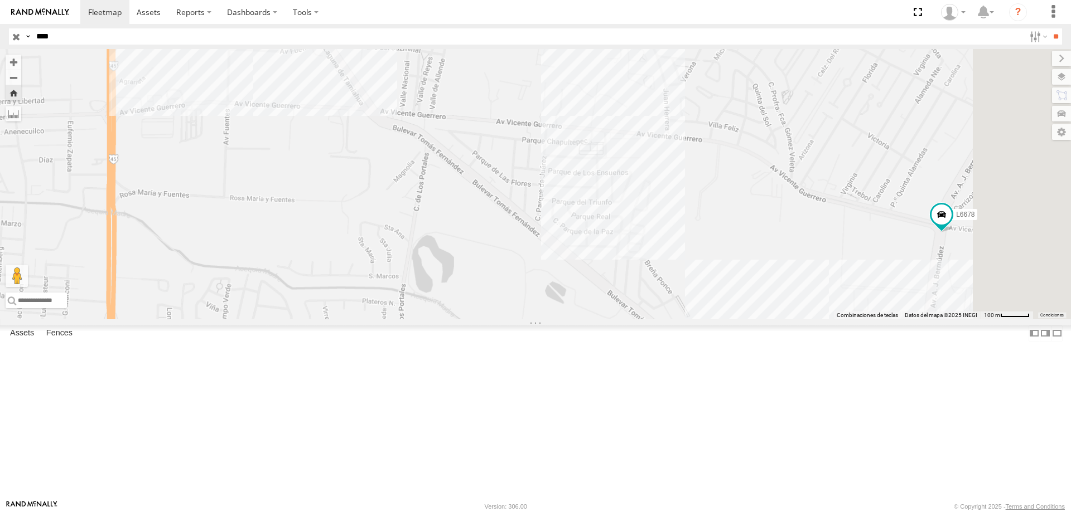
drag, startPoint x: 690, startPoint y: 268, endPoint x: 536, endPoint y: 248, distance: 154.6
click at [539, 249] on div "L6678" at bounding box center [535, 184] width 1071 height 270
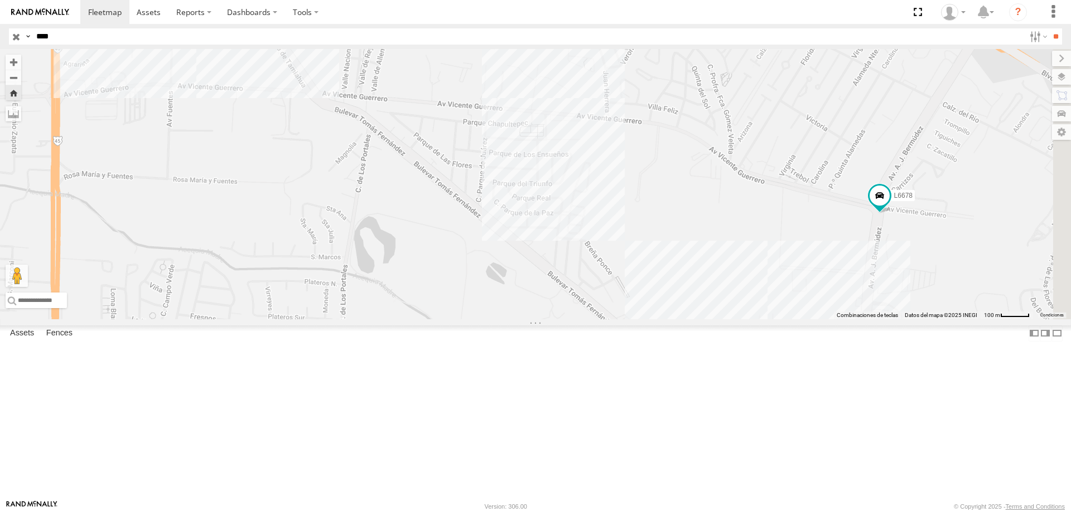
drag, startPoint x: 681, startPoint y: 278, endPoint x: 664, endPoint y: 263, distance: 22.1
click at [664, 263] on div "L6678" at bounding box center [535, 184] width 1071 height 270
click at [0, 0] on div "ELECTROLUX" at bounding box center [0, 0] width 0 height 0
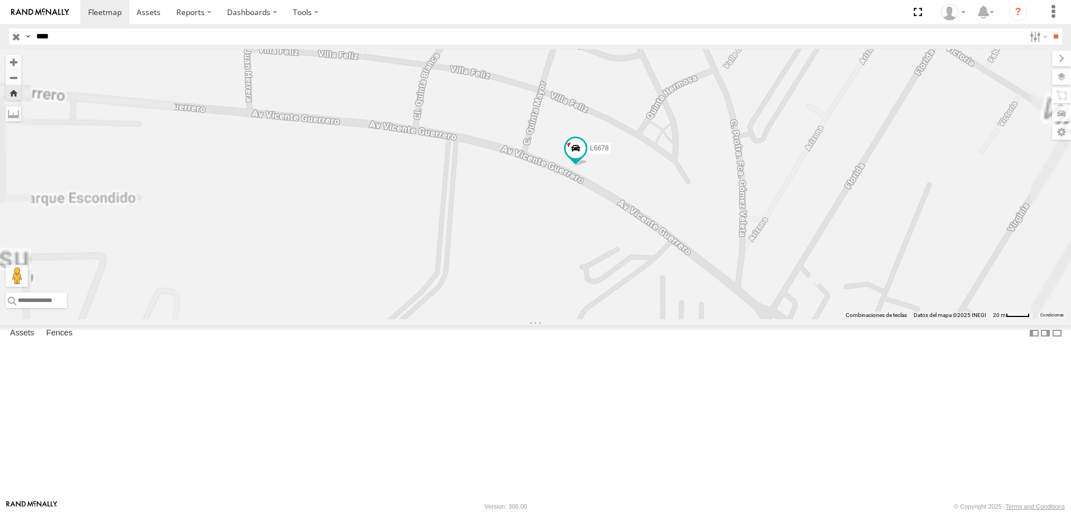
drag, startPoint x: 597, startPoint y: 306, endPoint x: 646, endPoint y: 296, distance: 50.1
click at [630, 299] on div "L6678" at bounding box center [535, 184] width 1071 height 270
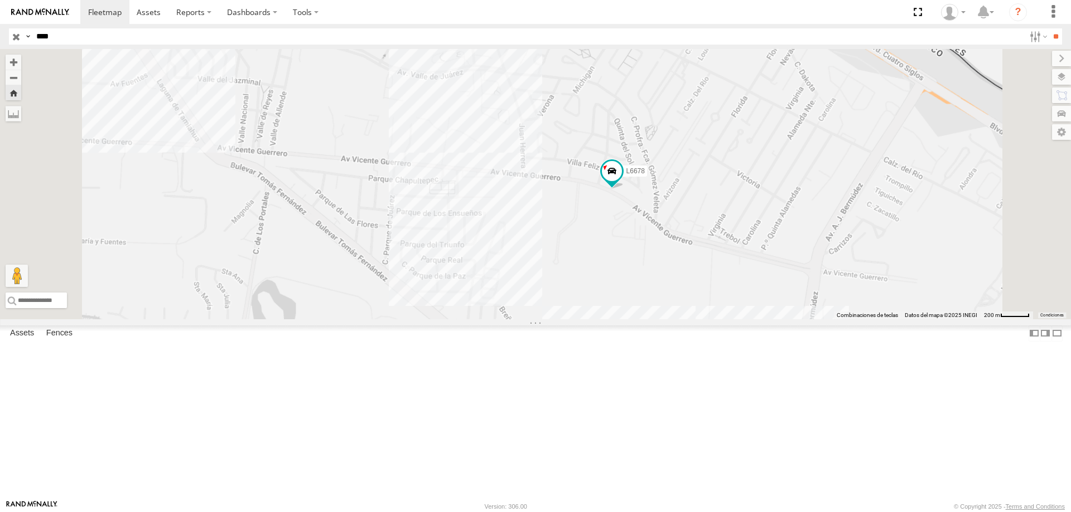
drag, startPoint x: 624, startPoint y: 296, endPoint x: 728, endPoint y: 300, distance: 103.8
click at [728, 300] on div "L6678" at bounding box center [535, 184] width 1071 height 270
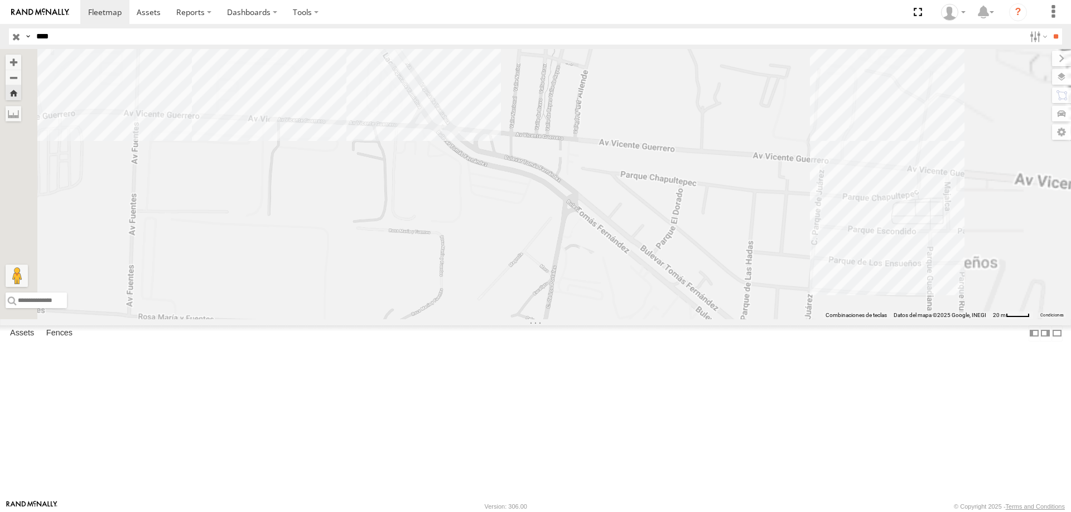
drag, startPoint x: 527, startPoint y: 298, endPoint x: 542, endPoint y: 298, distance: 14.5
click at [542, 298] on div "L6678" at bounding box center [535, 184] width 1071 height 270
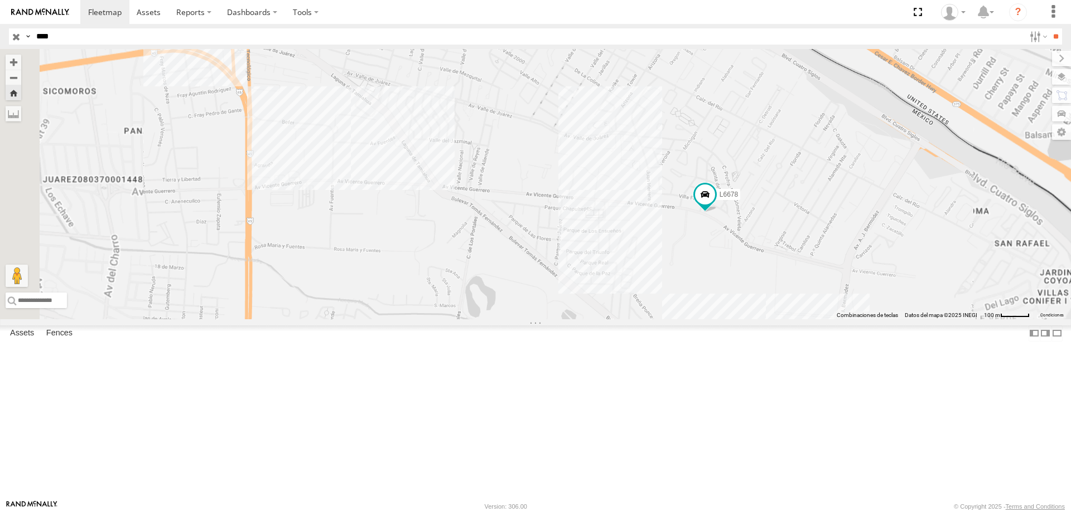
drag, startPoint x: 542, startPoint y: 298, endPoint x: 561, endPoint y: 304, distance: 19.9
click at [561, 304] on div "L6678" at bounding box center [535, 184] width 1071 height 270
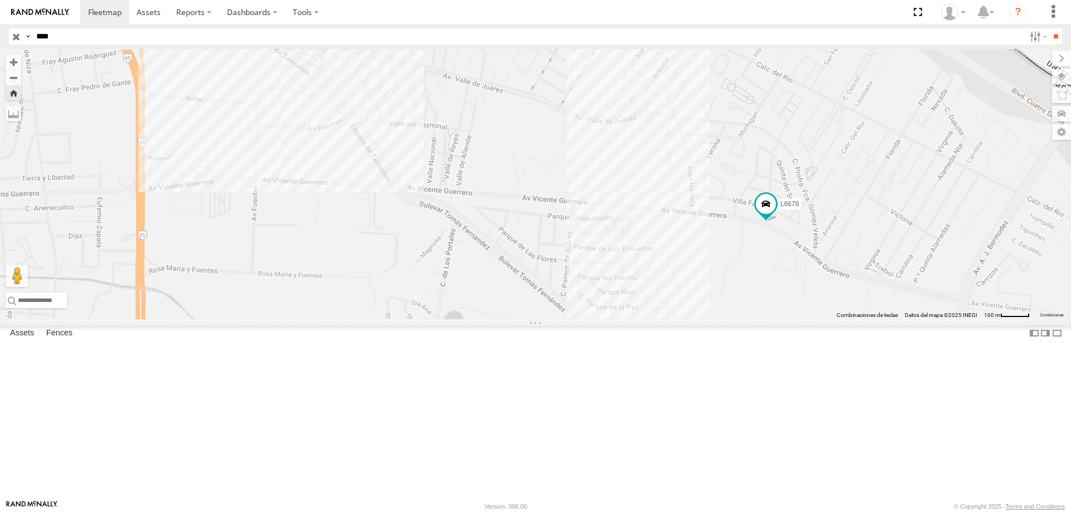
click at [0, 0] on link at bounding box center [0, 0] width 0 height 0
click at [0, 0] on div "ELECTROLUX" at bounding box center [0, 0] width 0 height 0
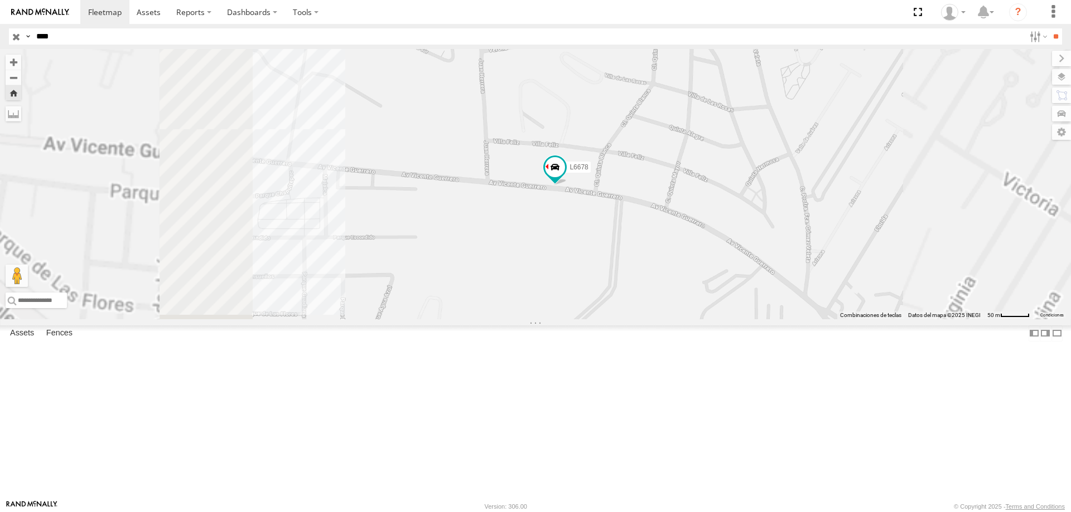
drag, startPoint x: 581, startPoint y: 278, endPoint x: 801, endPoint y: 278, distance: 219.7
click at [795, 278] on div "L6678" at bounding box center [535, 184] width 1071 height 270
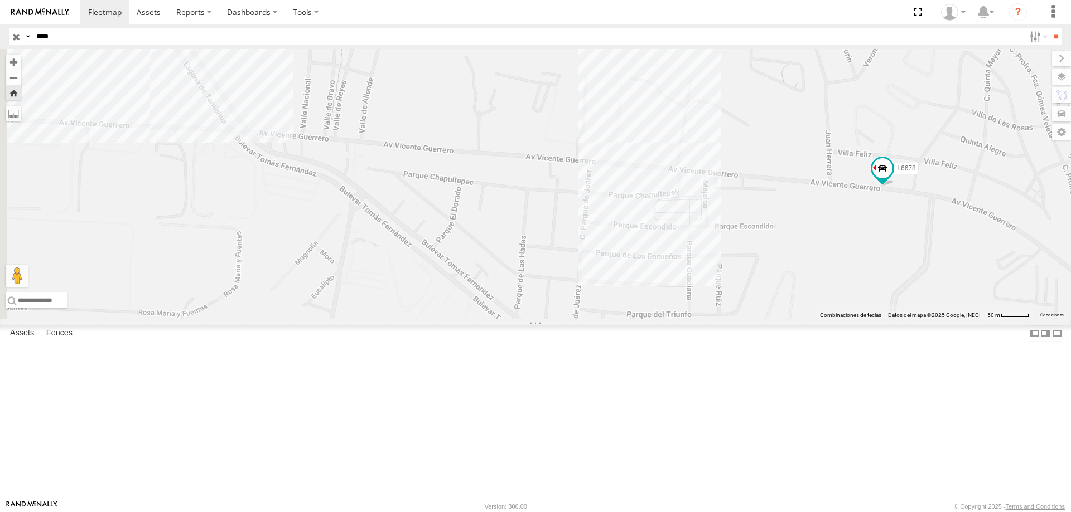
drag, startPoint x: 617, startPoint y: 298, endPoint x: 662, endPoint y: 299, distance: 45.7
click at [662, 299] on div "L6678" at bounding box center [535, 184] width 1071 height 270
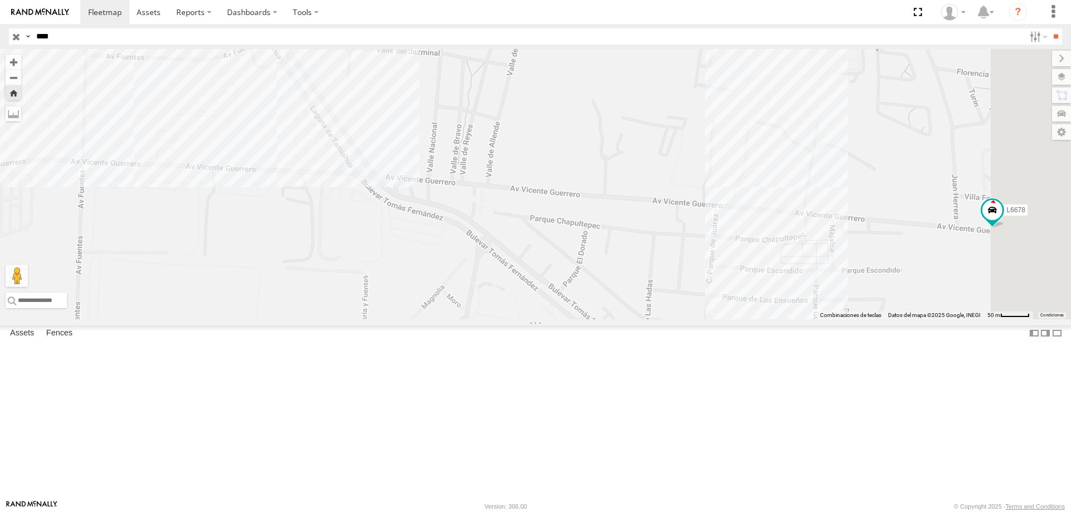
drag, startPoint x: 745, startPoint y: 304, endPoint x: 701, endPoint y: 313, distance: 44.9
click at [701, 314] on div "L6678" at bounding box center [535, 184] width 1071 height 270
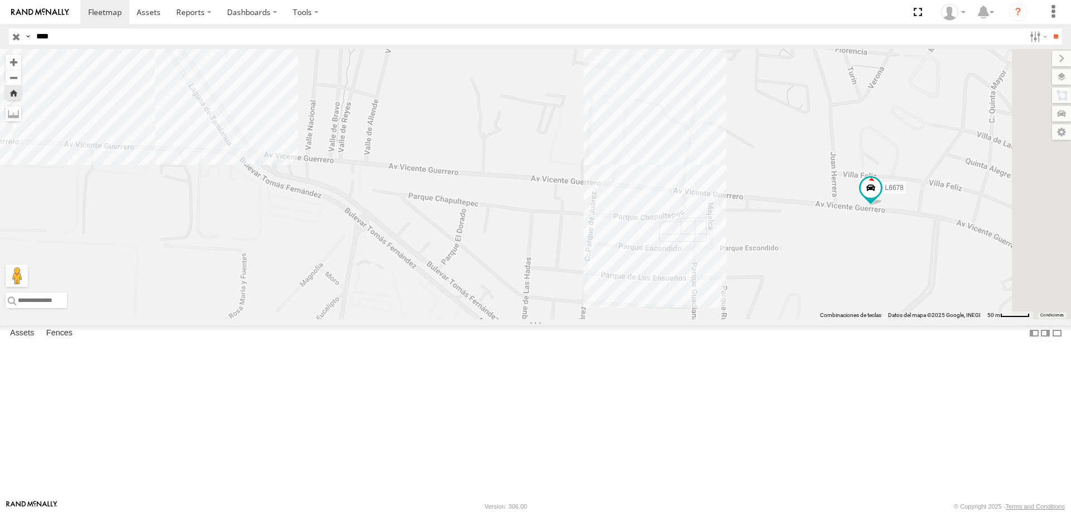
drag, startPoint x: 705, startPoint y: 313, endPoint x: 579, endPoint y: 289, distance: 128.2
click at [579, 289] on div "L6678" at bounding box center [535, 184] width 1071 height 270
click at [0, 0] on div "Video" at bounding box center [0, 0] width 0 height 0
click at [0, 0] on link at bounding box center [0, 0] width 0 height 0
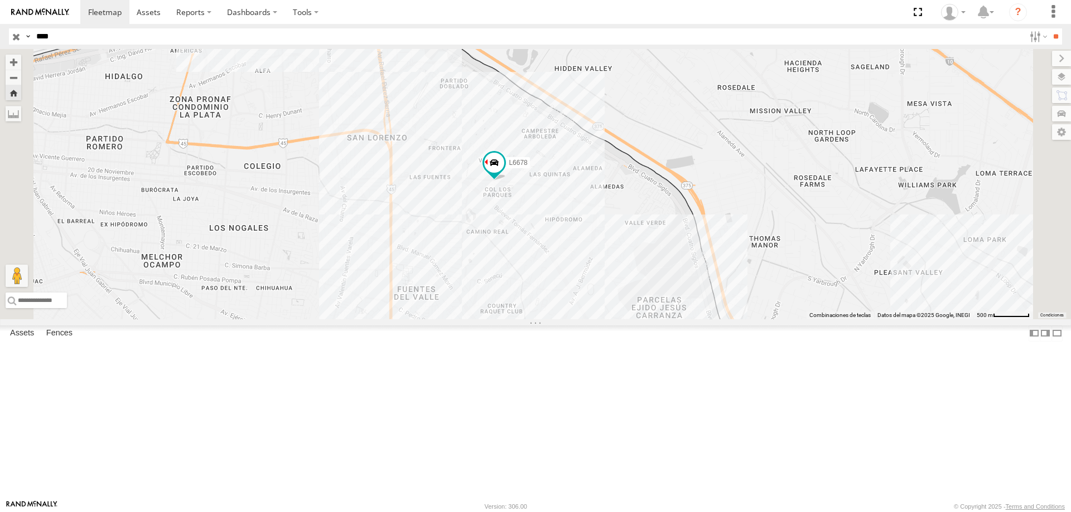
click at [0, 0] on div "L6678" at bounding box center [0, 0] width 0 height 0
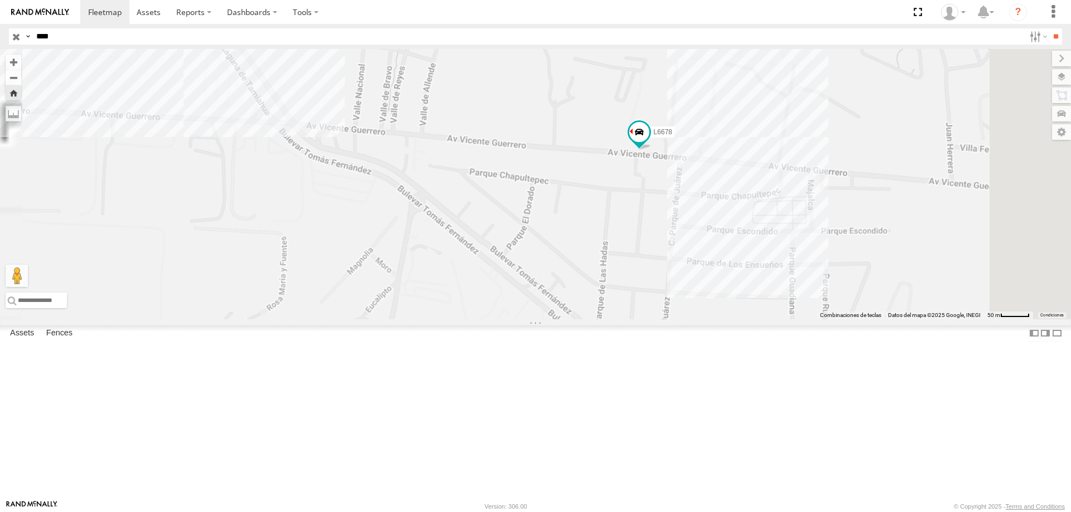
drag, startPoint x: 607, startPoint y: 308, endPoint x: 692, endPoint y: 275, distance: 90.9
click at [691, 276] on div "L6678" at bounding box center [535, 184] width 1071 height 270
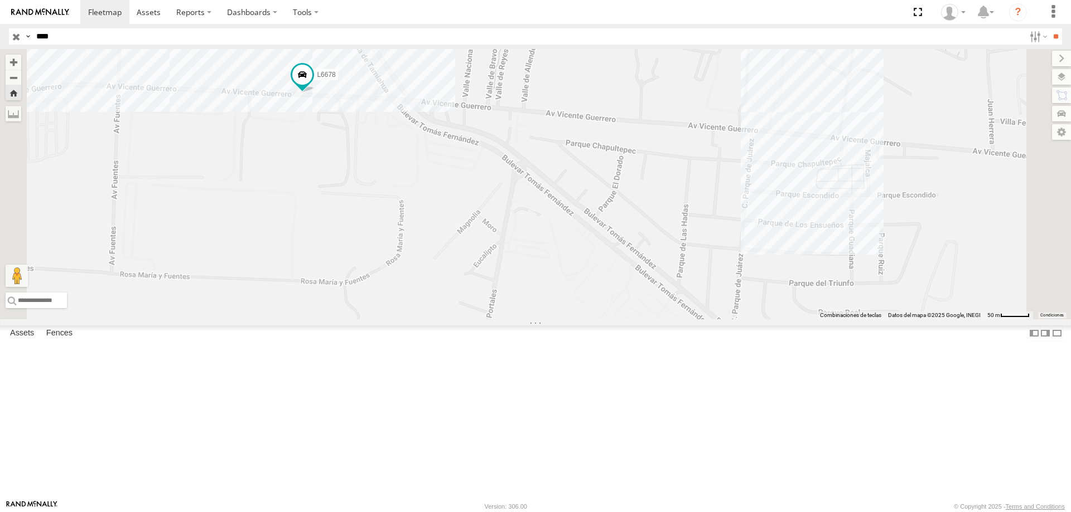
drag, startPoint x: 438, startPoint y: 238, endPoint x: 521, endPoint y: 212, distance: 87.5
click at [521, 212] on div "L6678" at bounding box center [535, 184] width 1071 height 270
drag, startPoint x: 419, startPoint y: 286, endPoint x: 605, endPoint y: 229, distance: 194.9
click at [603, 229] on div "L6678" at bounding box center [535, 184] width 1071 height 270
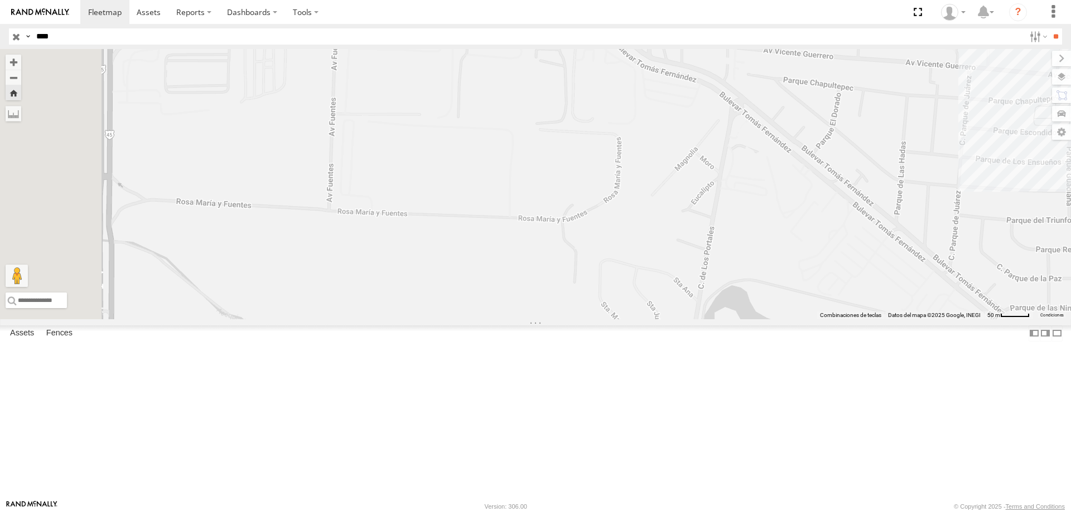
drag, startPoint x: 617, startPoint y: 230, endPoint x: 631, endPoint y: 228, distance: 14.1
click at [631, 228] on div "L6678" at bounding box center [535, 184] width 1071 height 270
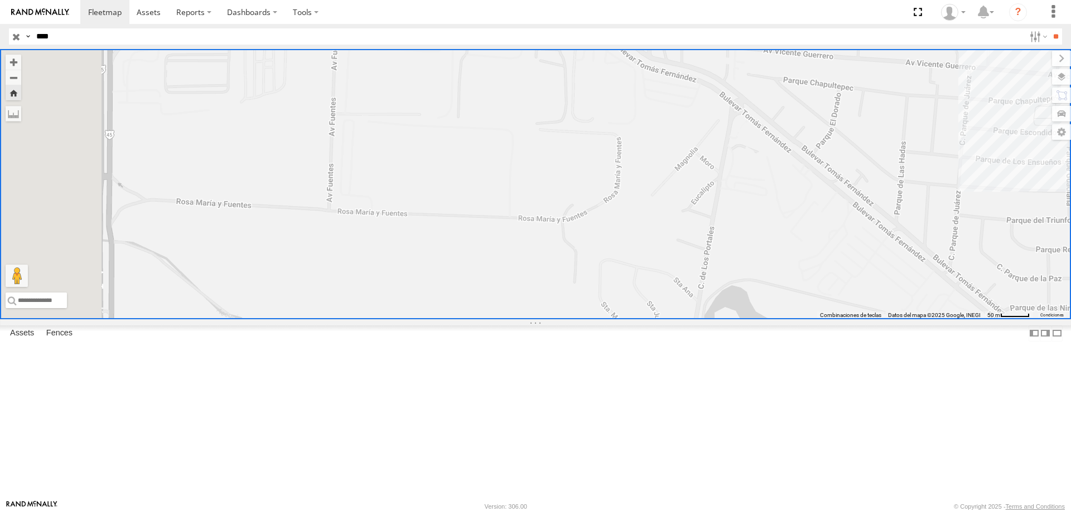
click at [0, 0] on div "Video" at bounding box center [0, 0] width 0 height 0
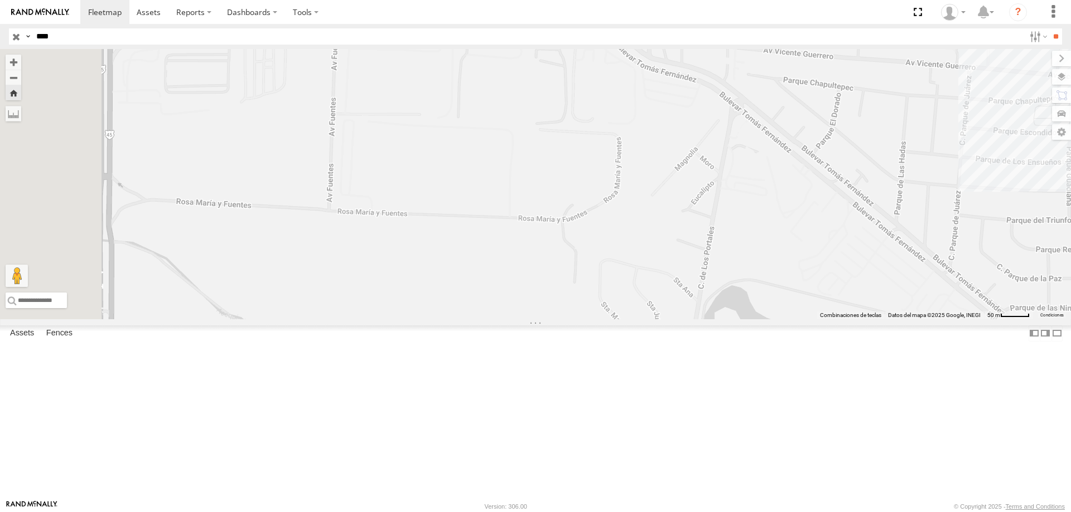
click at [0, 0] on span at bounding box center [0, 0] width 0 height 0
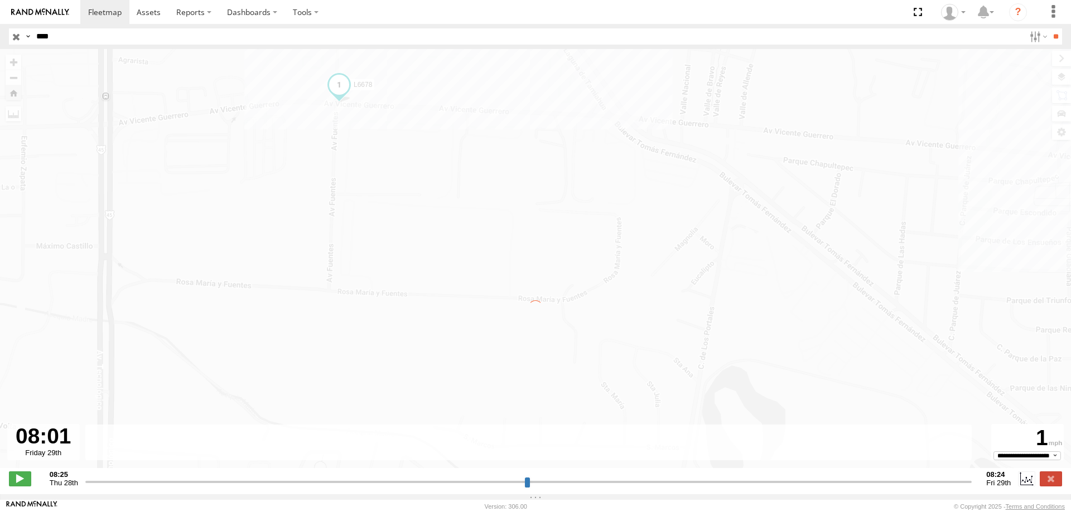
type input "**********"
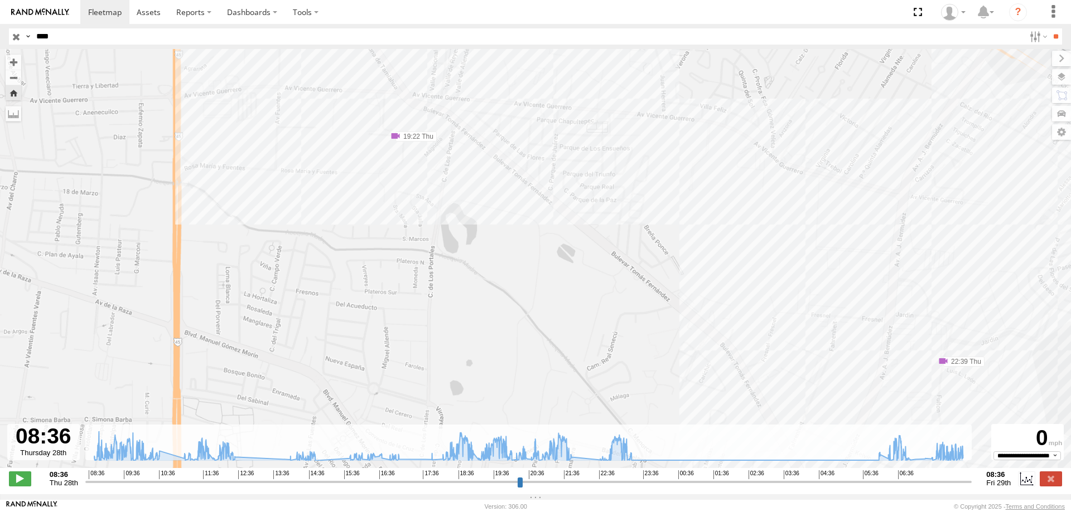
drag, startPoint x: 509, startPoint y: 109, endPoint x: 509, endPoint y: 231, distance: 122.1
click at [509, 231] on div "L6678 09:17 Thu 09:23 Thu 11:47 Thu 11:48 Thu 12:02 Thu 12:04 Thu 12:08 Thu 18:…" at bounding box center [535, 264] width 1071 height 431
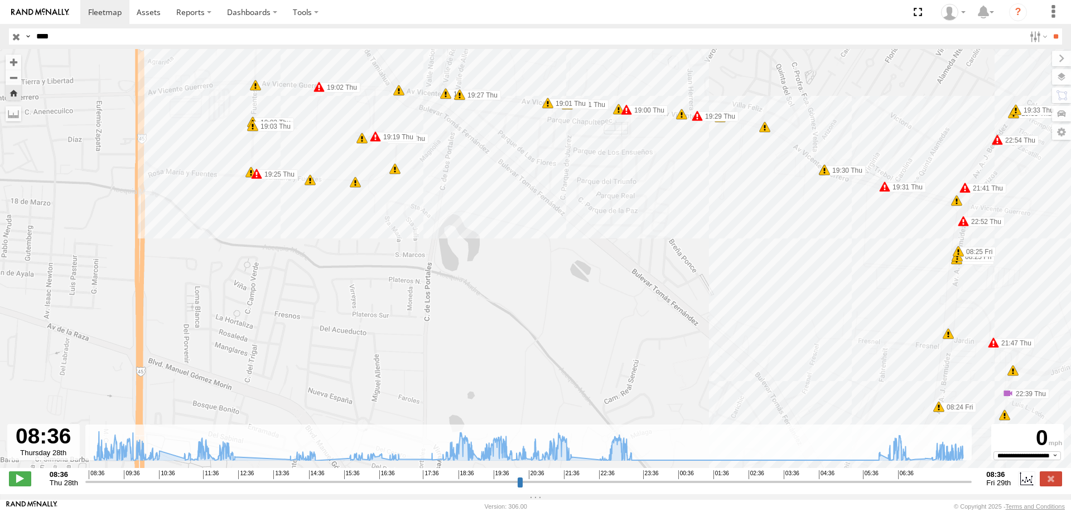
drag, startPoint x: 275, startPoint y: 159, endPoint x: 287, endPoint y: 171, distance: 17.0
click at [287, 171] on div "L6678 09:17 Thu 09:23 Thu 11:47 Thu 11:48 Thu 12:02 Thu 12:04 Thu 12:08 Thu 18:…" at bounding box center [535, 264] width 1071 height 431
drag, startPoint x: 287, startPoint y: 164, endPoint x: 294, endPoint y: 170, distance: 9.6
click at [294, 170] on div "L6678 09:17 Thu 09:23 Thu 11:47 Thu 11:48 Thu 12:02 Thu 12:04 Thu 12:08 Thu 18:…" at bounding box center [535, 264] width 1071 height 431
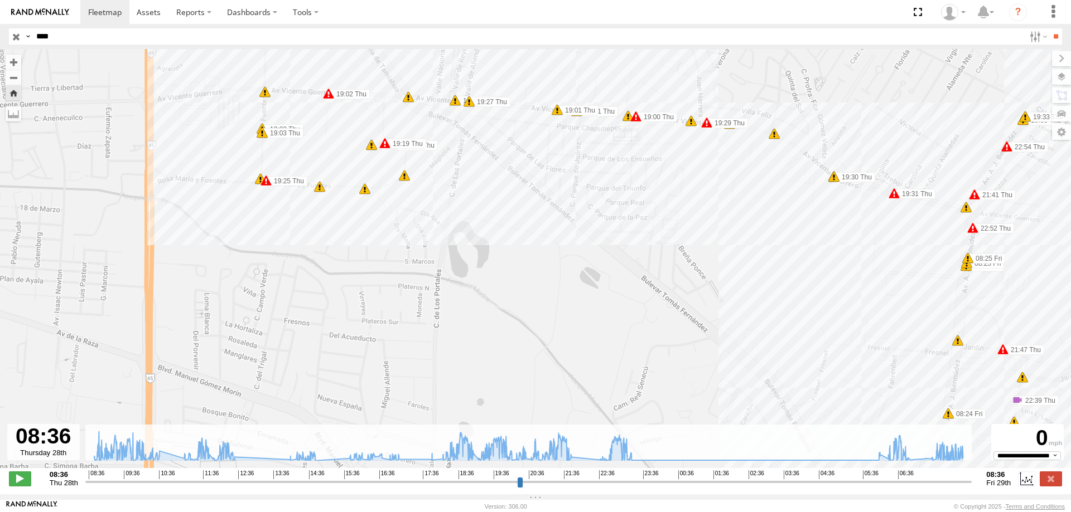
click at [14, 36] on input "button" at bounding box center [16, 36] width 14 height 16
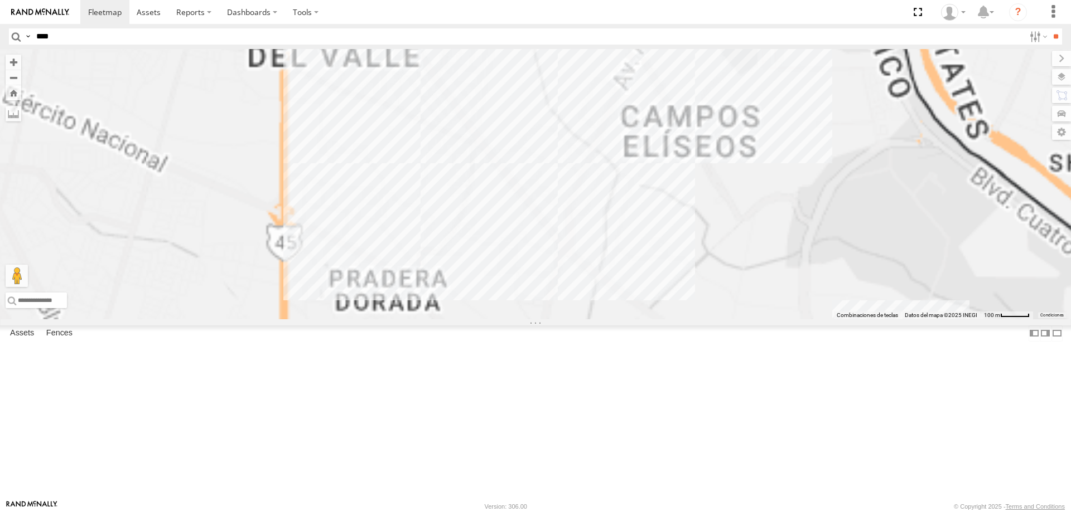
drag, startPoint x: 601, startPoint y: 170, endPoint x: 592, endPoint y: 270, distance: 100.8
click at [592, 270] on div "AN537150 015910001975823 AN530042 AN531952 AN53295 AN535203 AN534360 AN537362 A…" at bounding box center [535, 184] width 1071 height 270
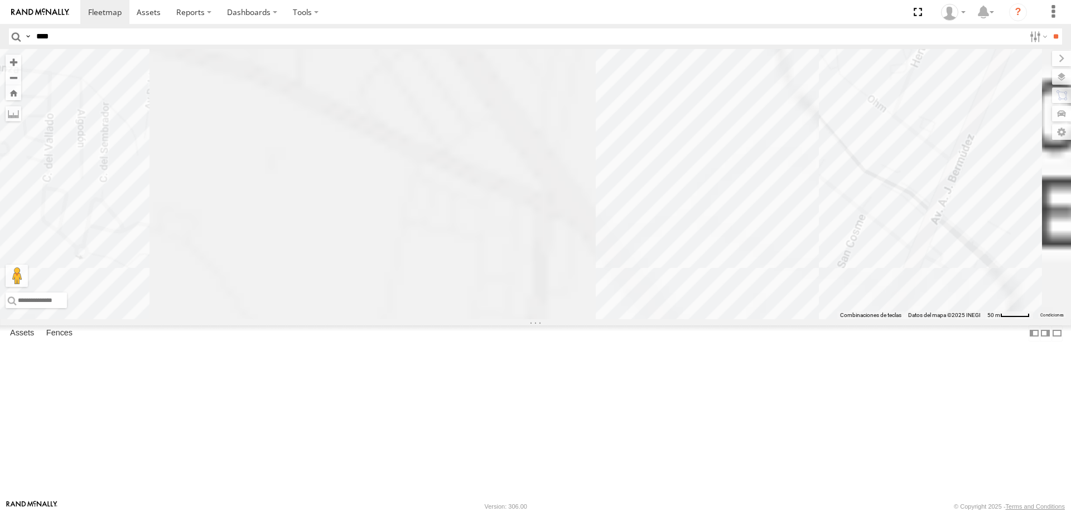
drag, startPoint x: 556, startPoint y: 107, endPoint x: 556, endPoint y: 315, distance: 208.0
click at [555, 319] on div "AN537150 015910001975823 AN530042 AN531952 AN53295 AN535203 AN534360 AN537362 A…" at bounding box center [535, 184] width 1071 height 270
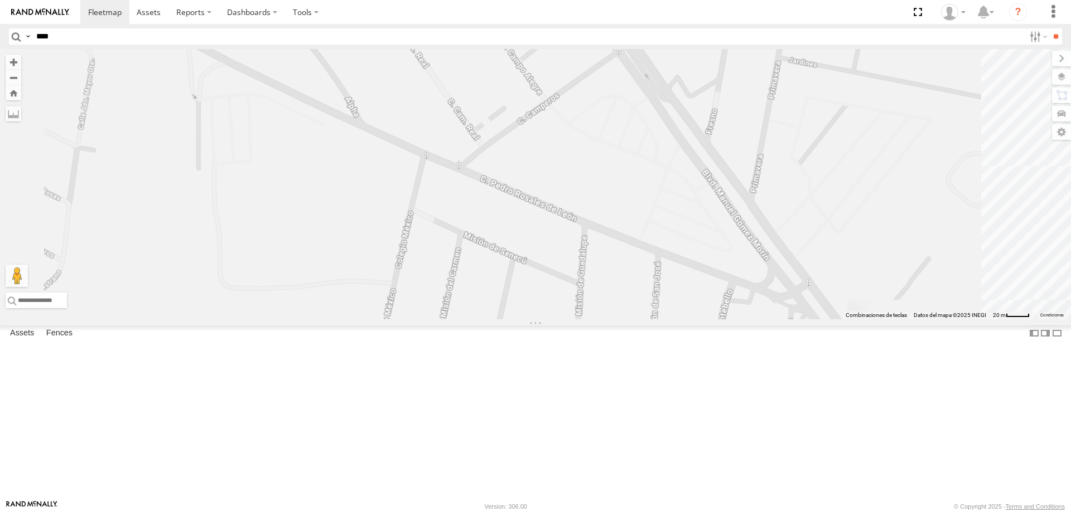
drag, startPoint x: 537, startPoint y: 149, endPoint x: 535, endPoint y: 256, distance: 107.1
click at [537, 256] on div "AN537150 015910001975823 AN530042 AN531952 AN53295 AN535203 AN534360 AN537362 A…" at bounding box center [535, 184] width 1071 height 270
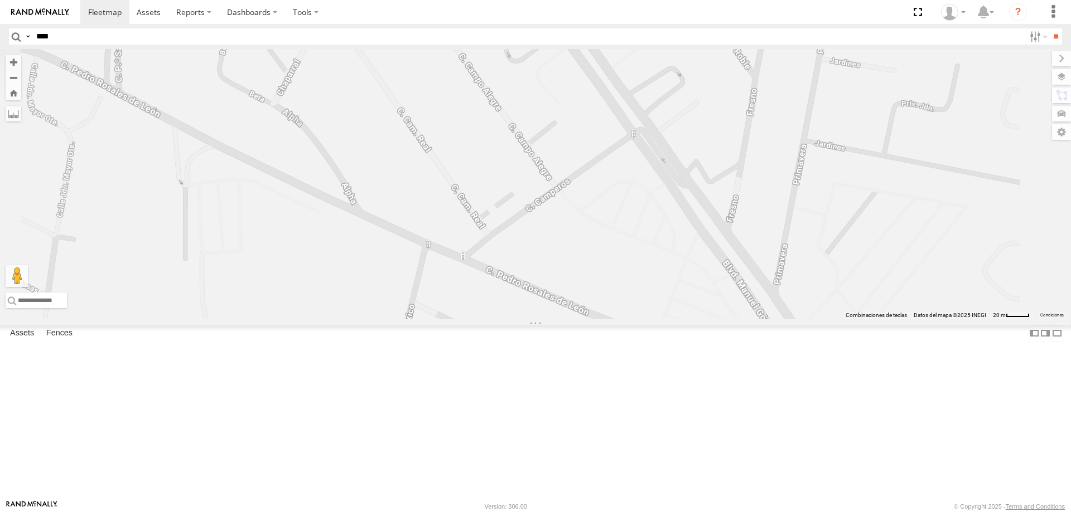
click at [480, 38] on input "****" at bounding box center [528, 36] width 992 height 16
type input "****"
click at [1049, 28] on input "**" at bounding box center [1055, 36] width 13 height 16
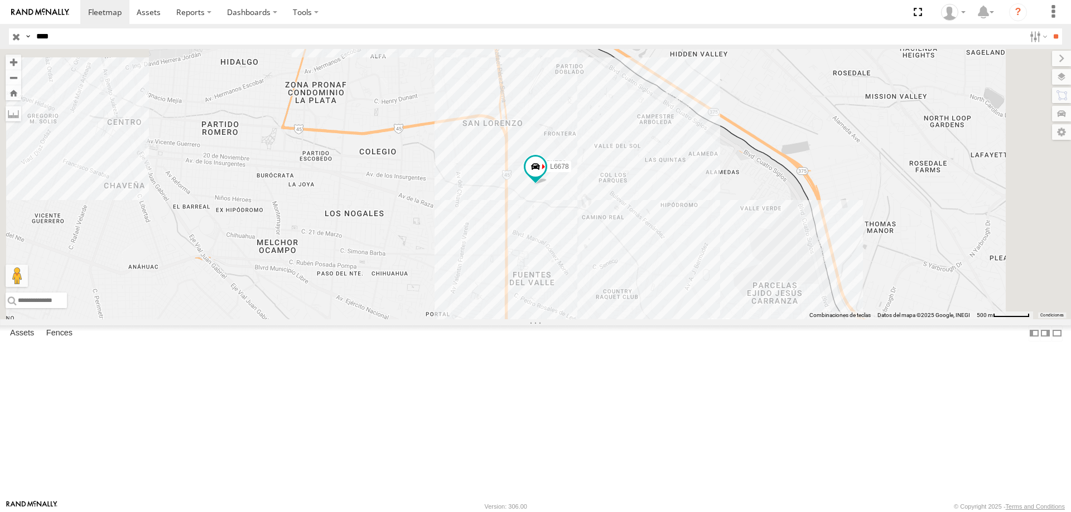
click at [0, 0] on div "L6678" at bounding box center [0, 0] width 0 height 0
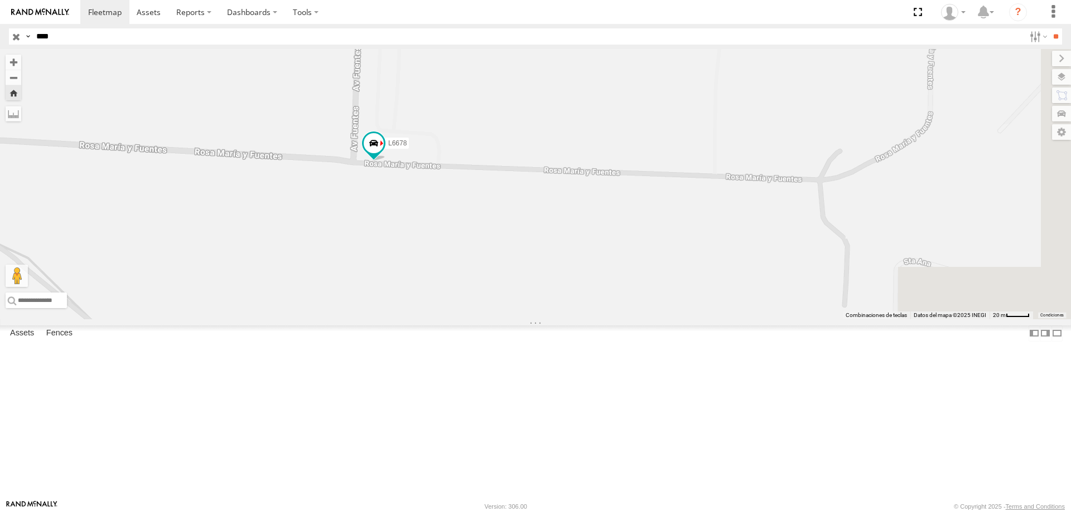
drag, startPoint x: 781, startPoint y: 278, endPoint x: 615, endPoint y: 254, distance: 167.2
click at [616, 254] on div "L6678" at bounding box center [535, 184] width 1071 height 270
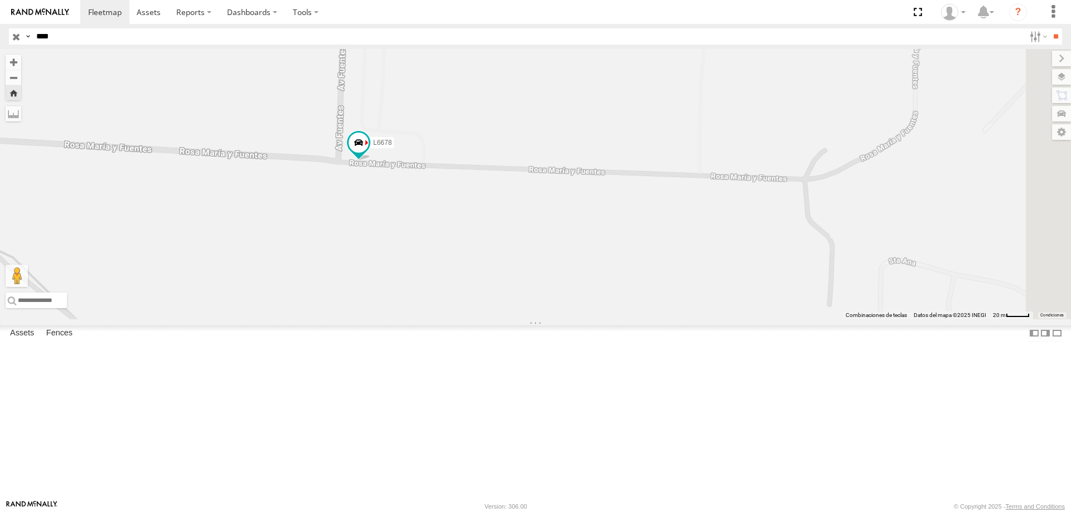
click at [0, 0] on link at bounding box center [0, 0] width 0 height 0
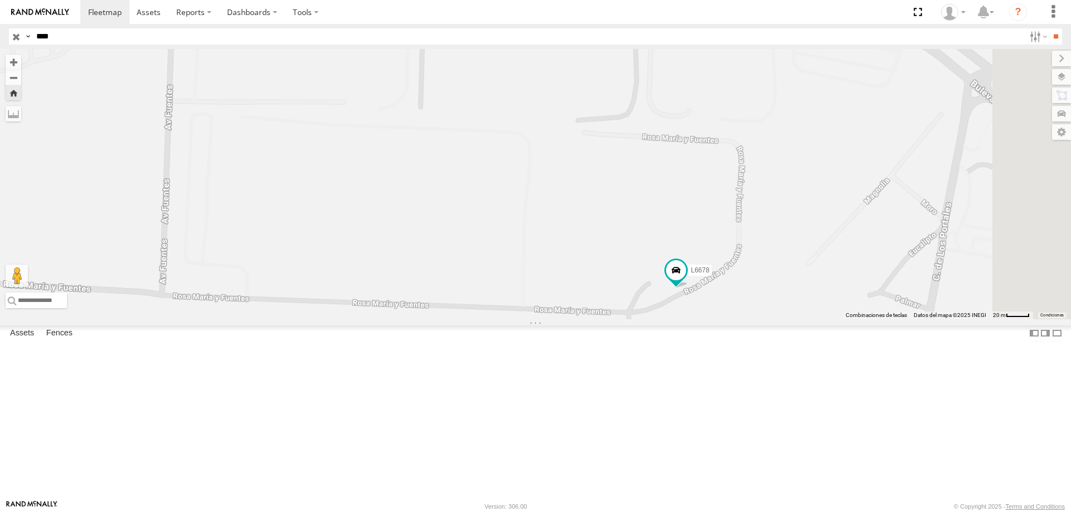
drag, startPoint x: 809, startPoint y: 152, endPoint x: 625, endPoint y: 284, distance: 226.9
click at [631, 289] on div "L6678" at bounding box center [535, 184] width 1071 height 270
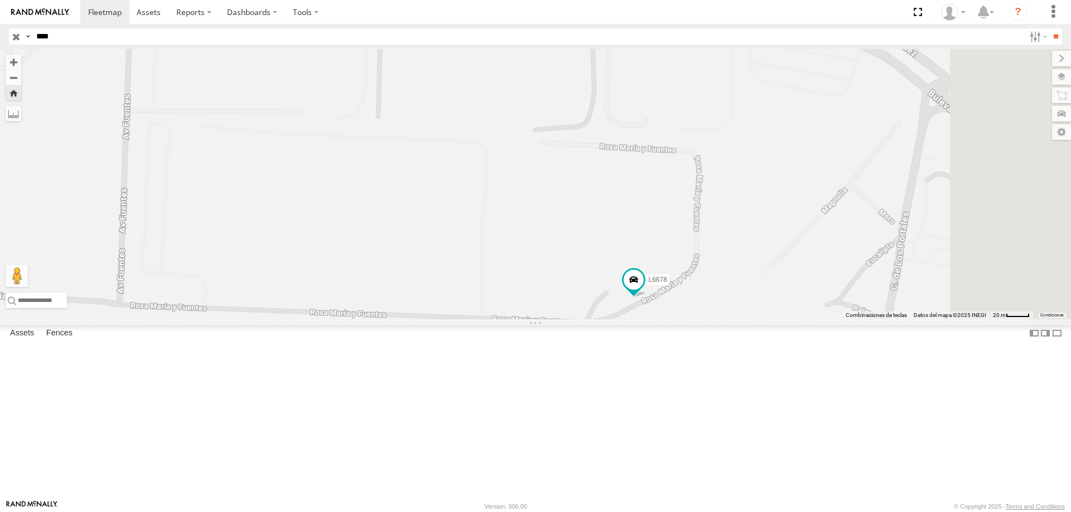
click at [0, 0] on span at bounding box center [0, 0] width 0 height 0
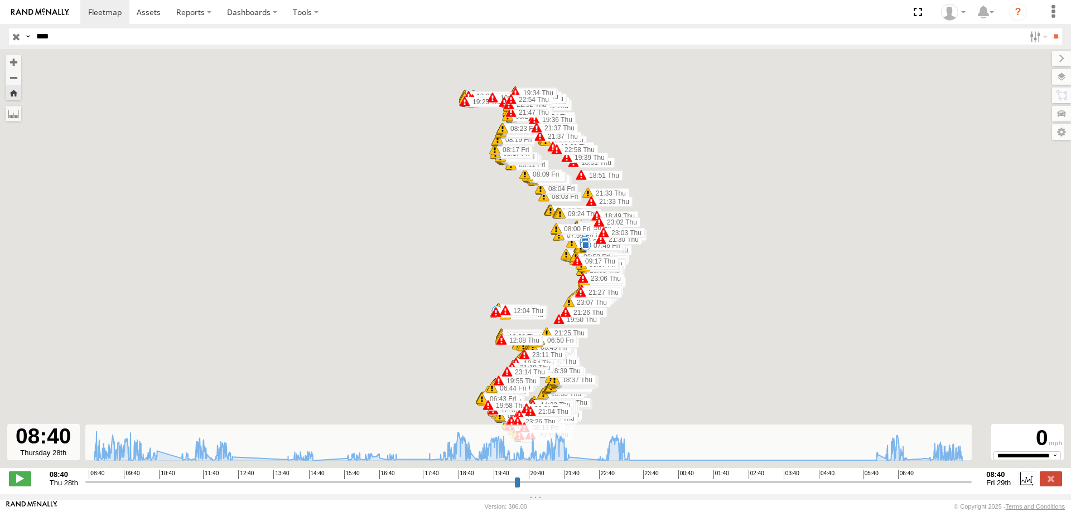
type input "**********"
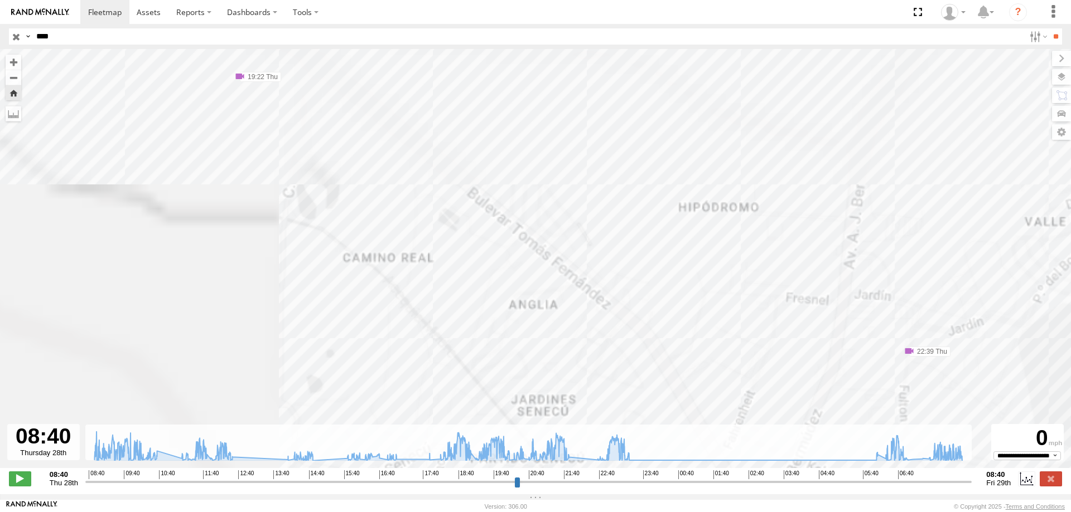
drag, startPoint x: 405, startPoint y: 141, endPoint x: 341, endPoint y: 177, distance: 73.7
click at [524, 227] on div "L6678 09:17 Thu 09:23 Thu 11:47 Thu 11:48 Thu 12:02 Thu 12:04 Thu 12:08 Thu 18:…" at bounding box center [535, 264] width 1071 height 431
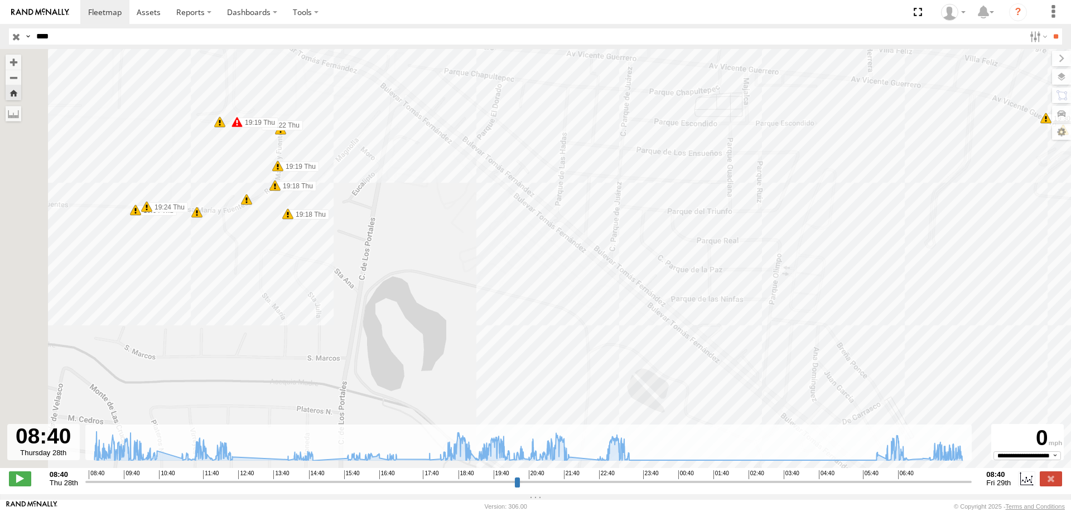
drag, startPoint x: 313, startPoint y: 168, endPoint x: 545, endPoint y: 308, distance: 270.7
click at [545, 308] on div "L6678 09:17 Thu 09:23 Thu 11:47 Thu 11:48 Thu 12:02 Thu 12:04 Thu 12:08 Thu 18:…" at bounding box center [535, 264] width 1071 height 431
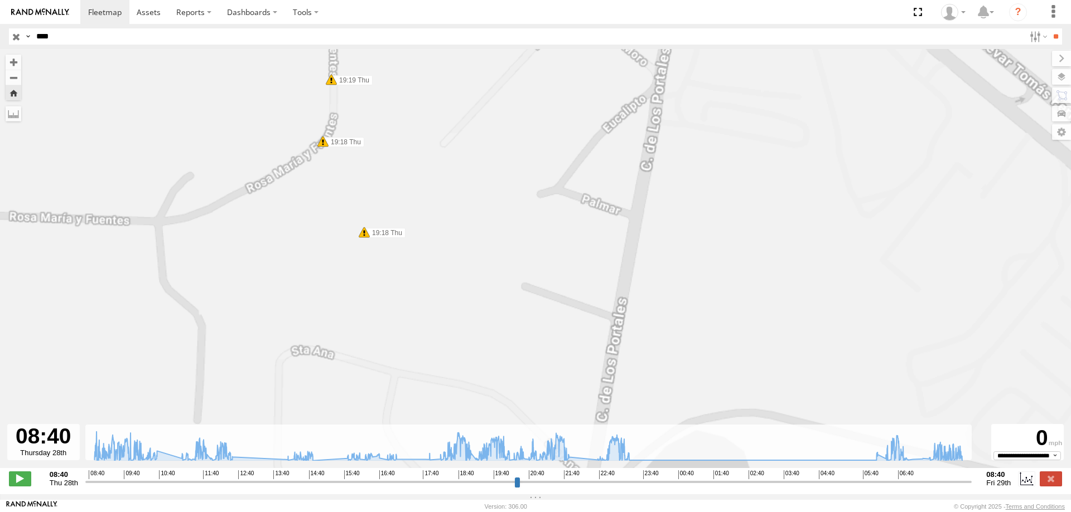
drag, startPoint x: 400, startPoint y: 289, endPoint x: 509, endPoint y: 346, distance: 123.0
click at [514, 353] on div "L6678 09:17 Thu 09:23 Thu 11:47 Thu 11:48 Thu 12:02 Thu 12:04 Thu 12:08 Thu 18:…" at bounding box center [535, 264] width 1071 height 431
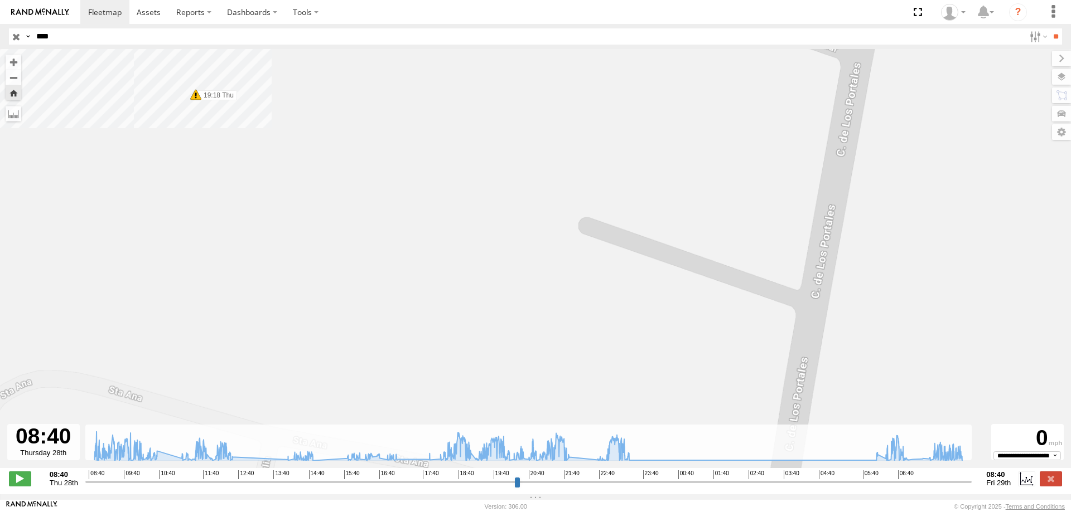
drag, startPoint x: 350, startPoint y: 233, endPoint x: 536, endPoint y: 343, distance: 216.8
click at [532, 342] on div "L6678 09:17 Thu 09:23 Thu 11:47 Thu 11:48 Thu 12:02 Thu 12:04 Thu 12:08 Thu 18:…" at bounding box center [535, 264] width 1071 height 431
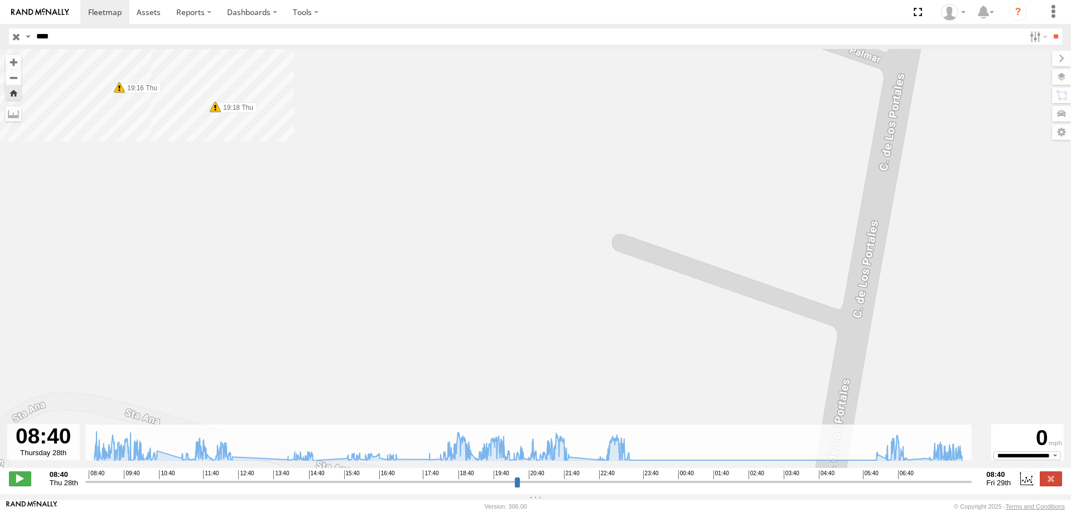
drag, startPoint x: 417, startPoint y: 263, endPoint x: 637, endPoint y: 374, distance: 246.4
click at [631, 373] on div "L6678 09:17 Thu 09:23 Thu 11:47 Thu 11:48 Thu 12:02 Thu 12:04 Thu 12:08 Thu 18:…" at bounding box center [535, 264] width 1071 height 431
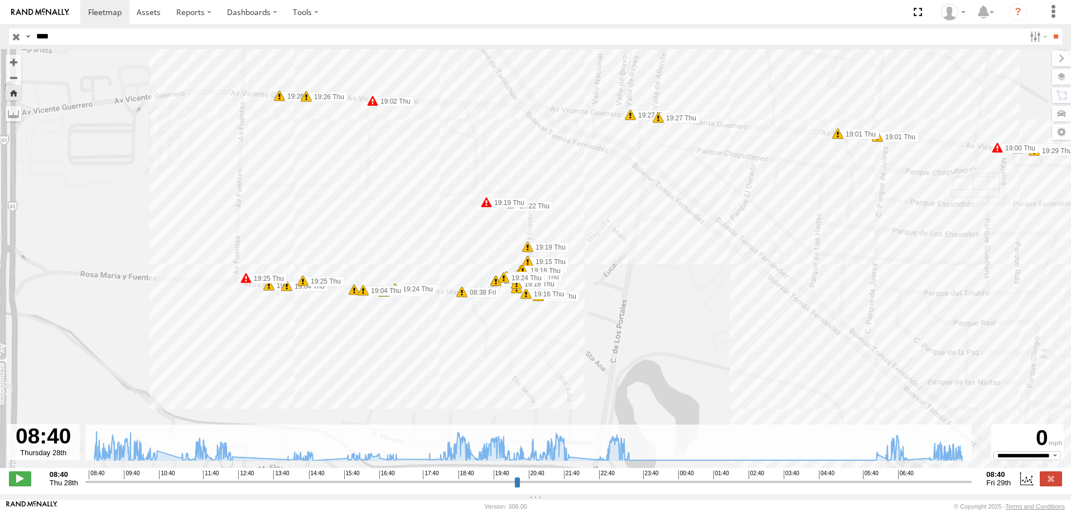
drag, startPoint x: 514, startPoint y: 282, endPoint x: 551, endPoint y: 330, distance: 60.4
click at [551, 330] on div "L6678 09:17 Thu 09:23 Thu 11:47 Thu 11:48 Thu 12:02 Thu 12:04 Thu 12:08 Thu 18:…" at bounding box center [535, 264] width 1071 height 431
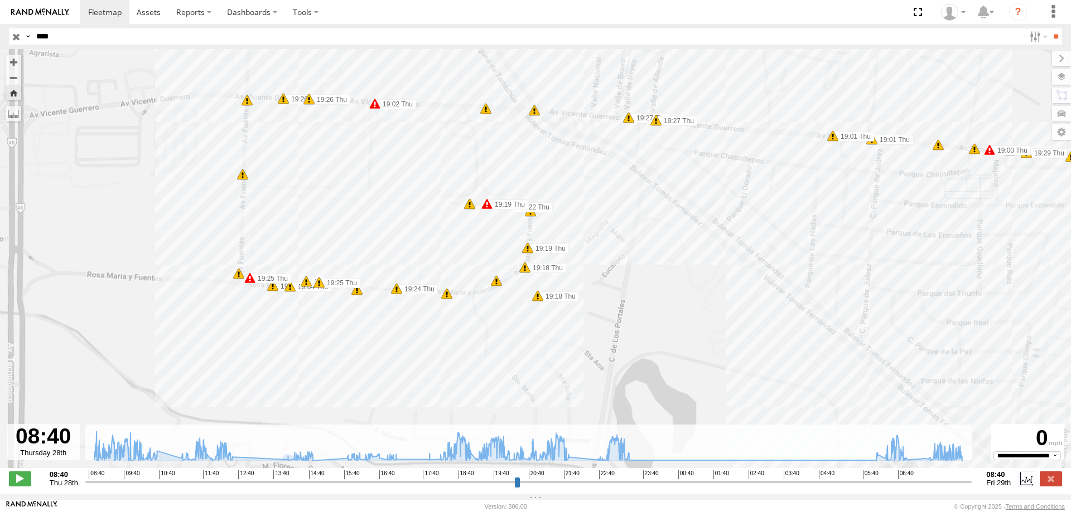
click at [42, 36] on input "****" at bounding box center [528, 36] width 992 height 16
click at [1049, 28] on input "**" at bounding box center [1055, 36] width 13 height 16
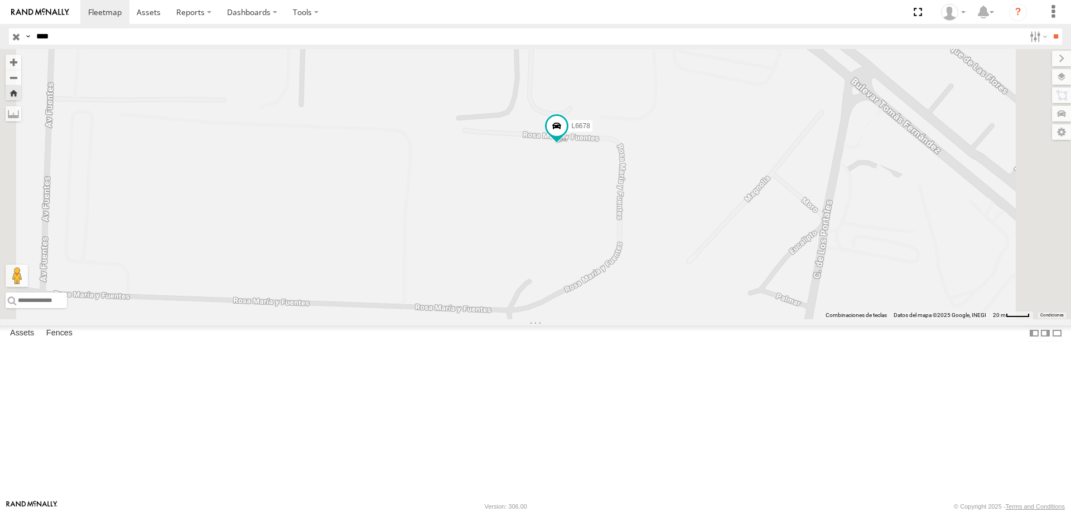
drag, startPoint x: 784, startPoint y: 266, endPoint x: 700, endPoint y: 254, distance: 84.5
click at [701, 254] on div "L6678" at bounding box center [535, 184] width 1071 height 270
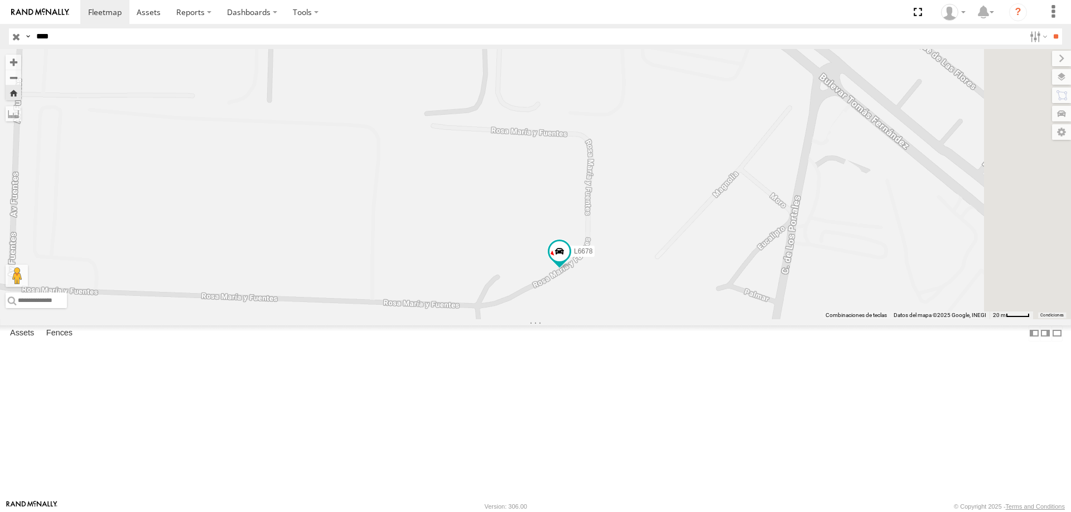
click at [0, 0] on div "ELECTROLUX" at bounding box center [0, 0] width 0 height 0
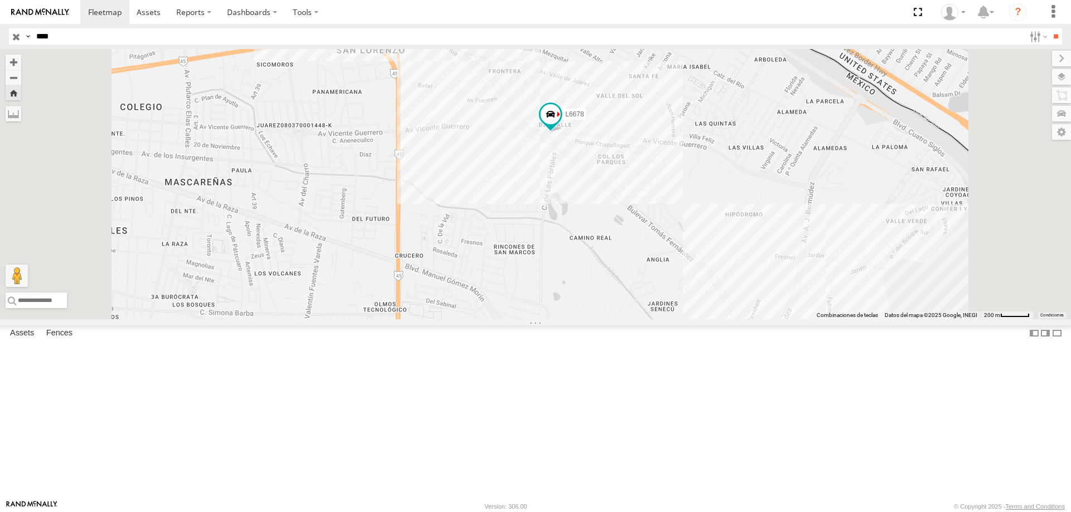
click at [0, 0] on div "L6678" at bounding box center [0, 0] width 0 height 0
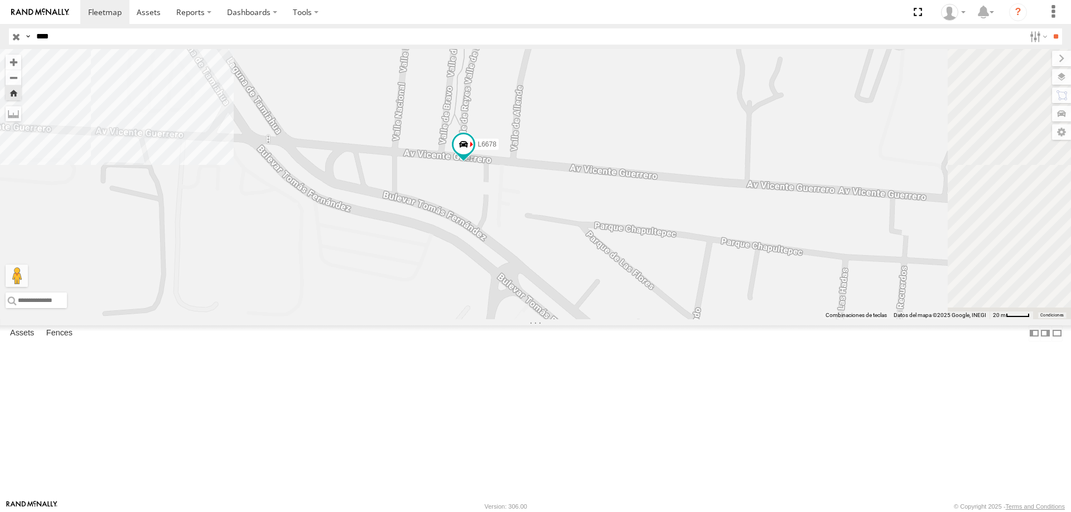
drag, startPoint x: 770, startPoint y: 290, endPoint x: 671, endPoint y: 260, distance: 103.7
click at [673, 262] on div "L6678" at bounding box center [535, 184] width 1071 height 270
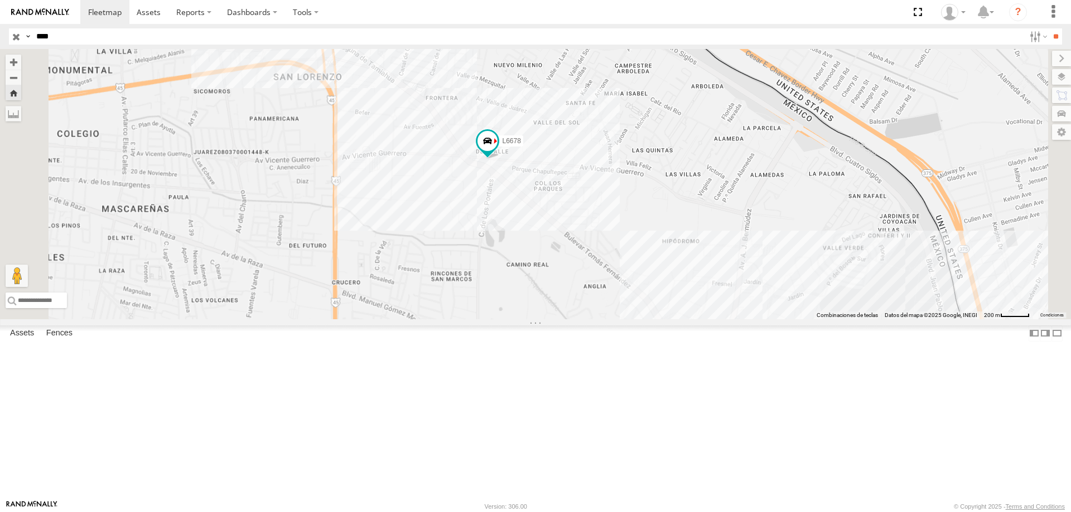
drag, startPoint x: 812, startPoint y: 290, endPoint x: 761, endPoint y: 279, distance: 52.0
click at [761, 279] on div "L6678" at bounding box center [535, 184] width 1071 height 270
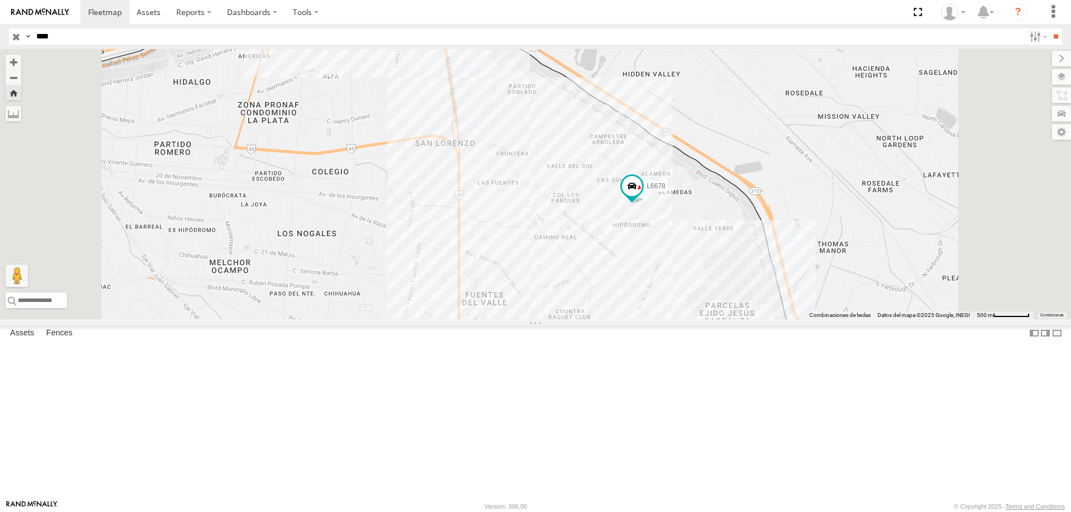
click at [0, 0] on div "ELECTROLUX" at bounding box center [0, 0] width 0 height 0
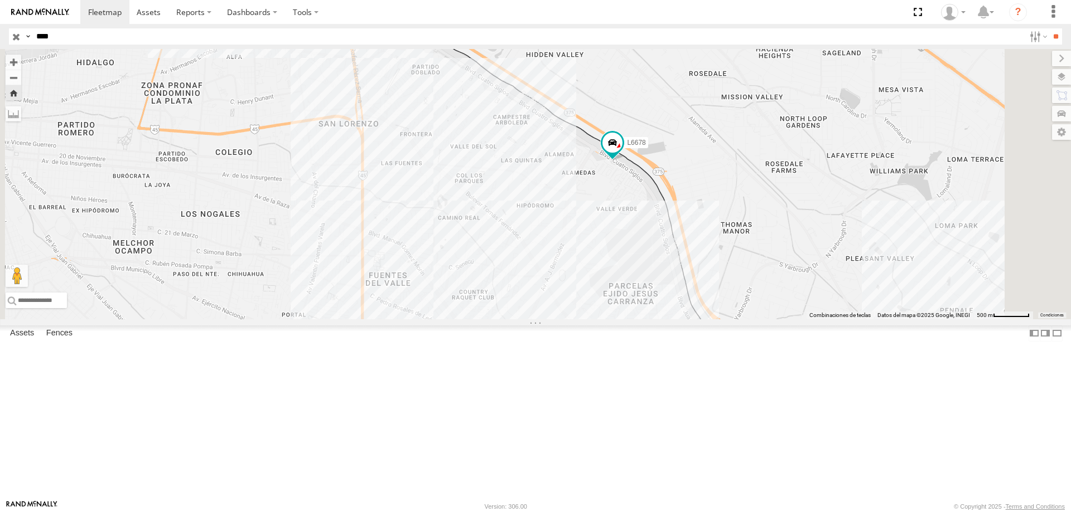
click at [0, 0] on div "L6678 ELECTROLUX" at bounding box center [0, 0] width 0 height 0
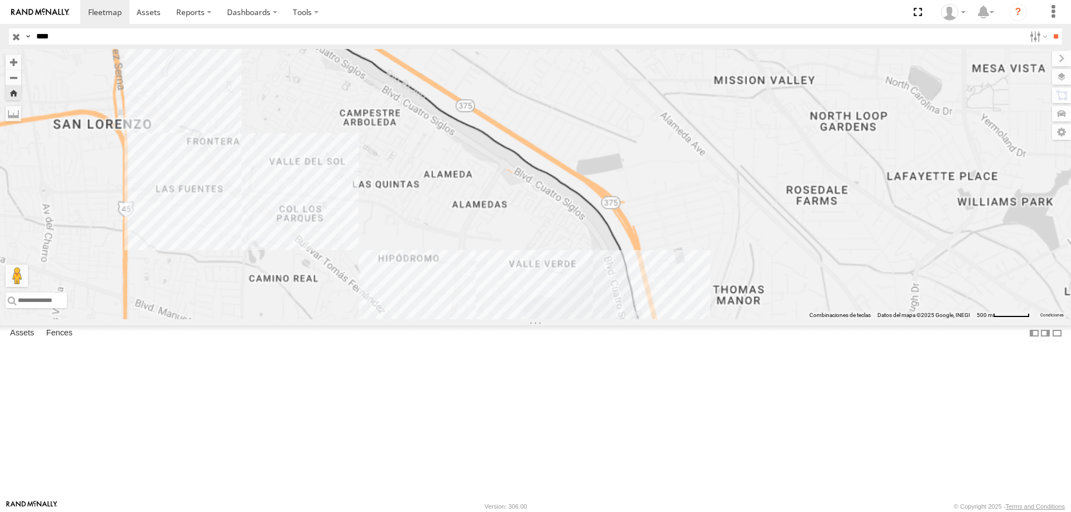
click at [0, 0] on div "ELECTROLUX" at bounding box center [0, 0] width 0 height 0
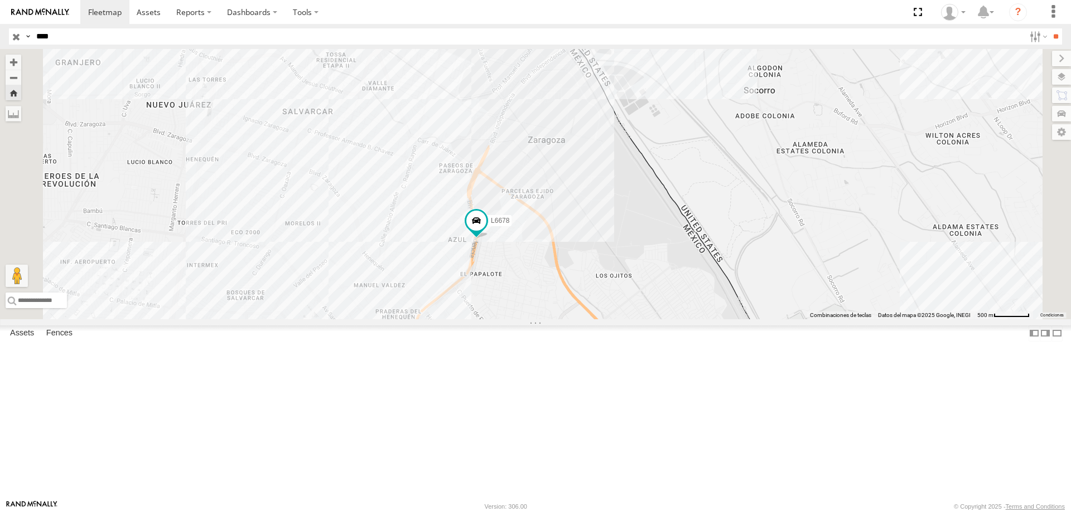
drag, startPoint x: 580, startPoint y: 361, endPoint x: 669, endPoint y: 206, distance: 179.1
click at [666, 211] on div "L6678" at bounding box center [535, 184] width 1071 height 270
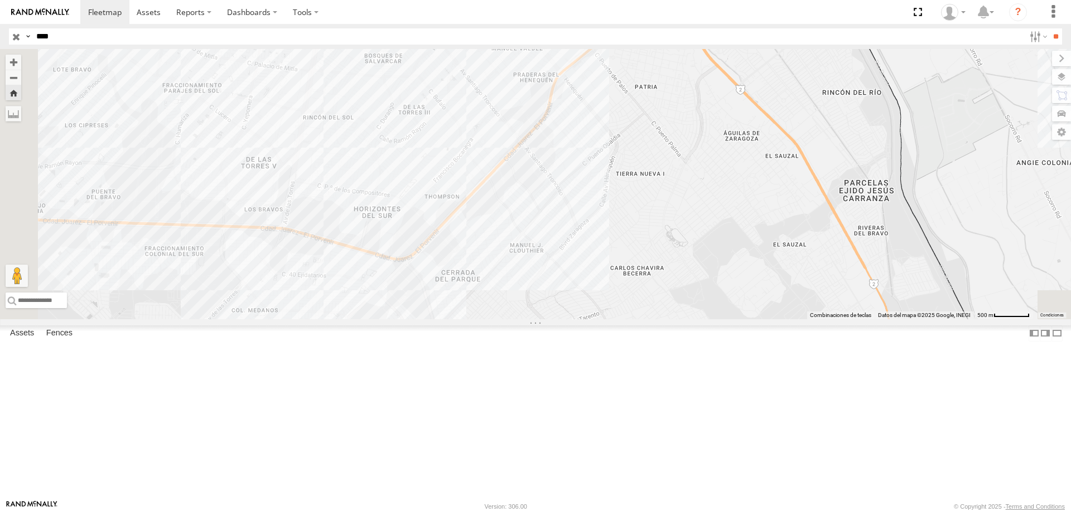
drag, startPoint x: 624, startPoint y: 301, endPoint x: 676, endPoint y: 196, distance: 116.9
click at [676, 196] on div "L6678" at bounding box center [535, 184] width 1071 height 270
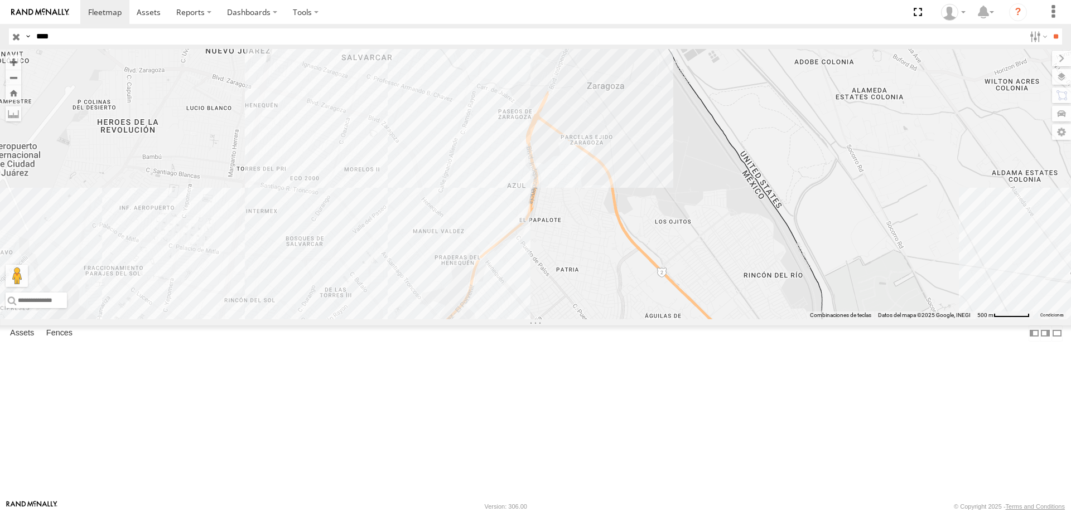
select select "**********"
